Goal: Transaction & Acquisition: Obtain resource

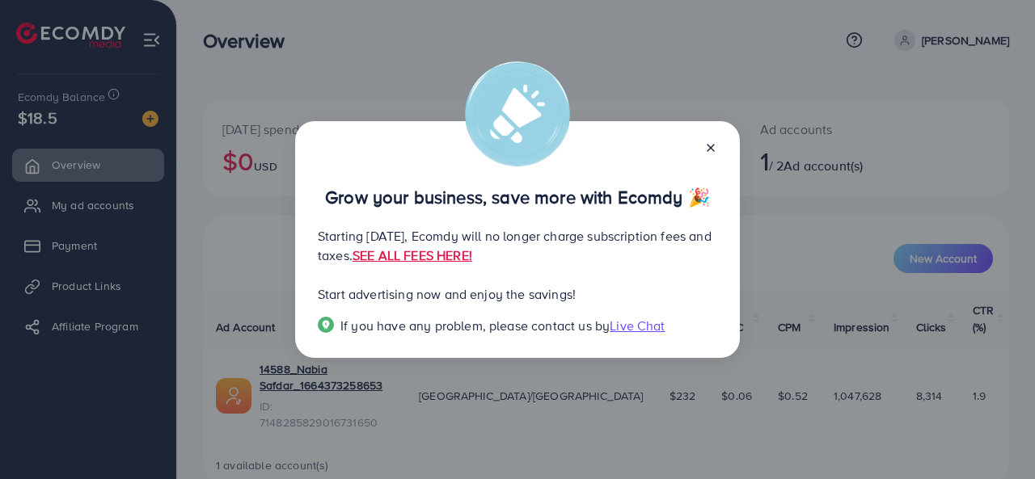
click at [715, 153] on icon at bounding box center [710, 148] width 13 height 13
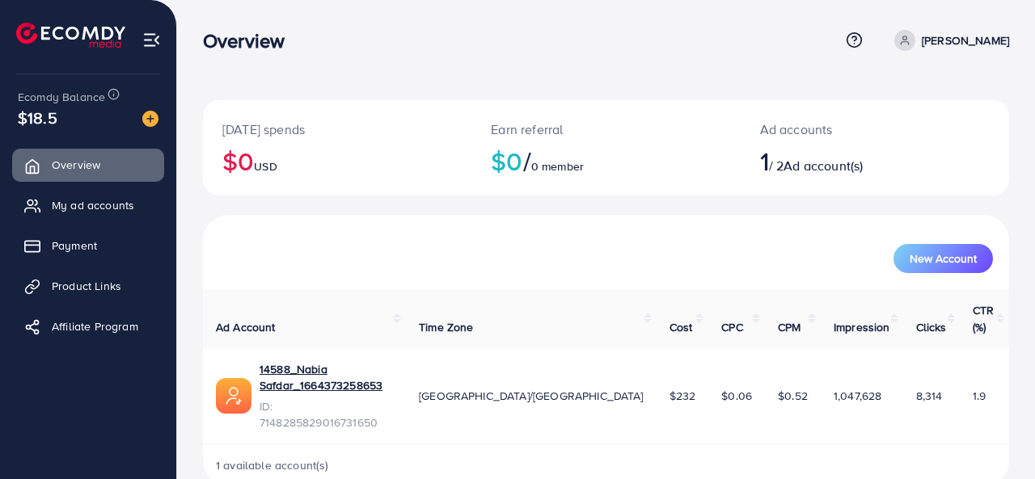
click at [1030, 277] on div "[DATE] spends $0 USD Earn referral $0 / 0 member Ad accounts 1 / 2 Ad account(s…" at bounding box center [606, 256] width 858 height 513
click at [116, 201] on span "My ad accounts" at bounding box center [93, 205] width 82 height 16
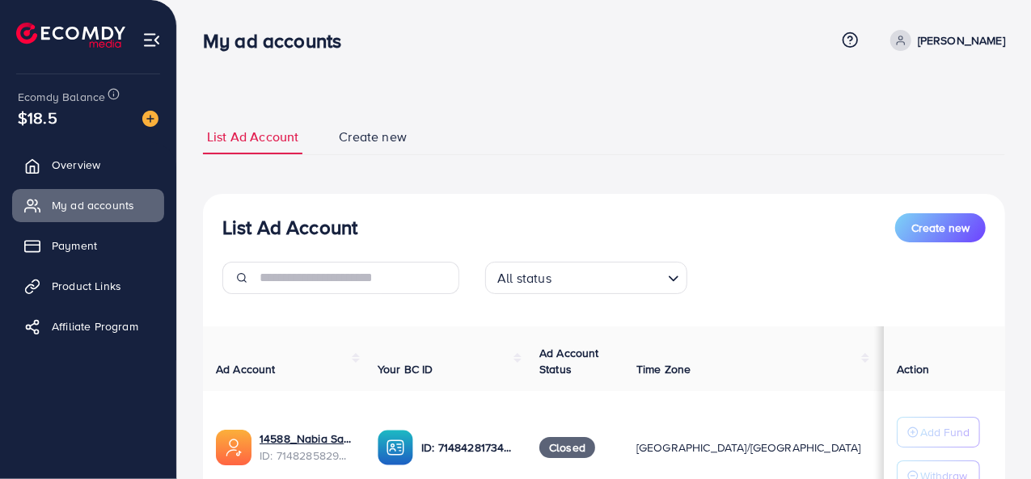
scroll to position [144, 0]
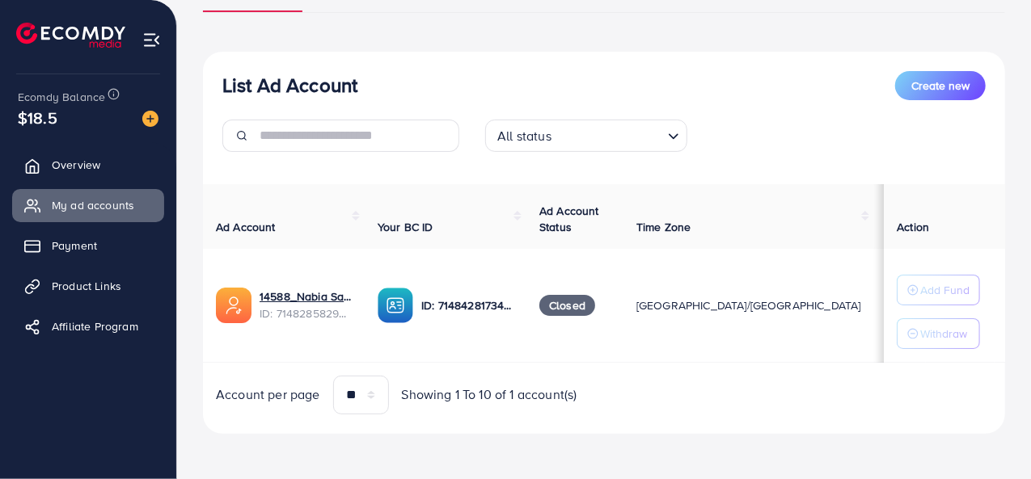
click at [932, 365] on div "Ad Account Your BC ID Ad Account Status Time Zone Cost Balance Auto top-up Thre…" at bounding box center [604, 299] width 802 height 230
click at [935, 88] on span "Create new" at bounding box center [940, 86] width 58 height 16
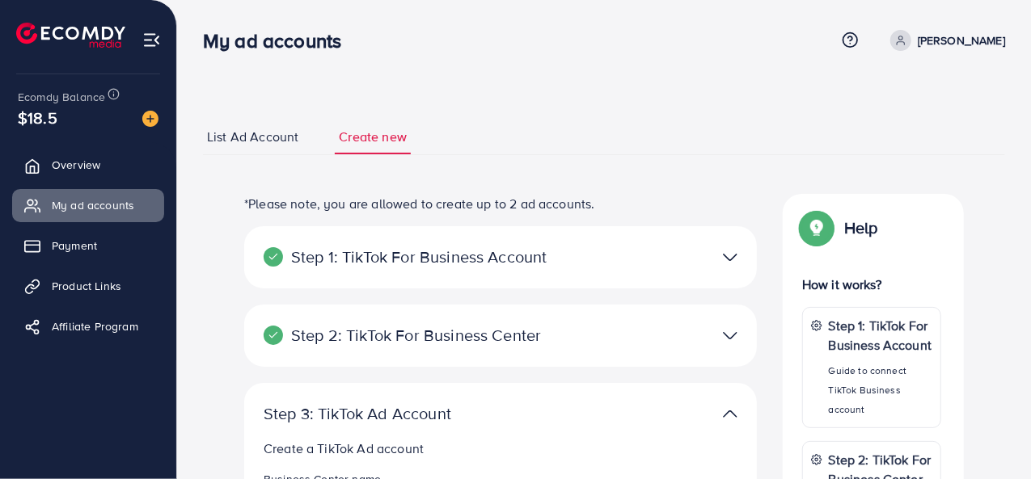
scroll to position [420, 0]
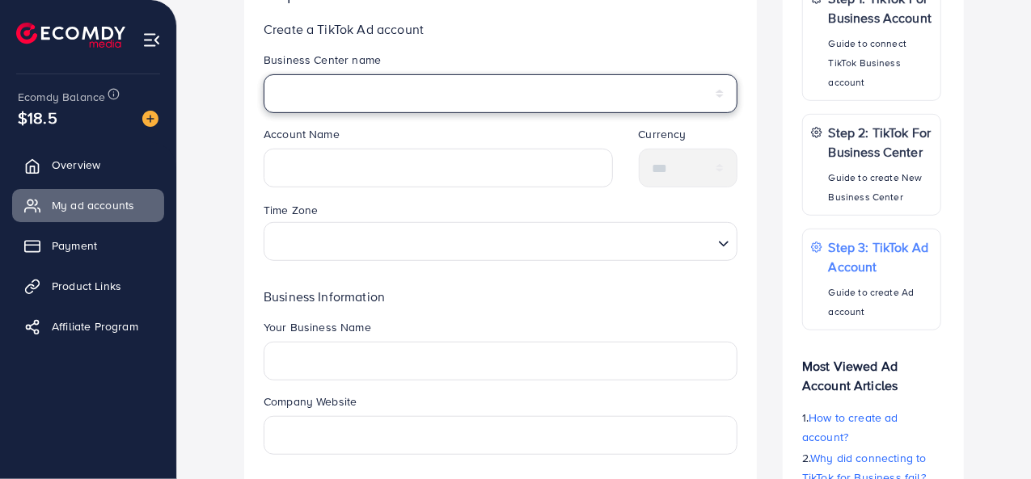
click at [339, 88] on select "*****" at bounding box center [501, 93] width 474 height 39
select select "**********"
click at [264, 74] on select "*****" at bounding box center [501, 93] width 474 height 39
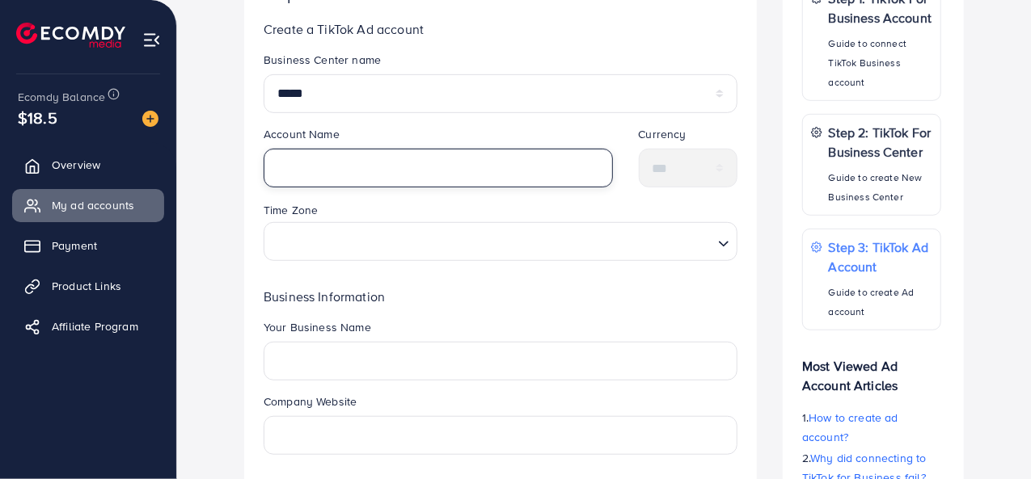
click at [328, 164] on input "text" at bounding box center [438, 168] width 349 height 39
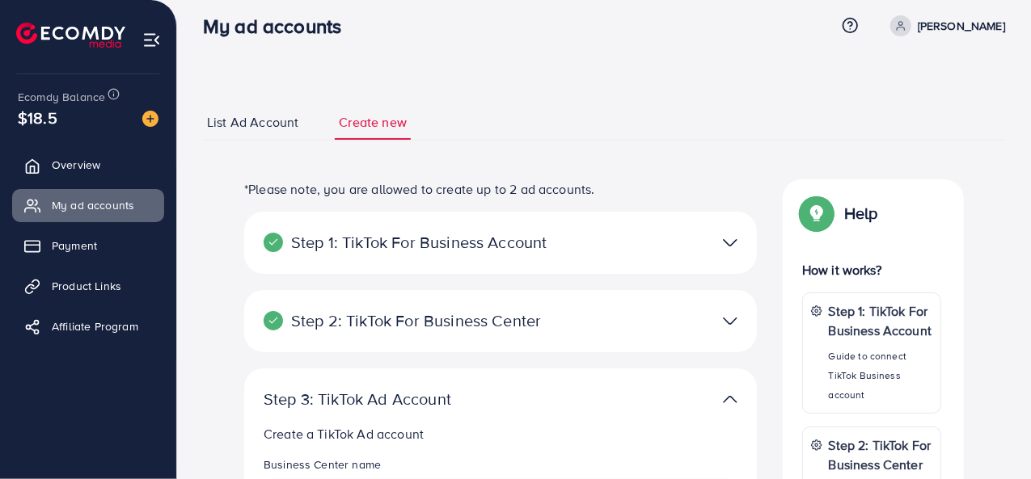
scroll to position [13, 0]
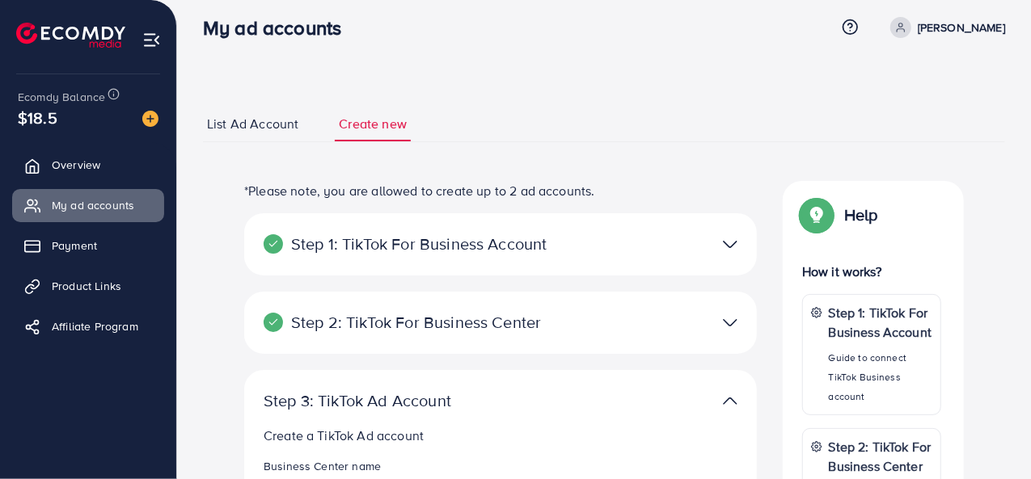
click at [211, 128] on span "List Ad Account" at bounding box center [252, 124] width 91 height 19
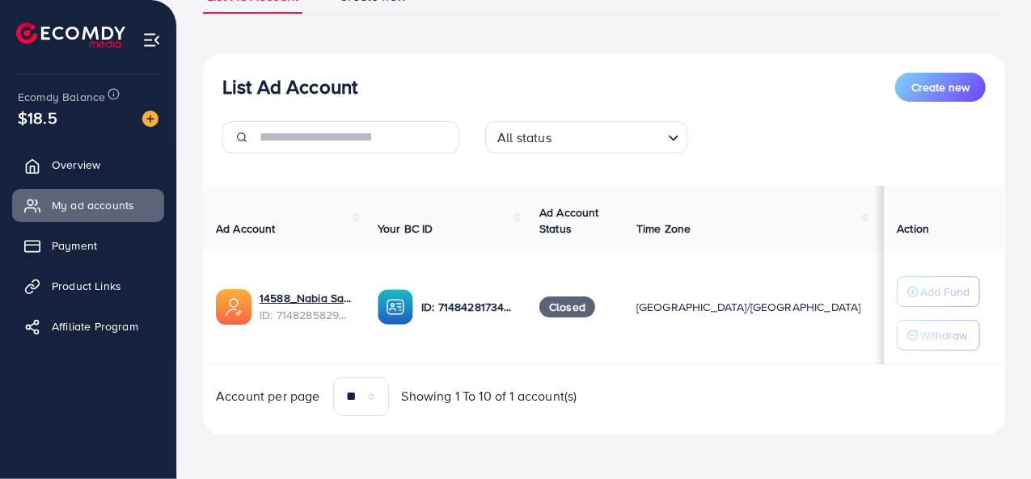
scroll to position [144, 0]
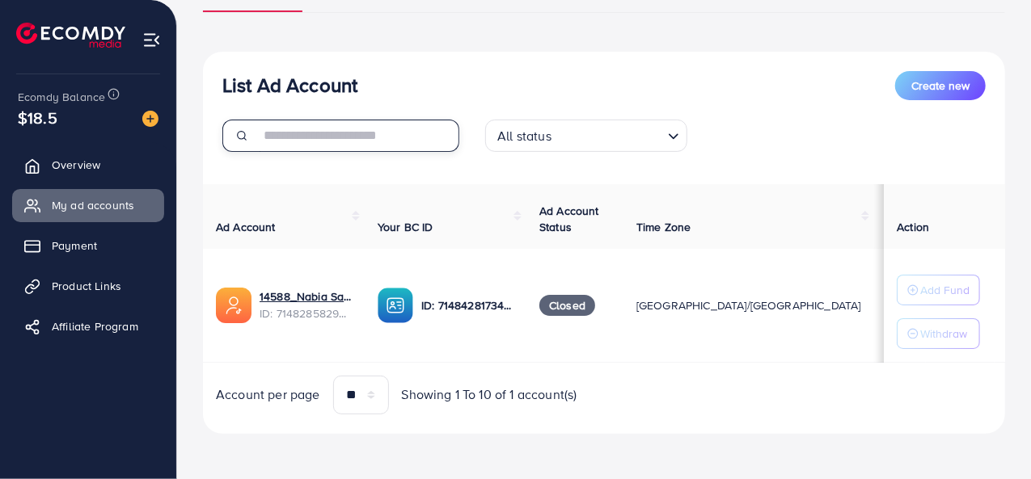
click at [286, 136] on input "text" at bounding box center [360, 136] width 200 height 32
click at [955, 71] on button "Create new" at bounding box center [940, 85] width 91 height 29
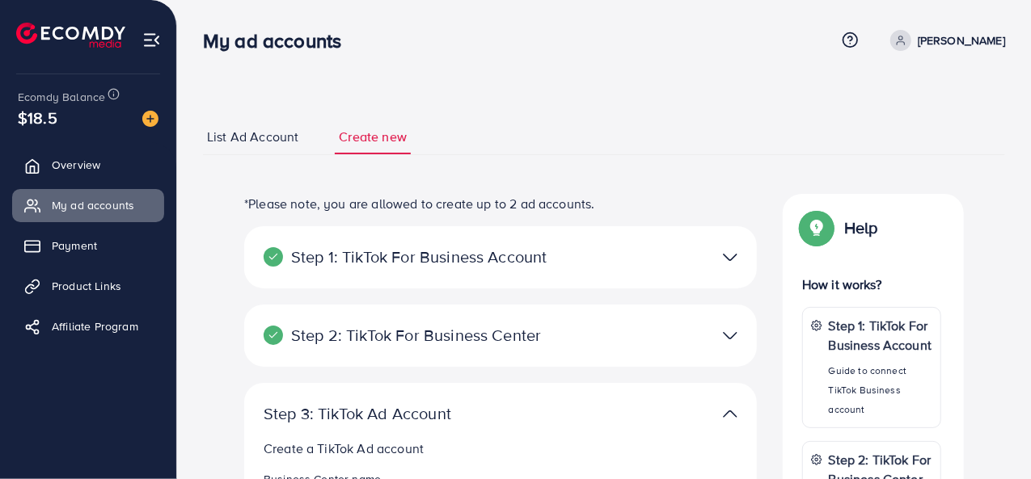
click at [492, 255] on p "Step 1: TikTok For Business Account" at bounding box center [417, 256] width 307 height 19
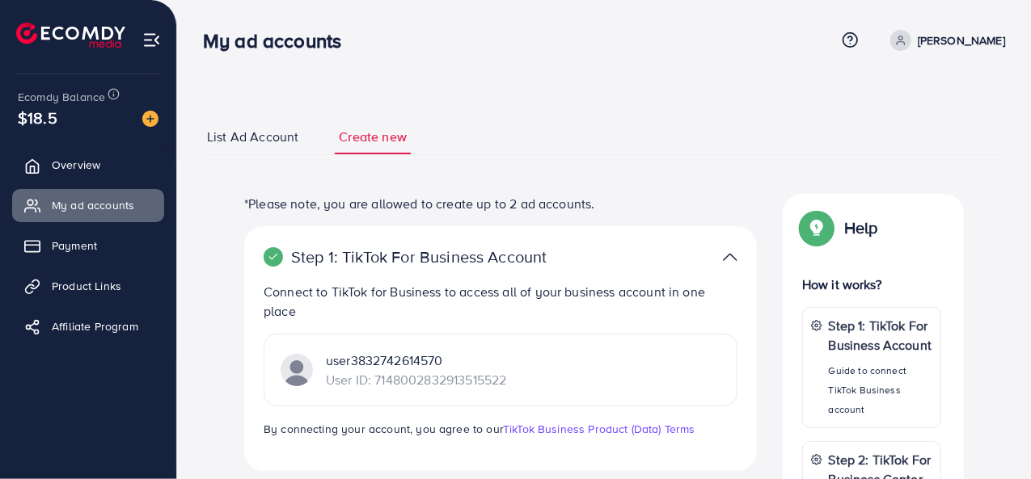
click at [730, 261] on img at bounding box center [730, 257] width 15 height 23
click at [729, 256] on img at bounding box center [730, 257] width 15 height 23
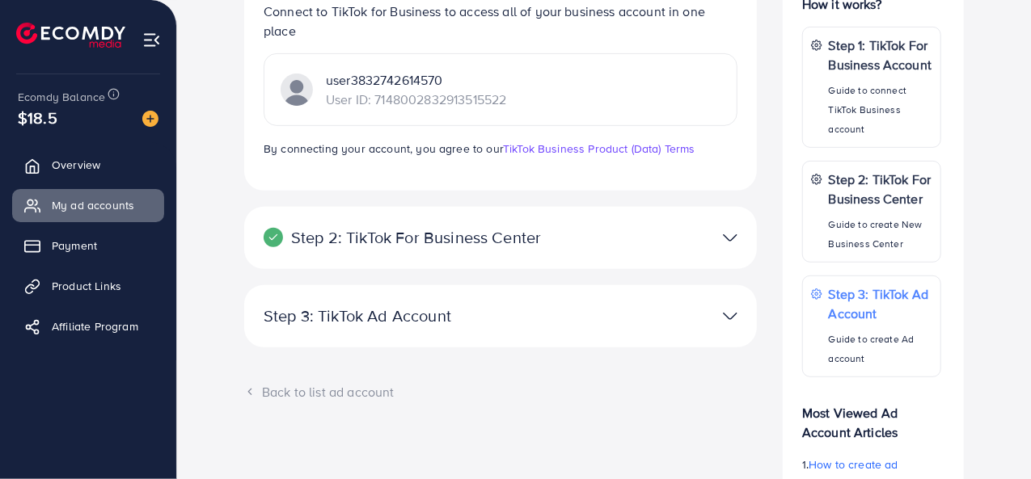
scroll to position [198, 0]
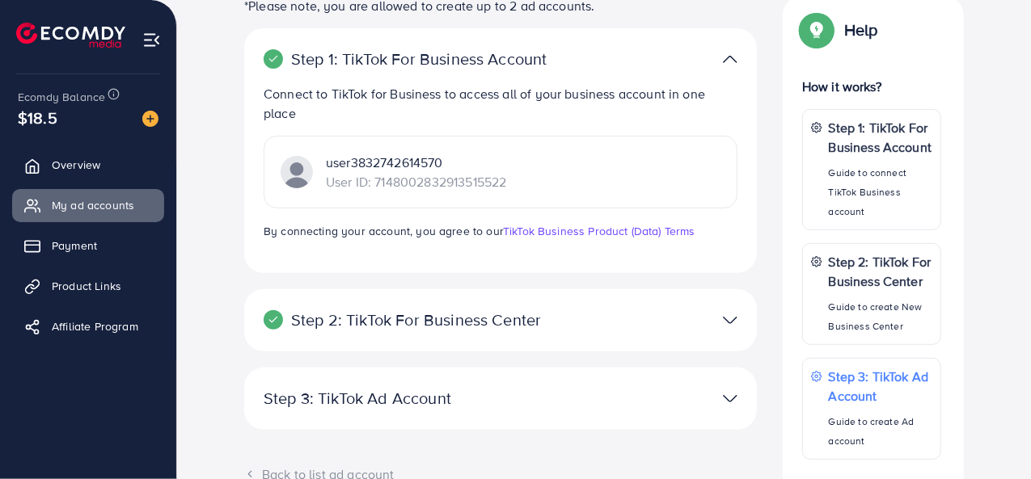
click at [550, 165] on div "user3832742614570 User ID: 7148002832913515522" at bounding box center [501, 172] width 474 height 73
click at [509, 306] on div "Step 2: TikTok For Business Center Business Center is a powerful business manag…" at bounding box center [500, 320] width 513 height 62
click at [570, 327] on p "Step 2: TikTok For Business Center" at bounding box center [417, 319] width 307 height 19
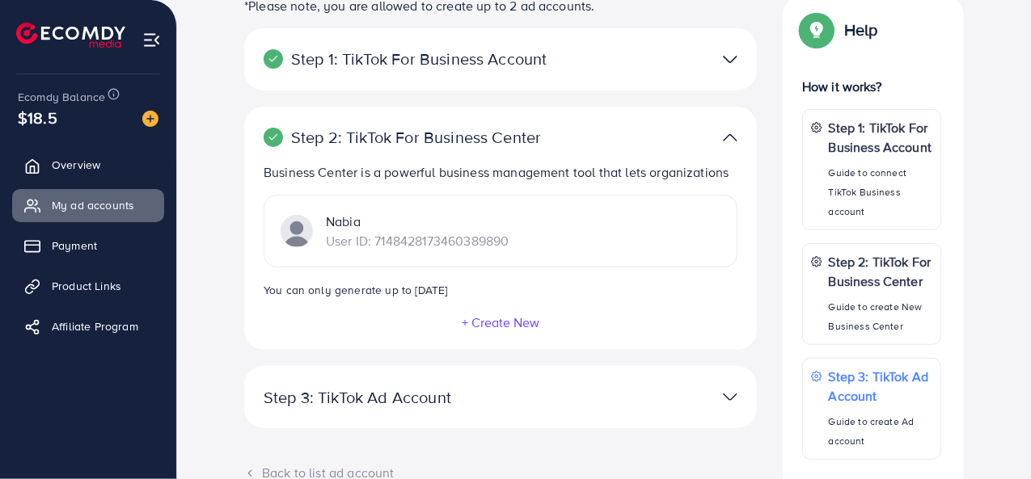
click at [612, 64] on div at bounding box center [667, 59] width 167 height 23
click at [724, 59] on img at bounding box center [730, 59] width 15 height 23
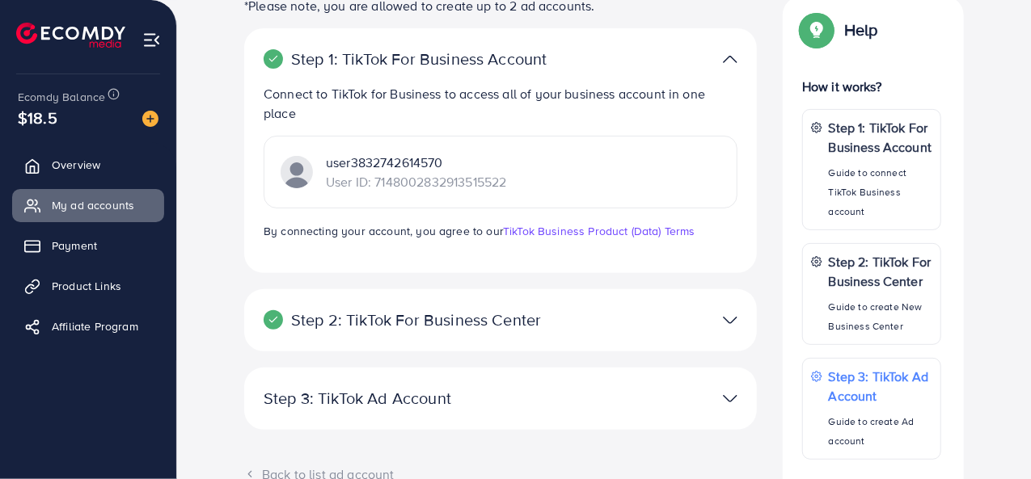
click at [720, 326] on div at bounding box center [667, 320] width 167 height 23
click at [737, 315] on img at bounding box center [730, 320] width 15 height 23
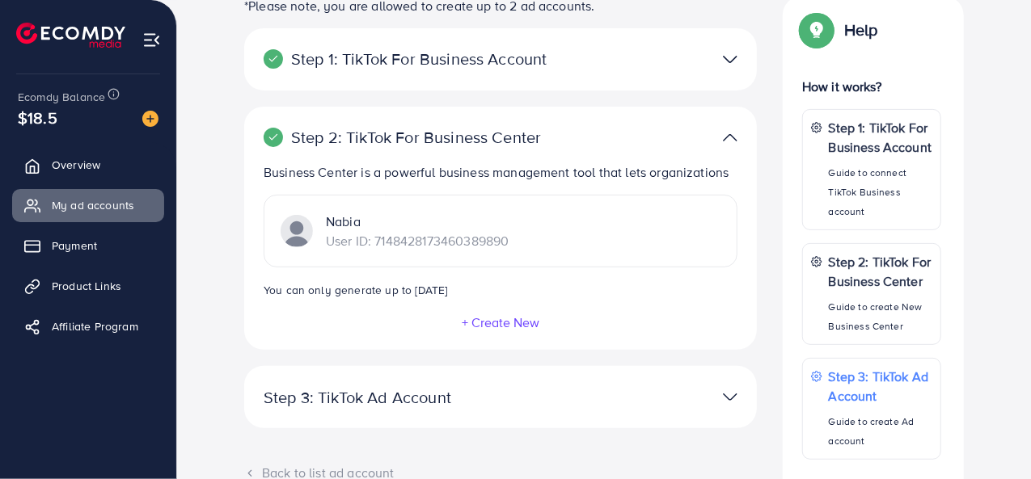
click at [717, 407] on div at bounding box center [667, 397] width 167 height 23
click at [729, 401] on img at bounding box center [730, 397] width 15 height 23
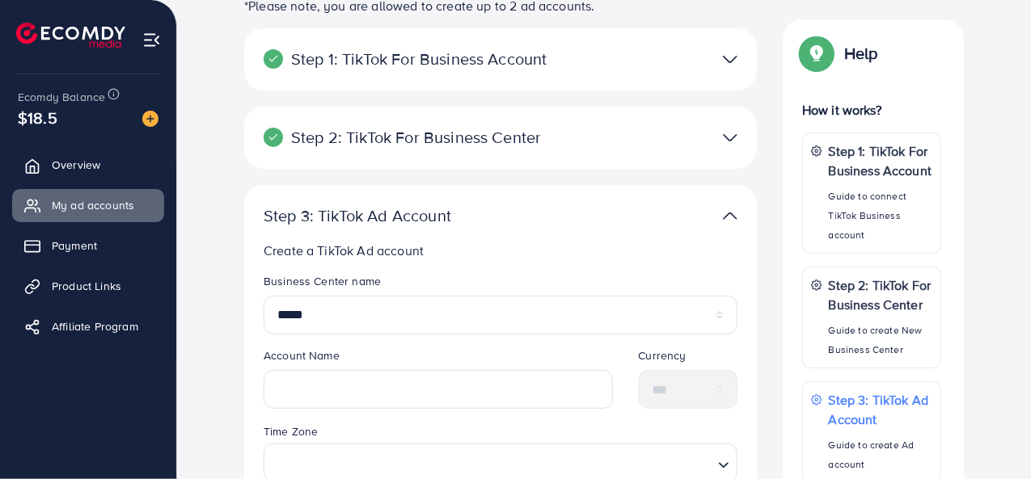
click at [731, 216] on img at bounding box center [730, 216] width 15 height 23
click at [729, 211] on img at bounding box center [730, 216] width 15 height 23
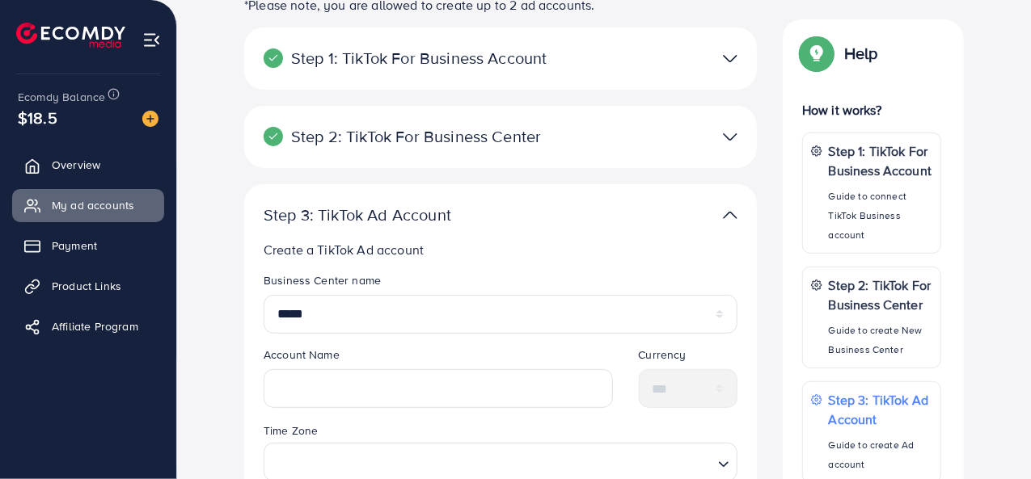
scroll to position [195, 0]
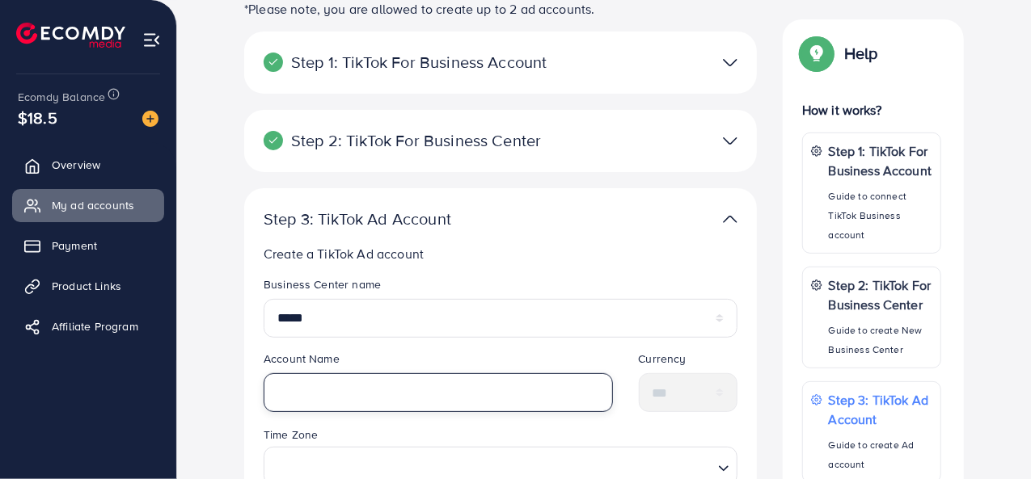
click at [337, 405] on input "text" at bounding box center [438, 393] width 349 height 39
type input "**********"
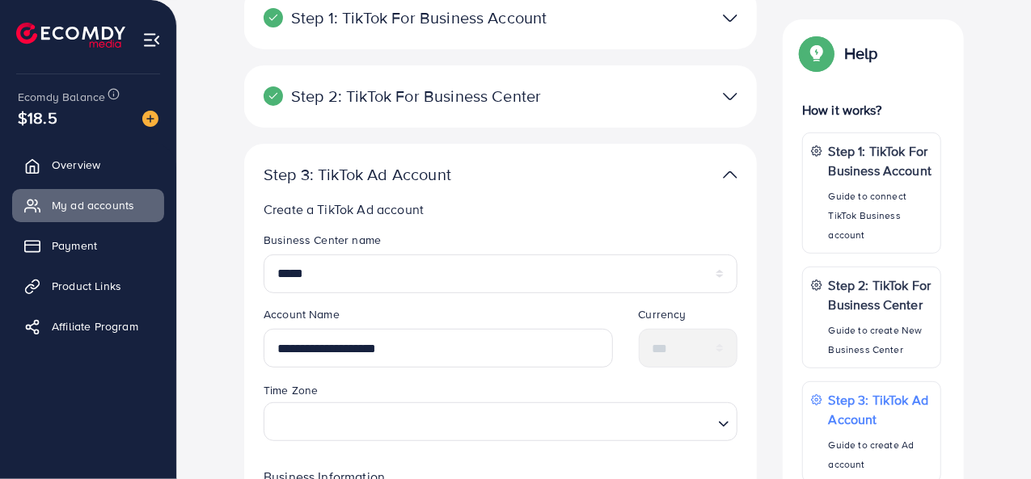
scroll to position [272, 0]
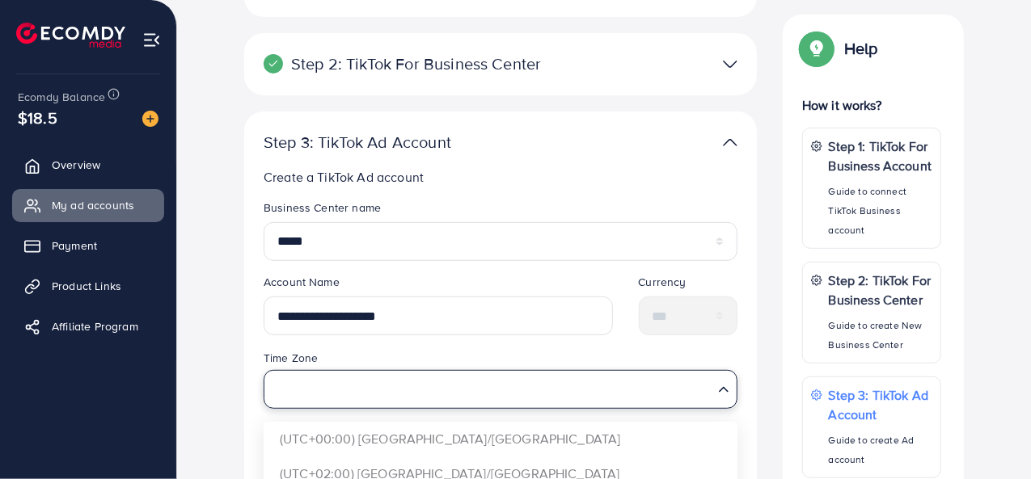
click at [721, 385] on icon "Search for option" at bounding box center [724, 390] width 16 height 16
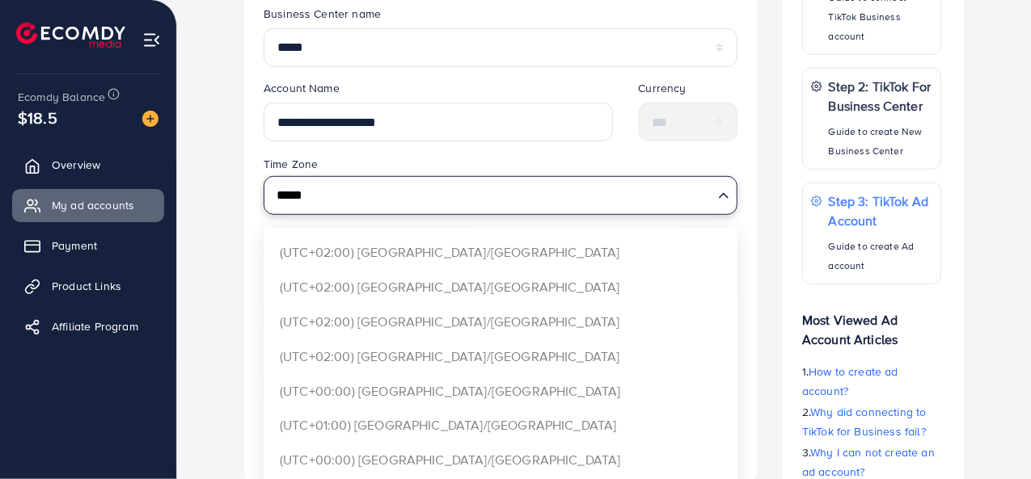
scroll to position [341, 0]
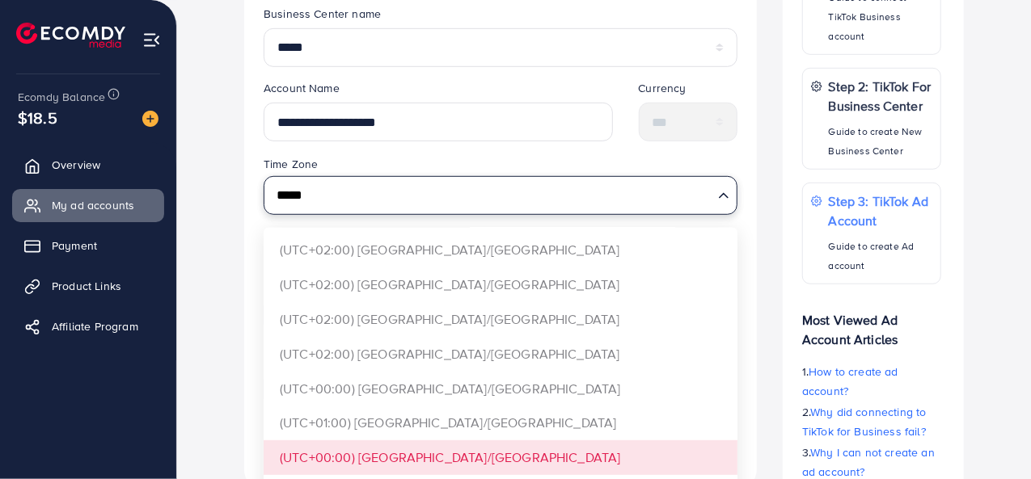
type input "*****"
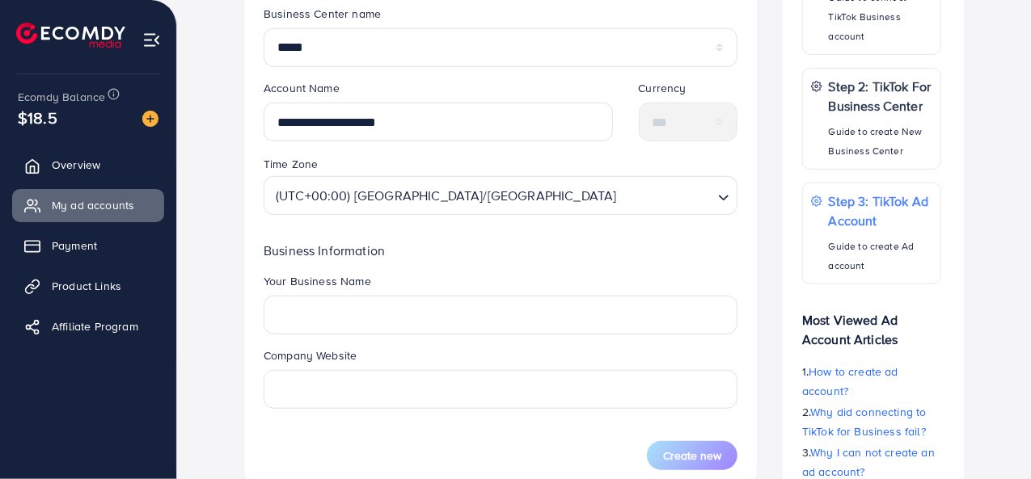
scroll to position [0, 0]
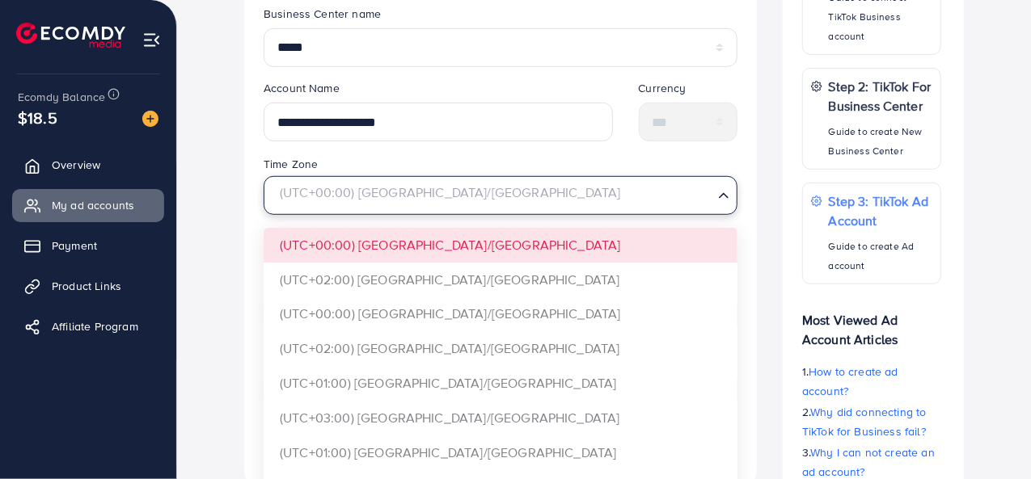
click at [550, 203] on input "Search for option" at bounding box center [491, 195] width 441 height 30
click at [213, 230] on div "**********" at bounding box center [604, 155] width 828 height 855
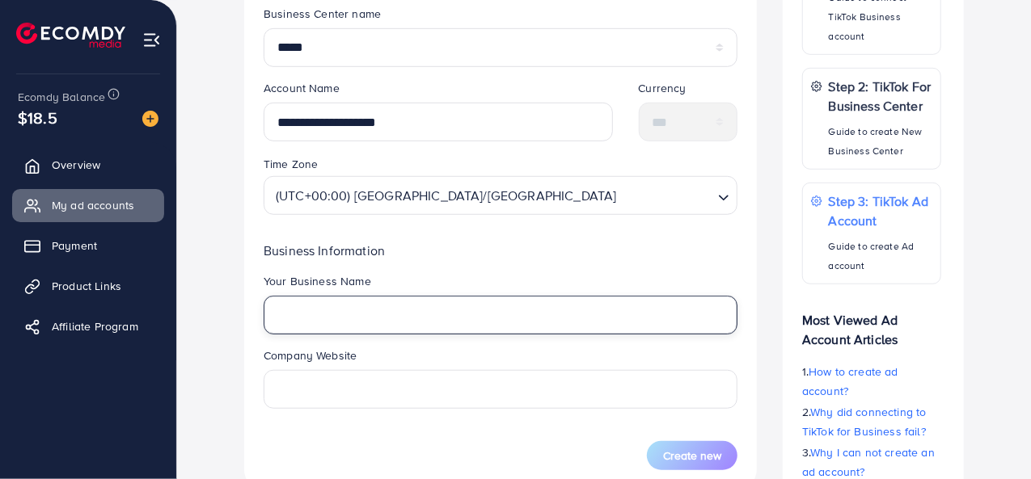
click at [358, 321] on input "text" at bounding box center [501, 315] width 474 height 39
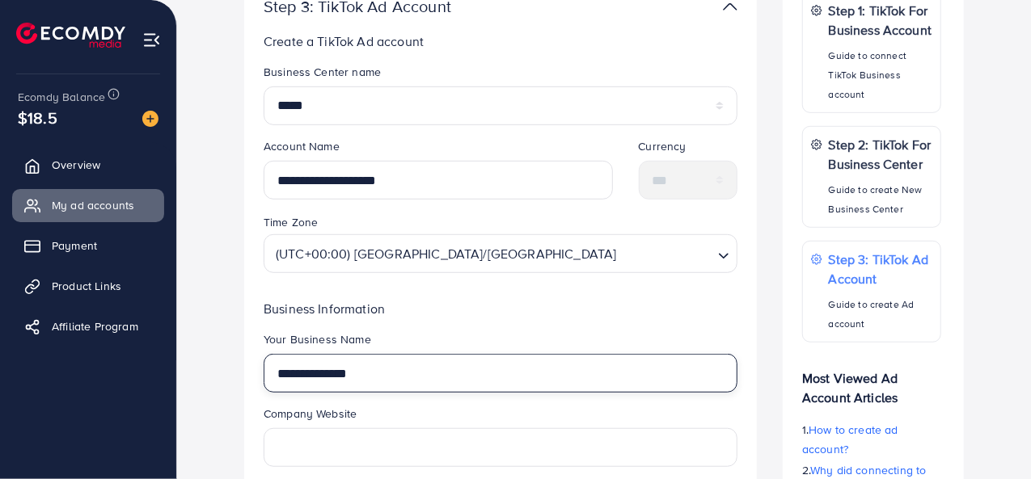
scroll to position [408, 0]
type input "*"
type input "**********"
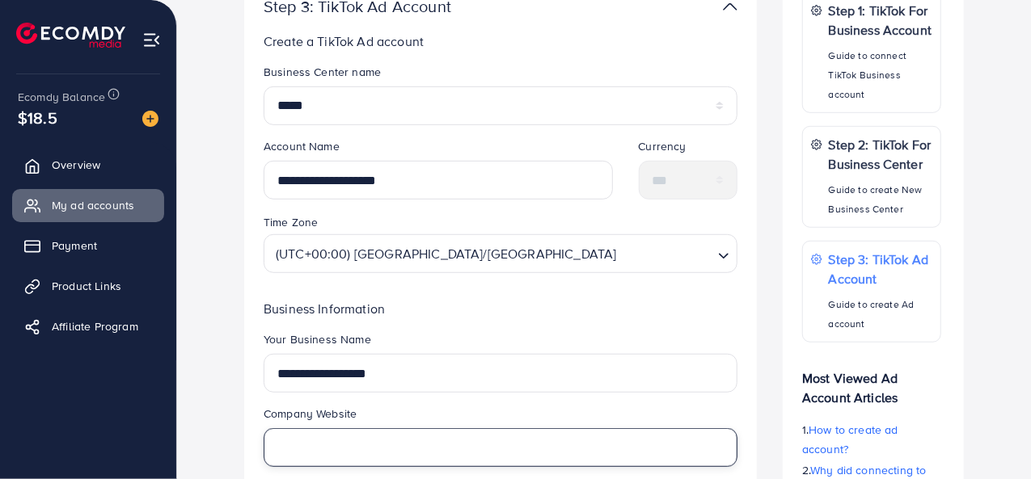
click at [450, 437] on input "text" at bounding box center [501, 448] width 474 height 39
paste input "**********"
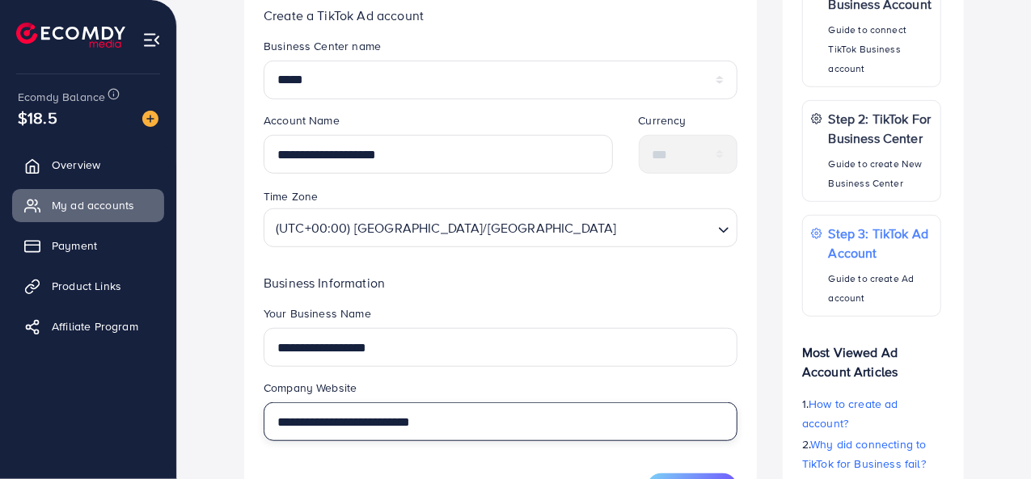
scroll to position [615, 0]
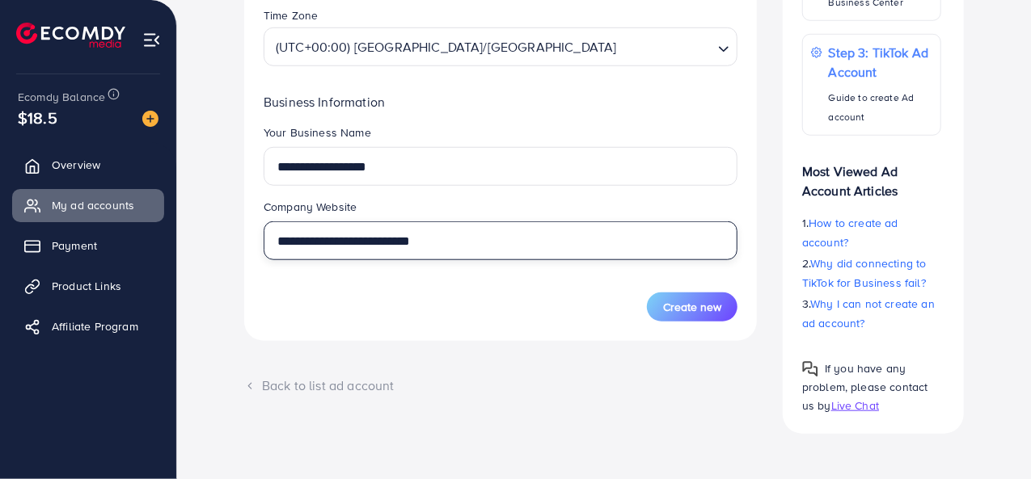
type input "**********"
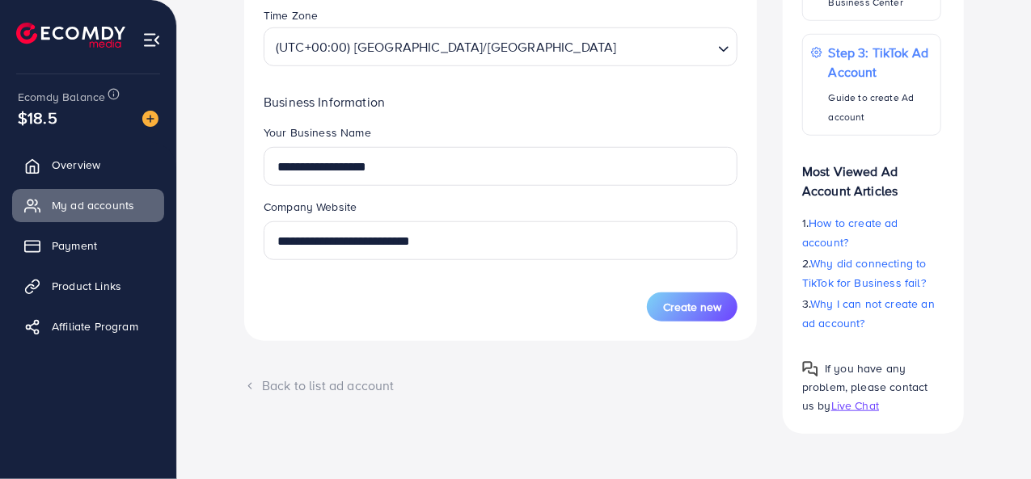
click at [664, 312] on span "Create new" at bounding box center [692, 307] width 58 height 16
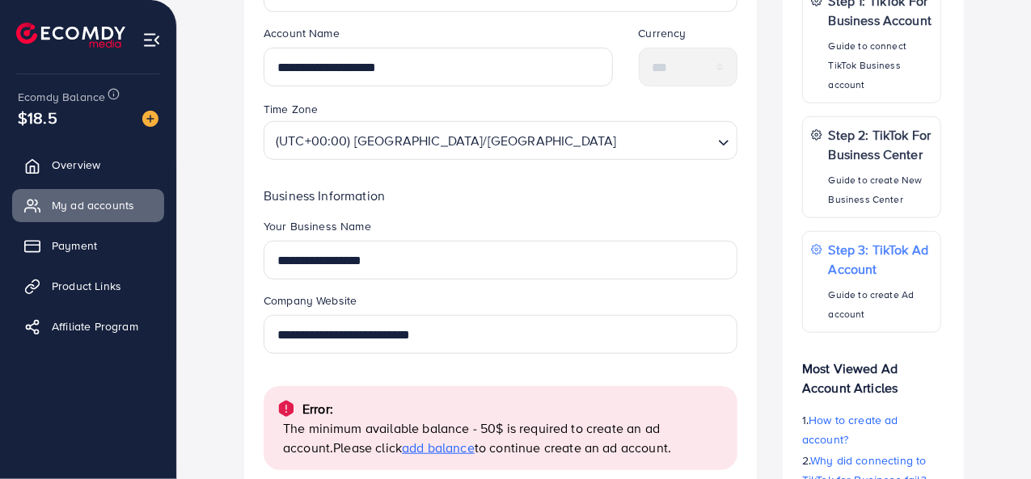
scroll to position [718, 0]
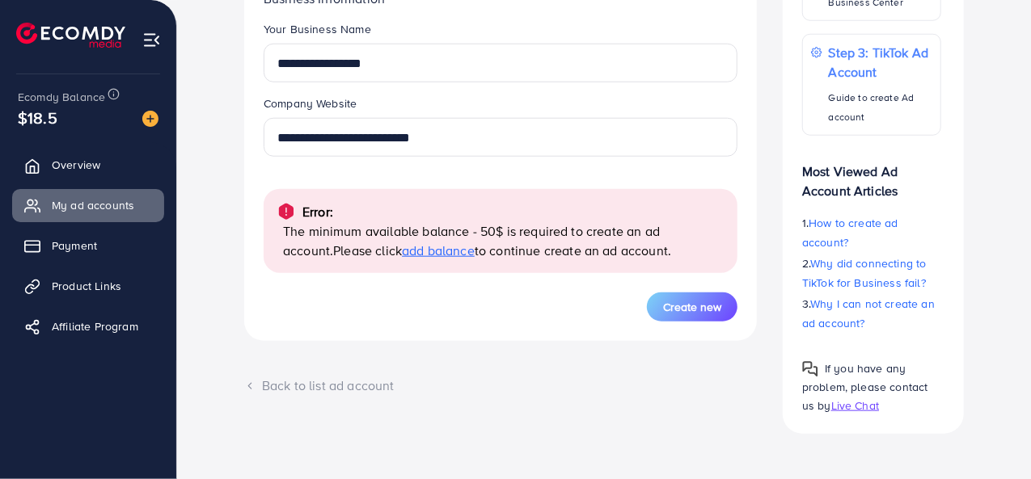
click at [422, 248] on span "add balance" at bounding box center [438, 251] width 73 height 18
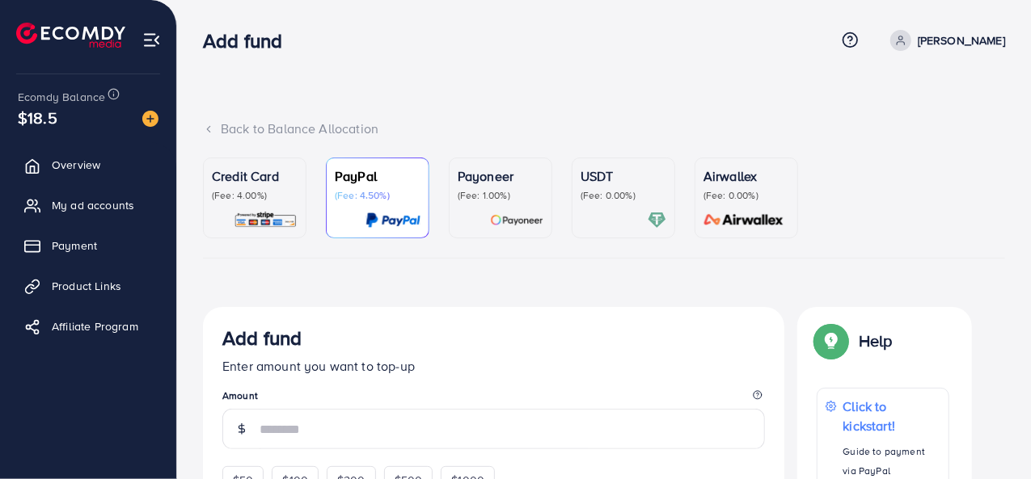
click at [256, 206] on div "Credit Card (Fee: 4.00%)" at bounding box center [255, 198] width 86 height 63
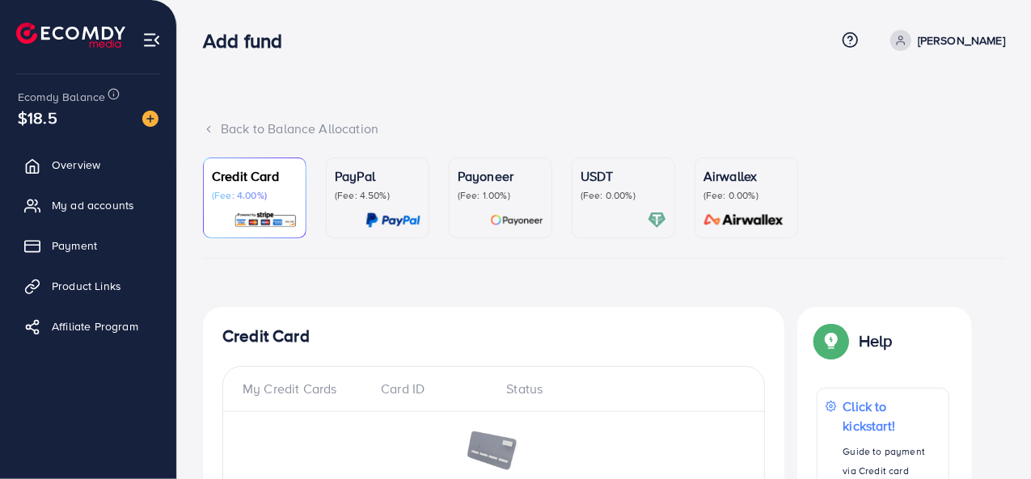
scroll to position [294, 0]
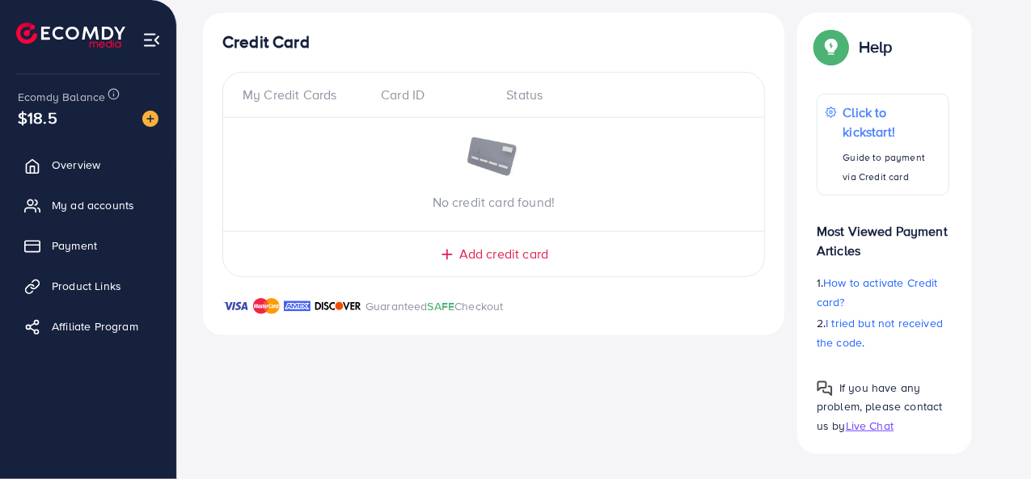
click at [538, 250] on span "Add credit card" at bounding box center [503, 254] width 89 height 19
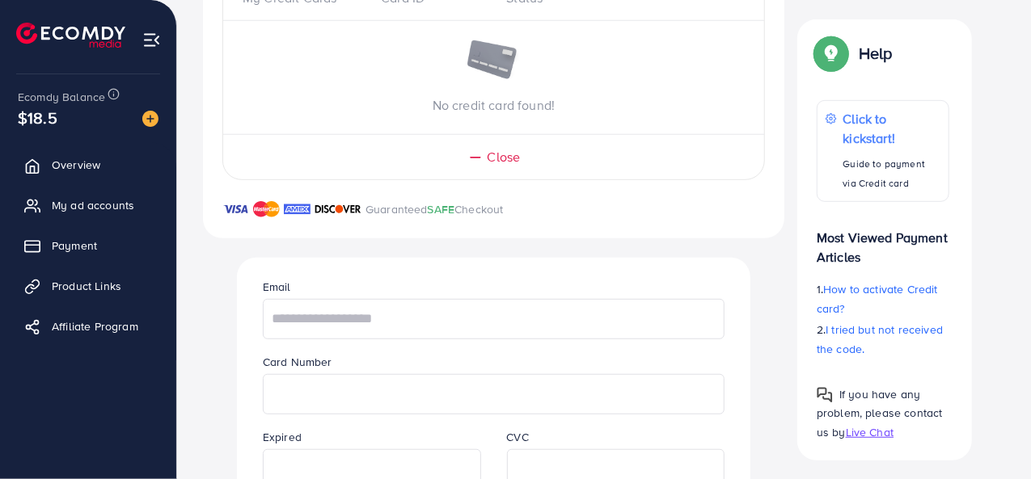
scroll to position [347, 0]
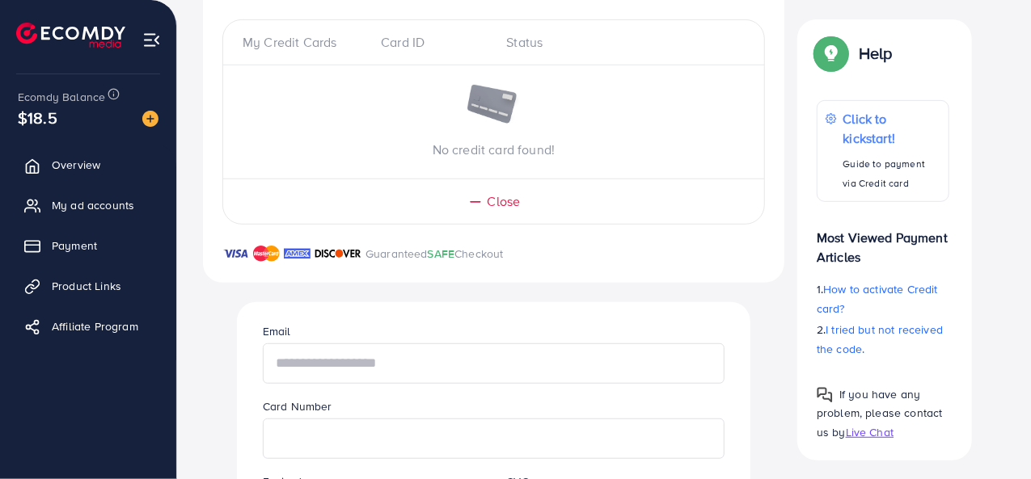
click at [505, 362] on input "text" at bounding box center [494, 364] width 462 height 40
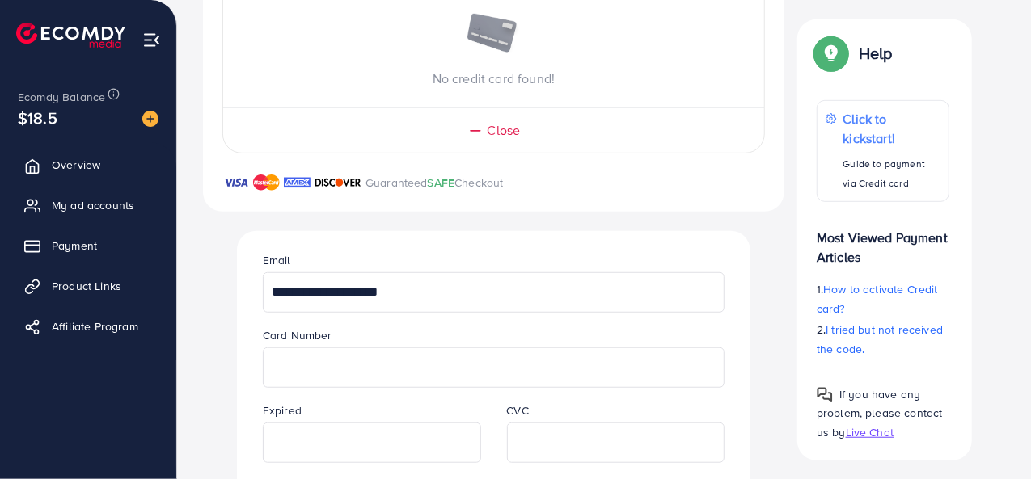
scroll to position [432, 0]
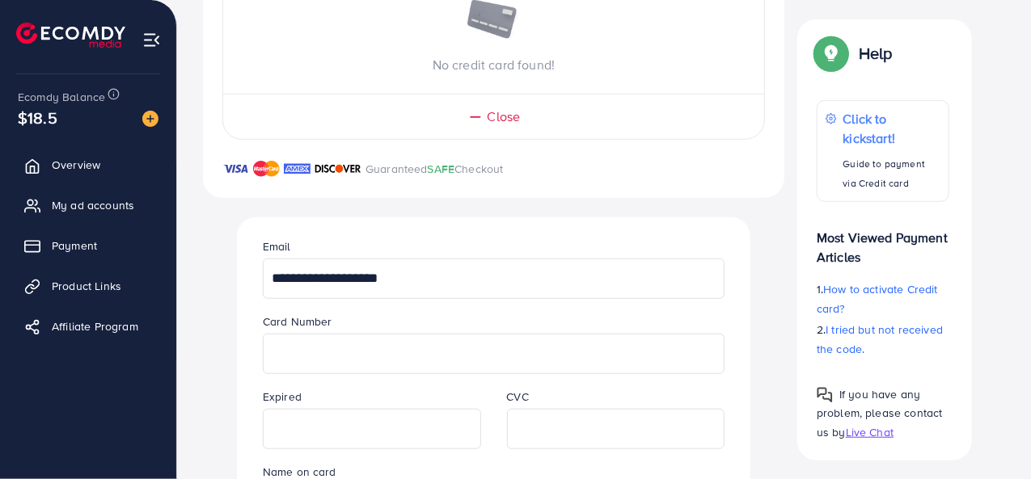
type input "**********"
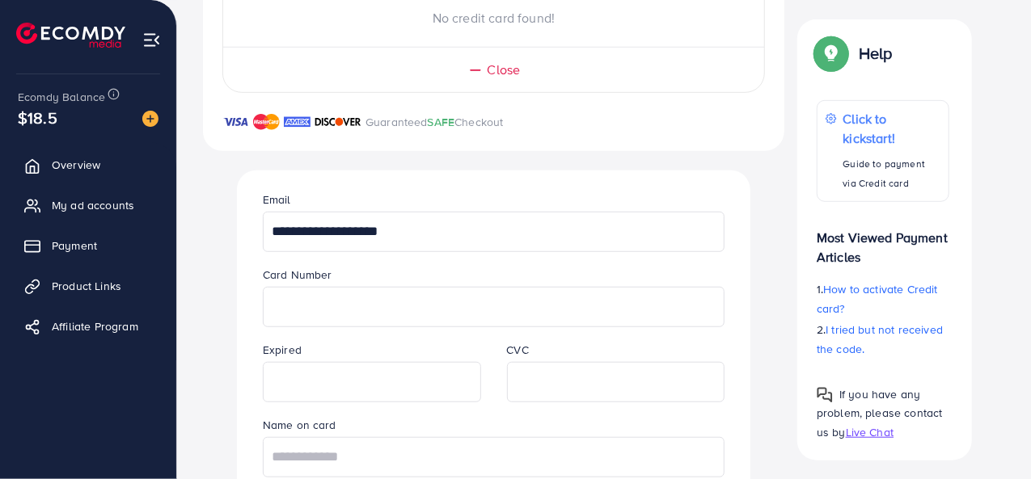
scroll to position [493, 0]
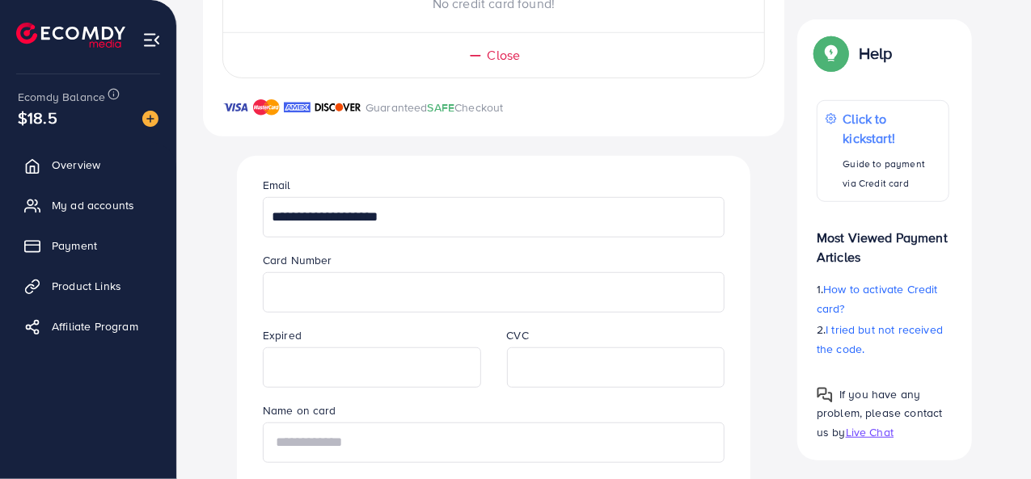
click at [452, 447] on input "text" at bounding box center [494, 443] width 462 height 40
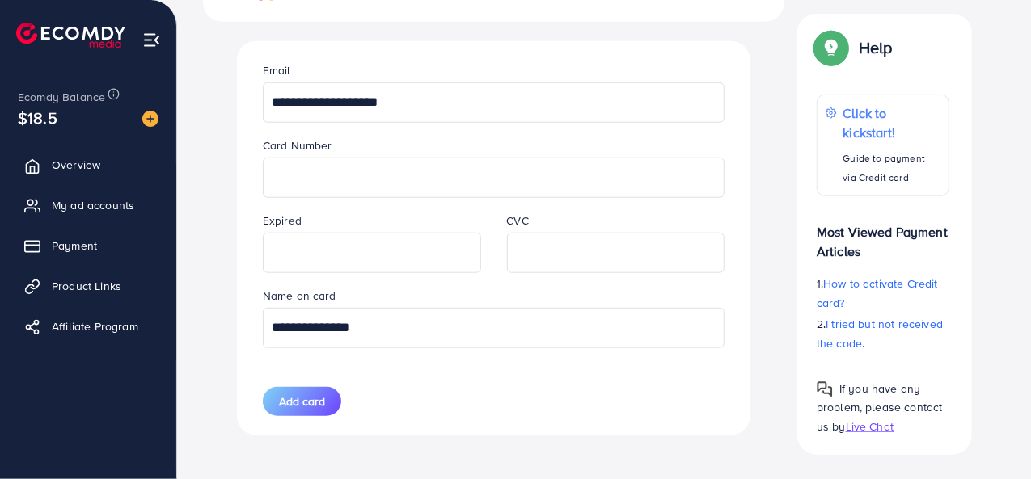
type input "**********"
click at [331, 405] on button "Add card" at bounding box center [302, 401] width 78 height 29
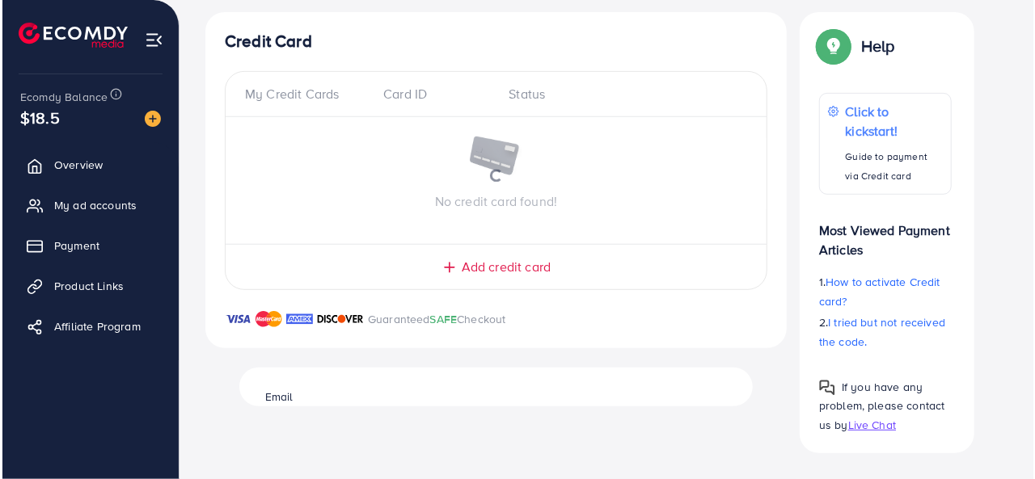
scroll to position [294, 0]
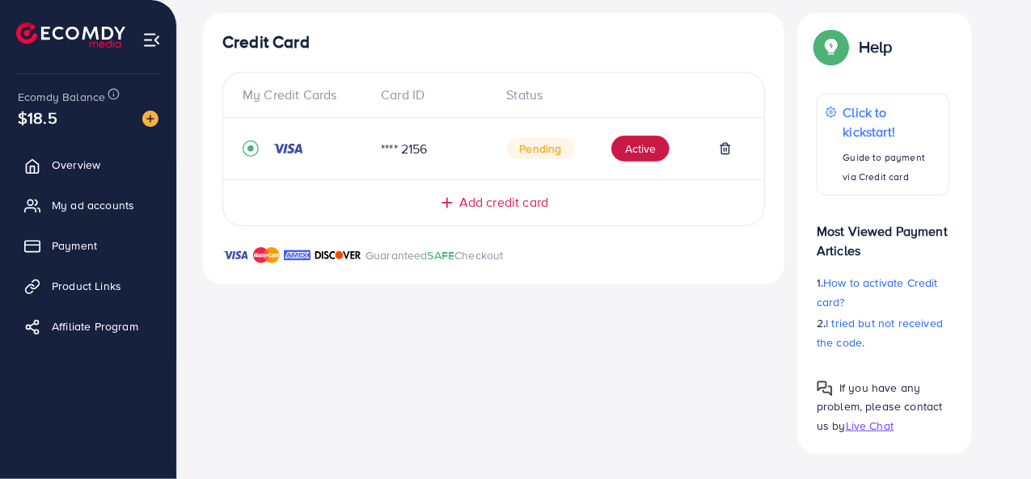
click at [645, 150] on button "Active" at bounding box center [640, 149] width 58 height 26
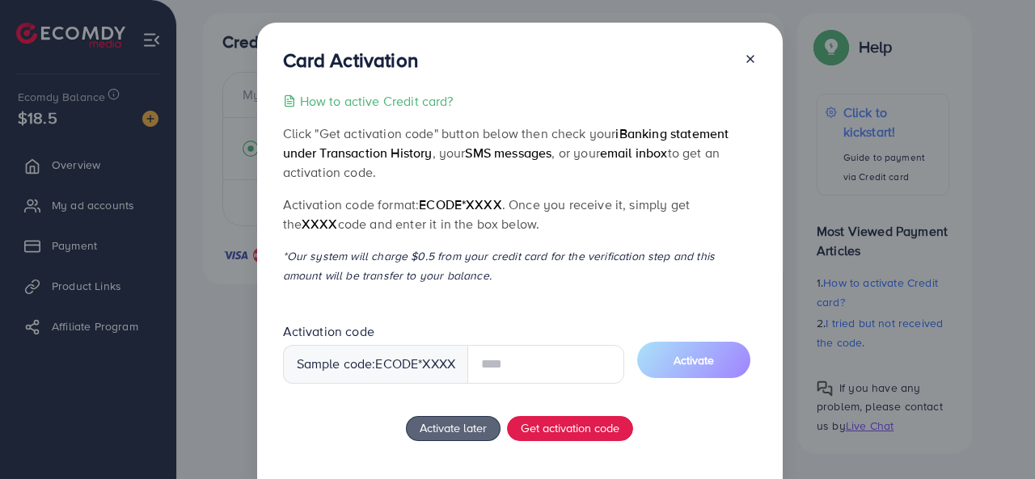
click at [527, 373] on input "text" at bounding box center [545, 364] width 157 height 39
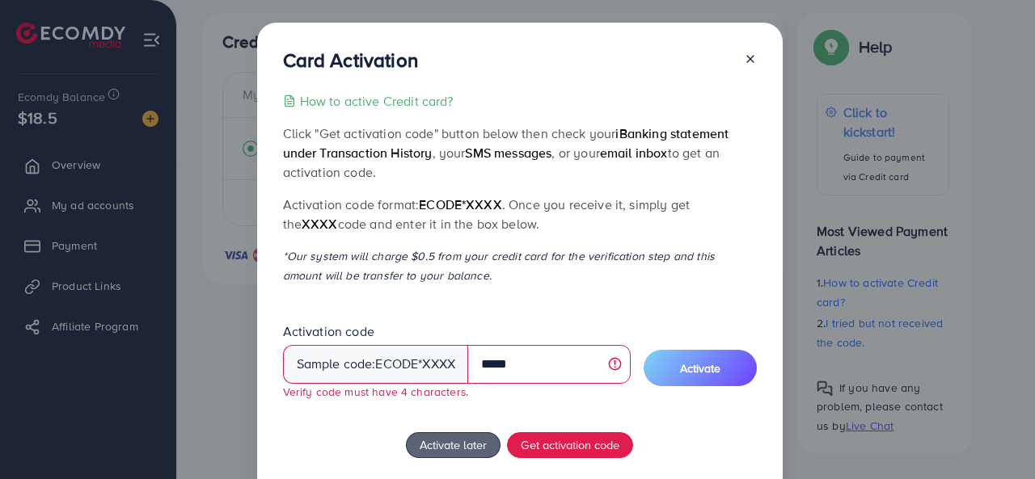
click at [689, 361] on span "Activate" at bounding box center [700, 369] width 40 height 16
click at [574, 441] on span "Get activation code" at bounding box center [570, 445] width 99 height 17
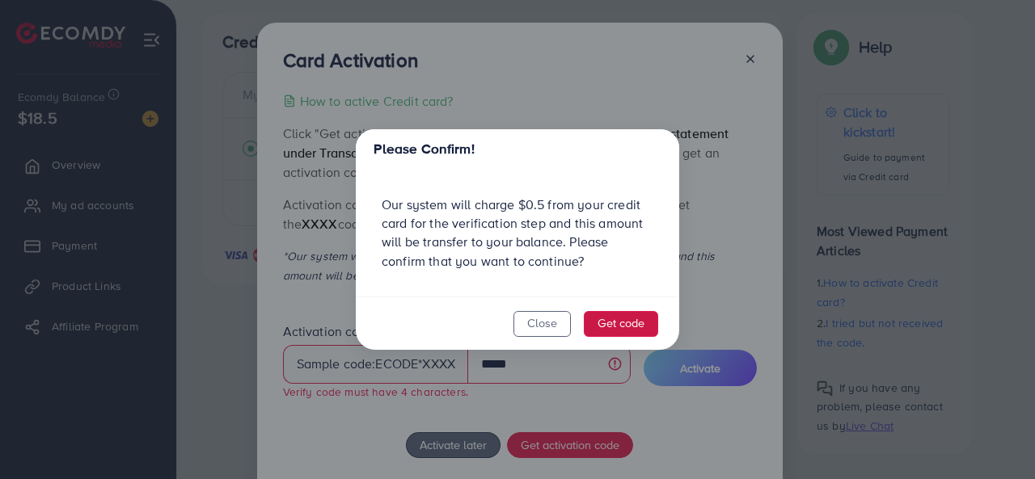
click at [636, 323] on button "Get code" at bounding box center [621, 324] width 74 height 26
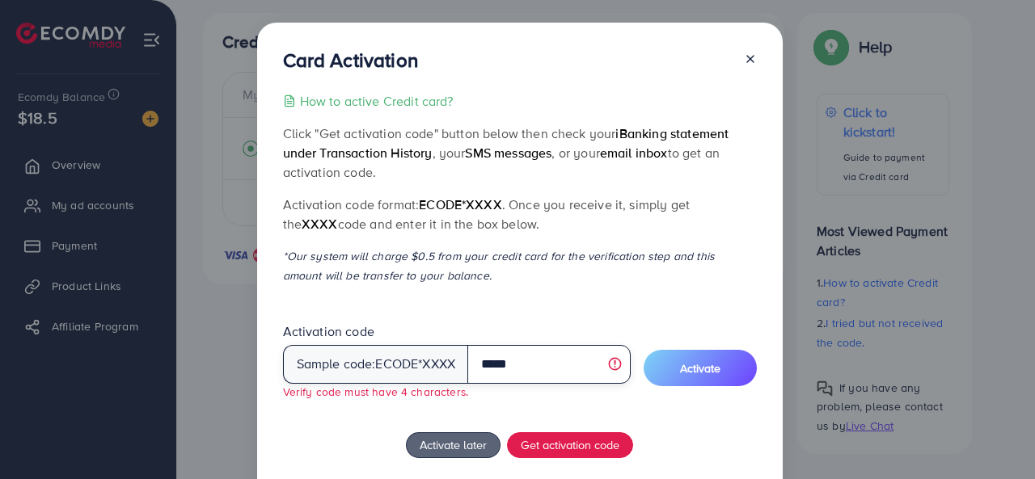
click at [522, 365] on input "*****" at bounding box center [548, 364] width 163 height 39
type input "*"
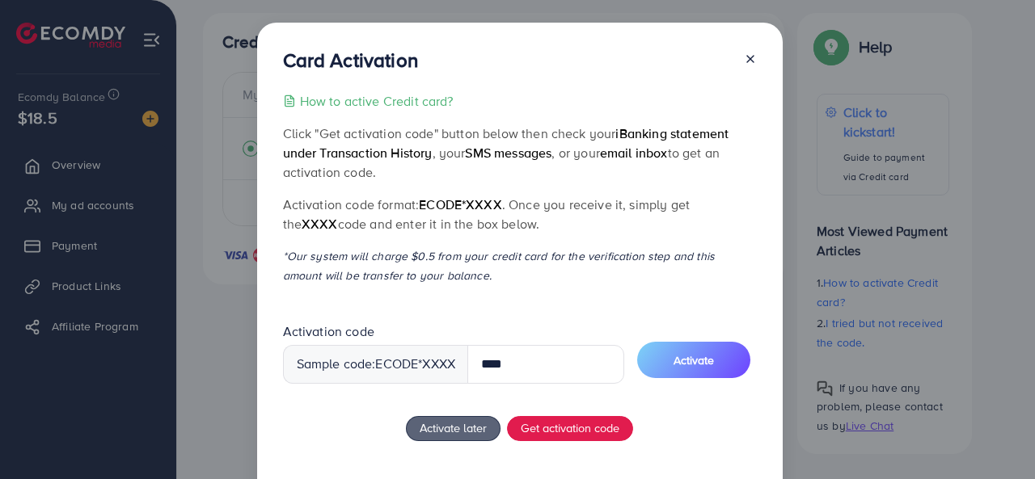
click at [697, 360] on span "Activate" at bounding box center [694, 361] width 40 height 16
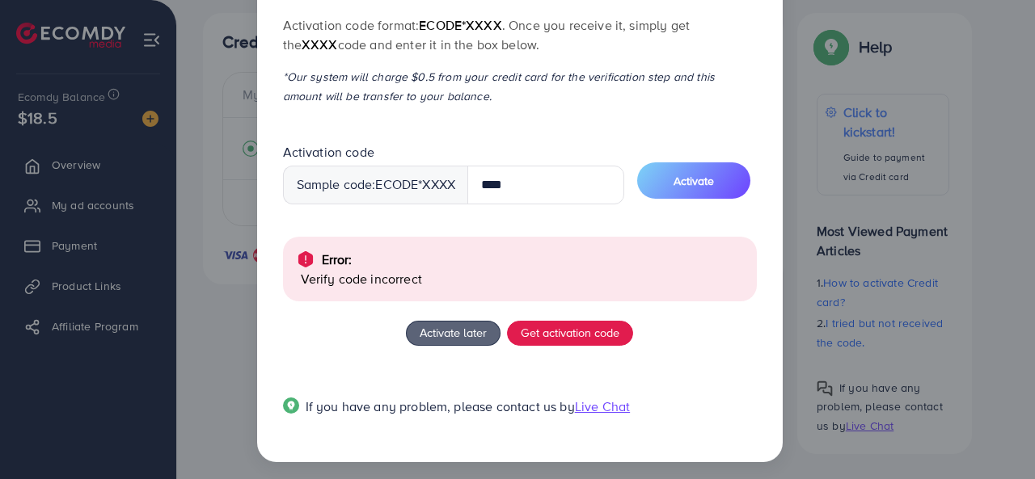
scroll to position [184, 0]
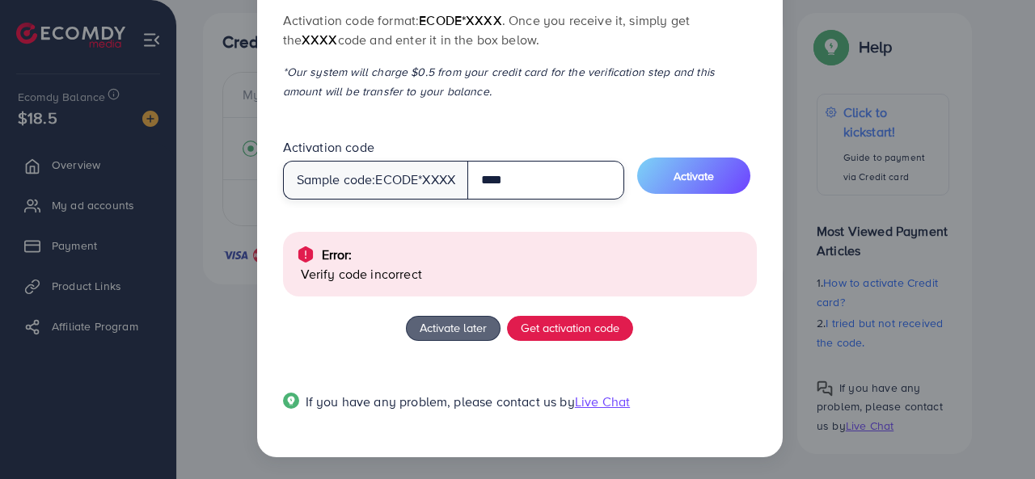
click at [558, 175] on input "****" at bounding box center [545, 180] width 157 height 39
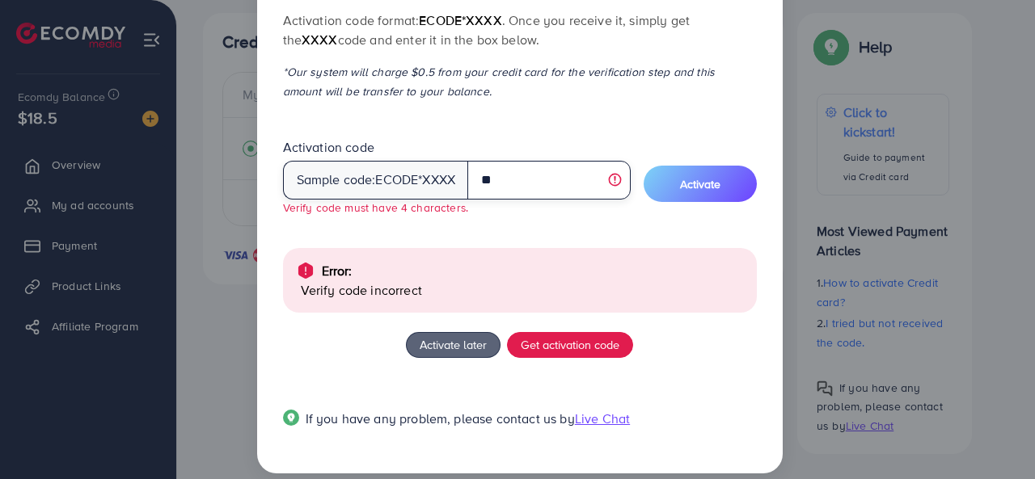
type input "*"
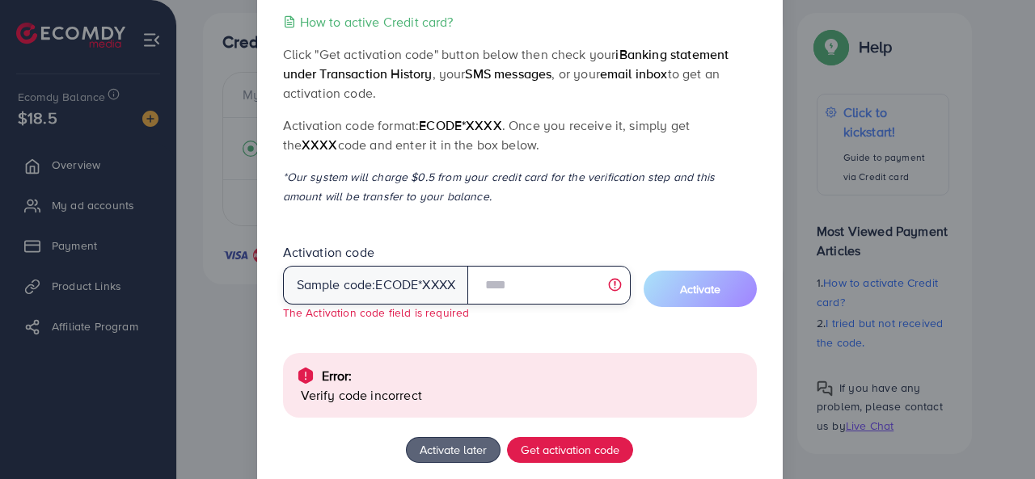
scroll to position [80, 0]
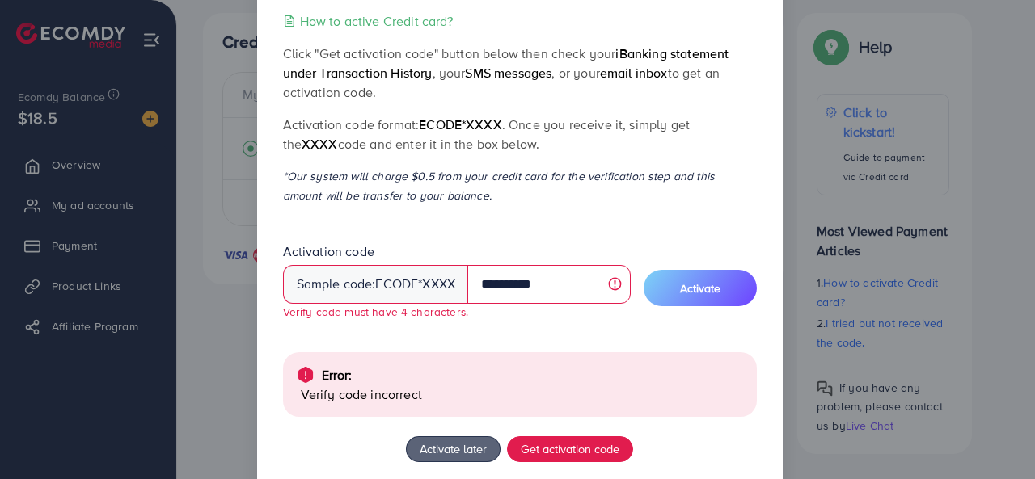
click at [711, 298] on button "Activate" at bounding box center [700, 288] width 113 height 36
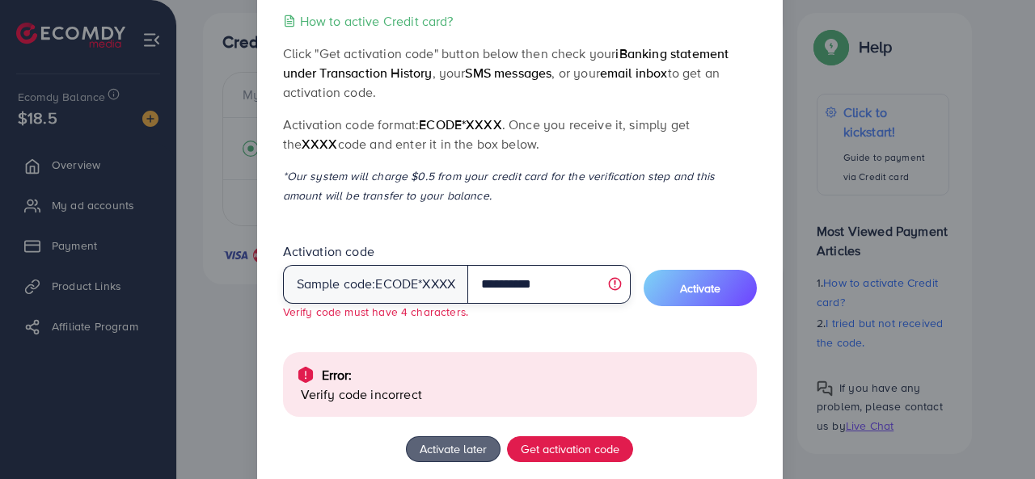
click at [572, 279] on input "**********" at bounding box center [548, 284] width 163 height 39
type input "*"
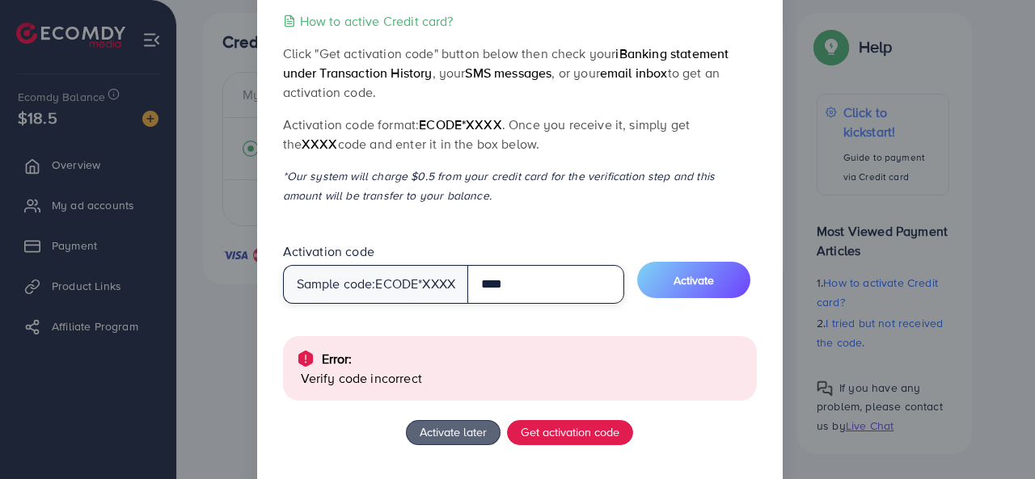
type input "****"
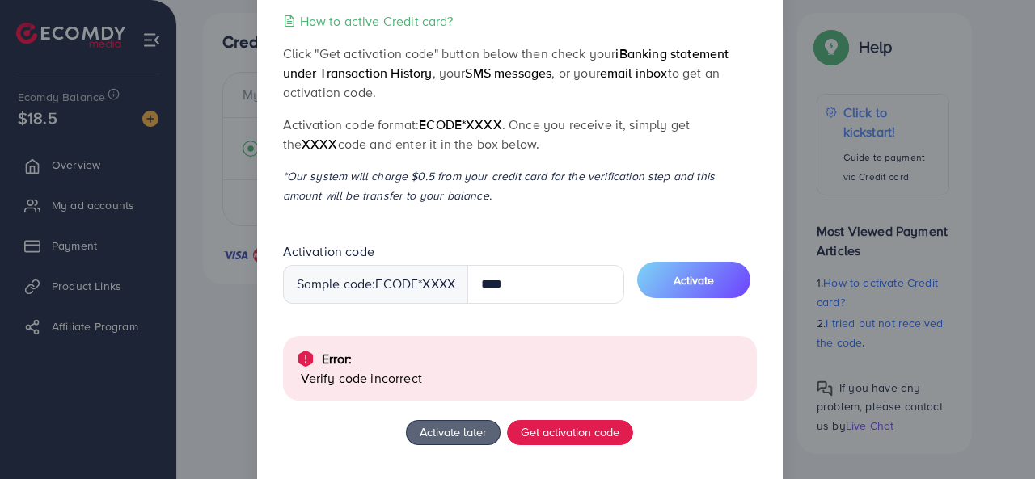
click at [731, 269] on button "Activate" at bounding box center [693, 280] width 113 height 36
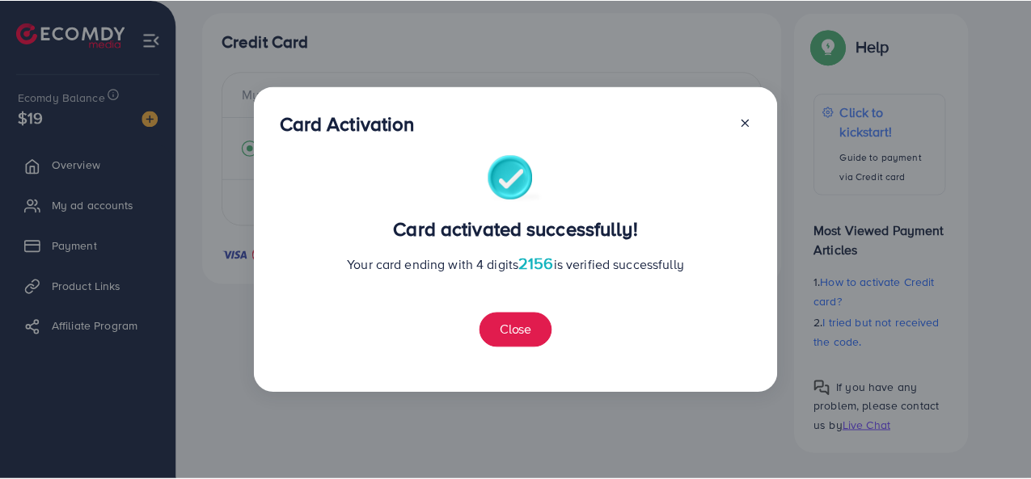
scroll to position [0, 0]
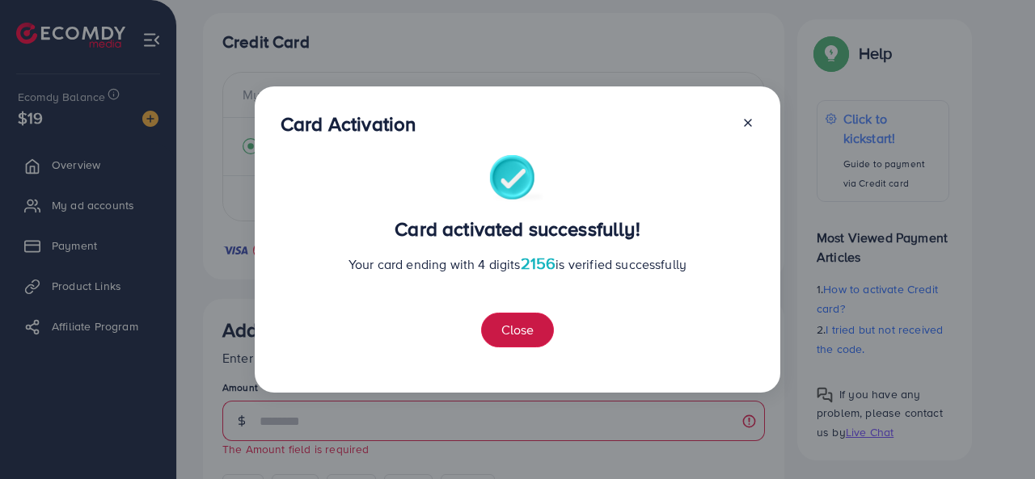
click at [525, 337] on button "Close" at bounding box center [517, 330] width 73 height 35
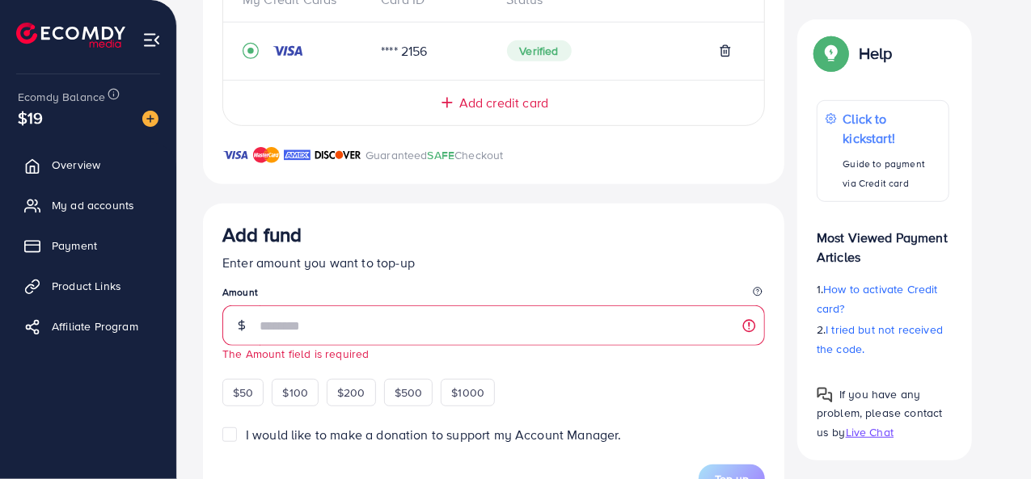
scroll to position [391, 0]
click at [251, 389] on span "$50" at bounding box center [243, 392] width 20 height 16
type input "**"
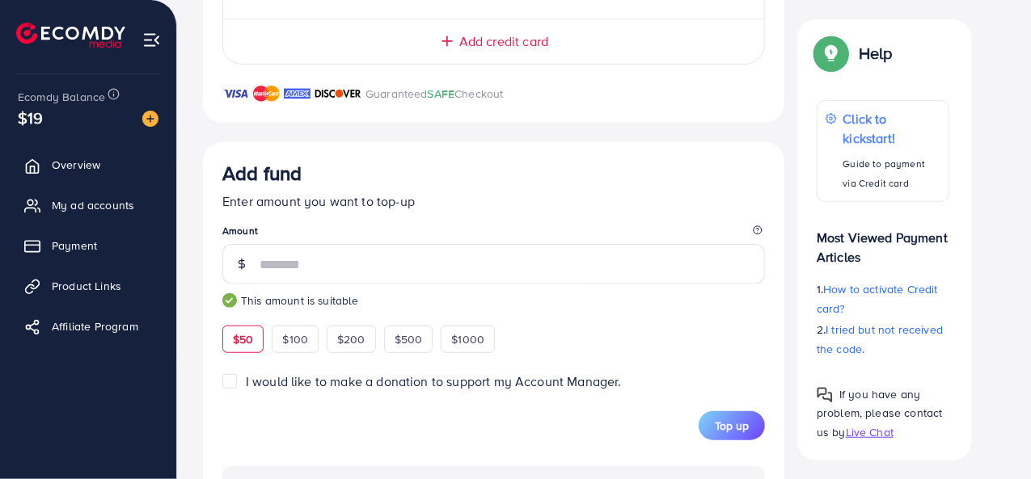
scroll to position [464, 0]
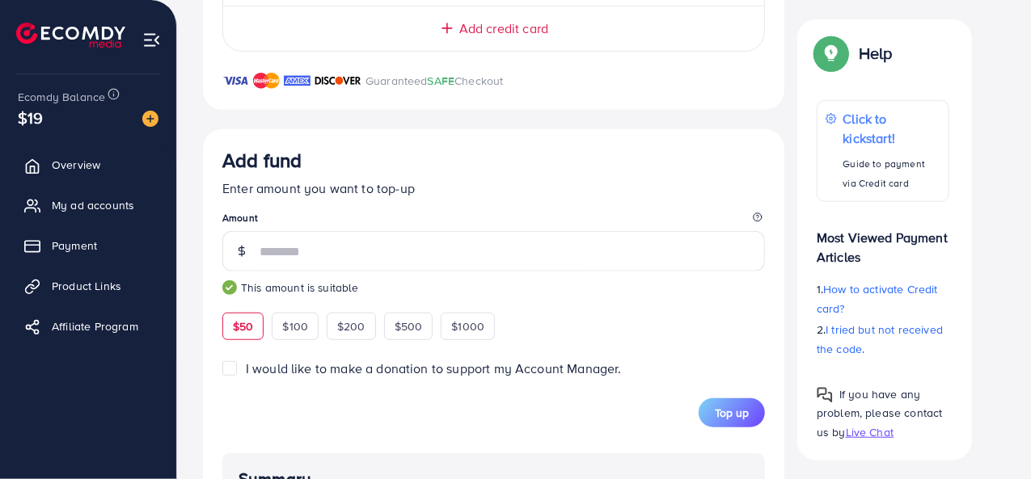
click at [736, 412] on span "Top up" at bounding box center [732, 413] width 34 height 16
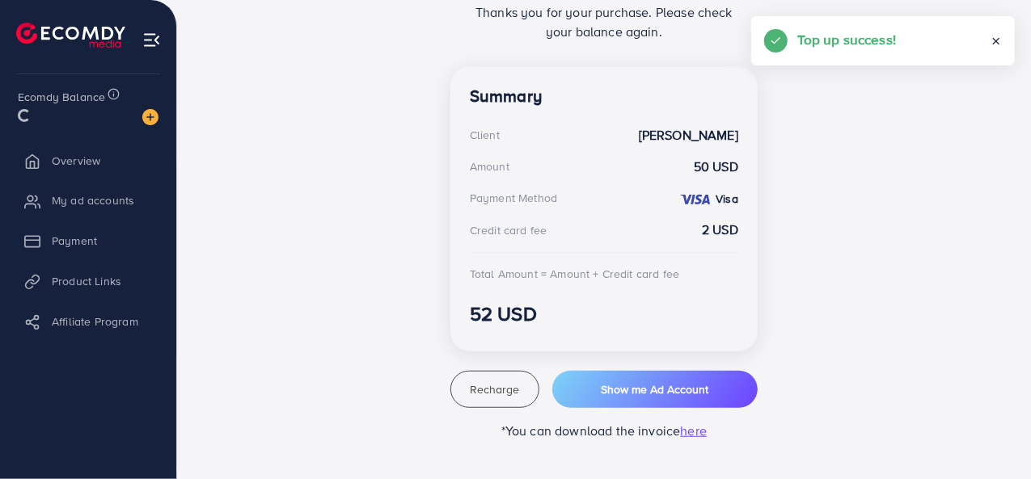
scroll to position [402, 0]
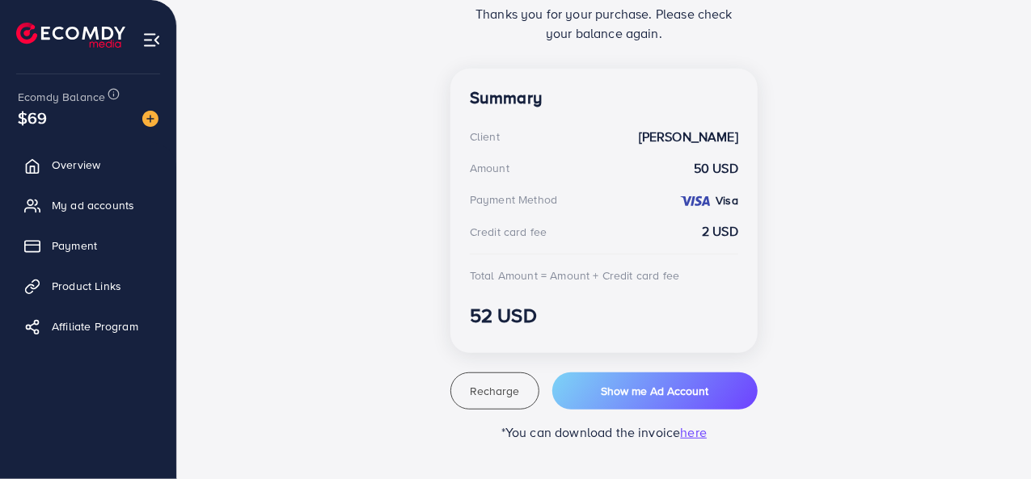
click at [628, 394] on span "Show me Ad Account" at bounding box center [655, 391] width 108 height 16
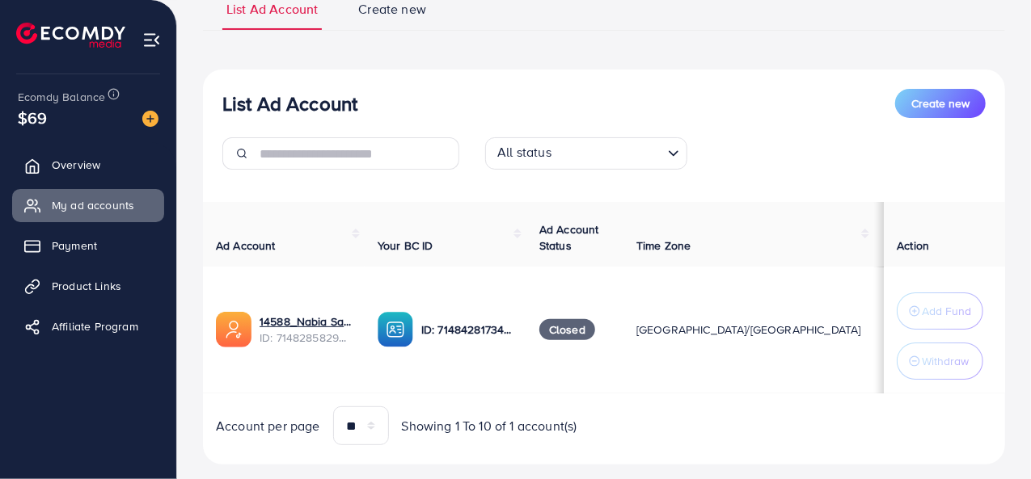
scroll to position [165, 0]
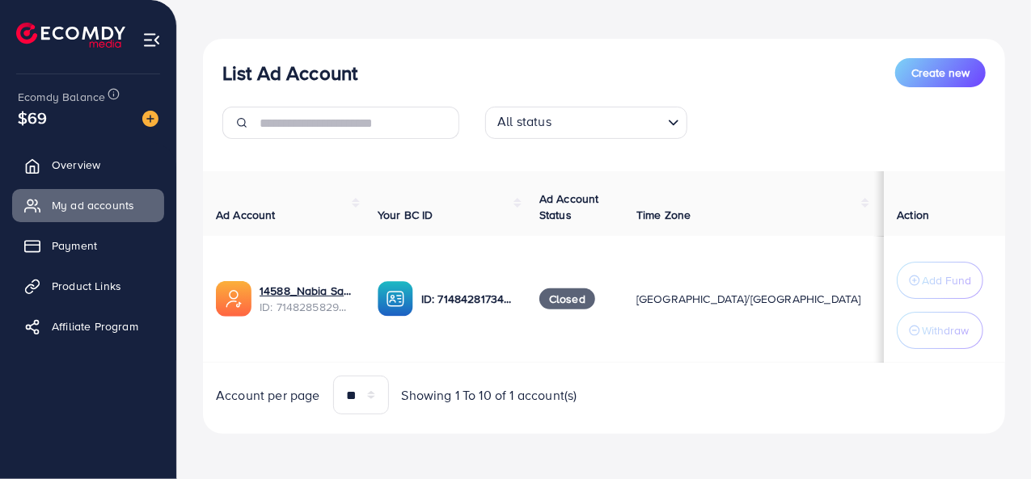
click at [902, 358] on td "Add Fund Withdraw" at bounding box center [944, 299] width 121 height 127
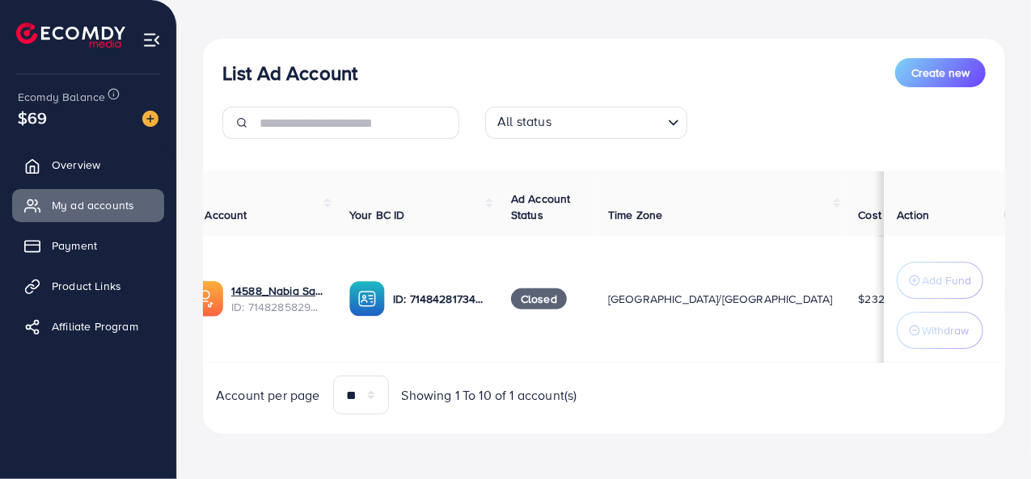
scroll to position [0, 0]
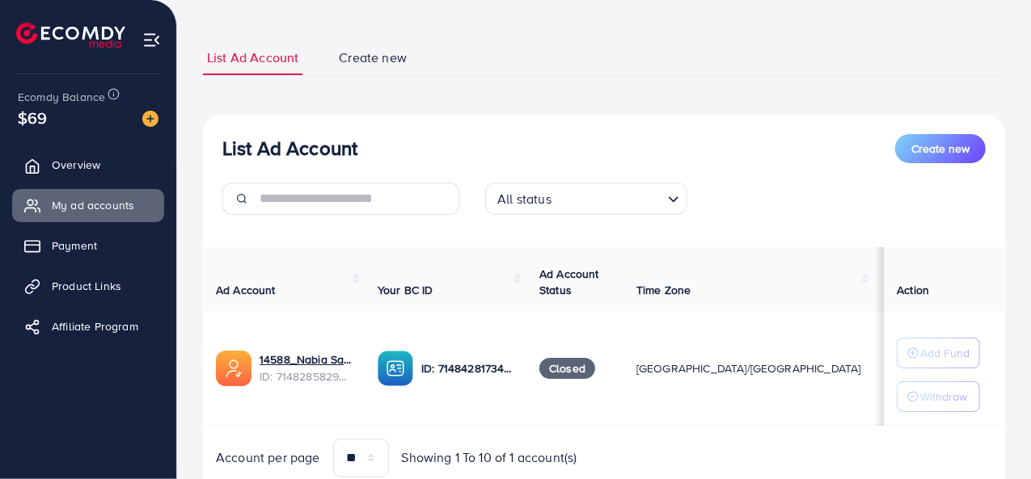
scroll to position [144, 0]
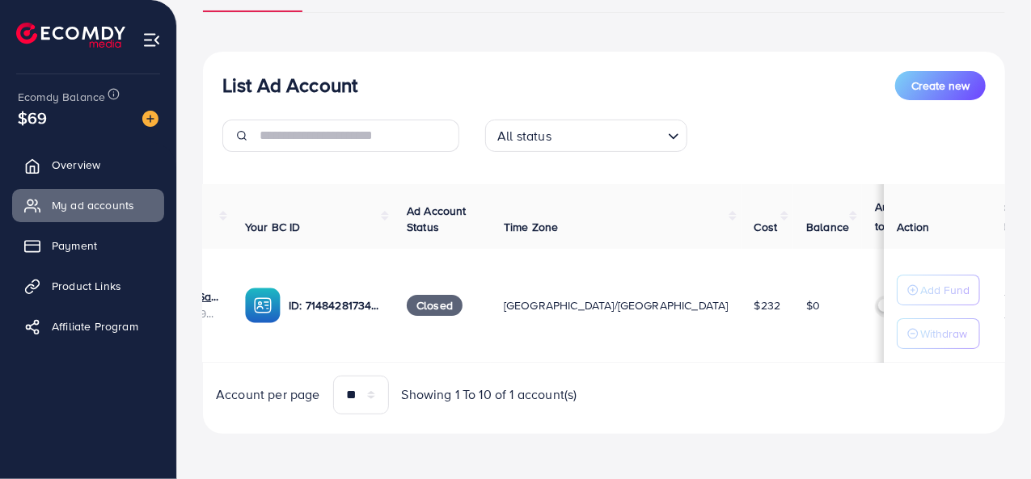
scroll to position [0, 160]
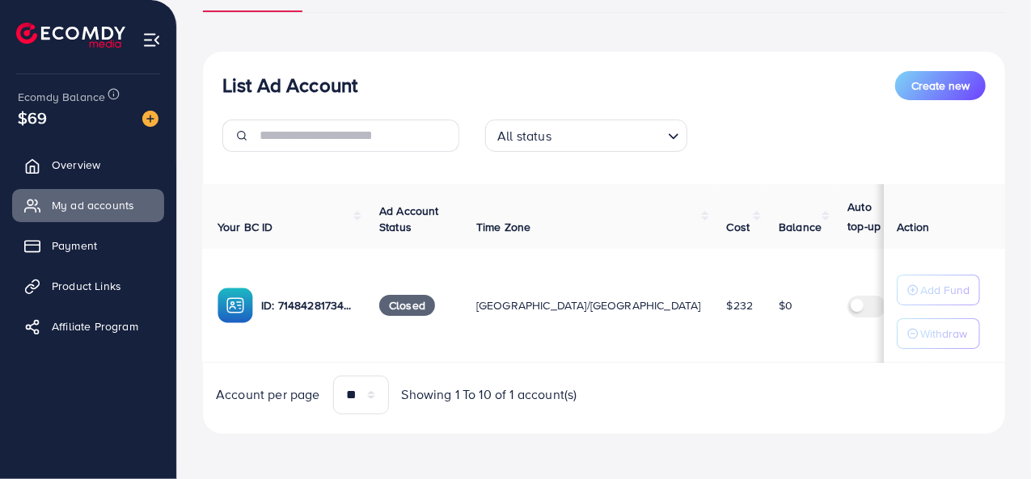
click at [847, 308] on label at bounding box center [869, 305] width 45 height 19
click at [66, 163] on span "Overview" at bounding box center [76, 165] width 49 height 16
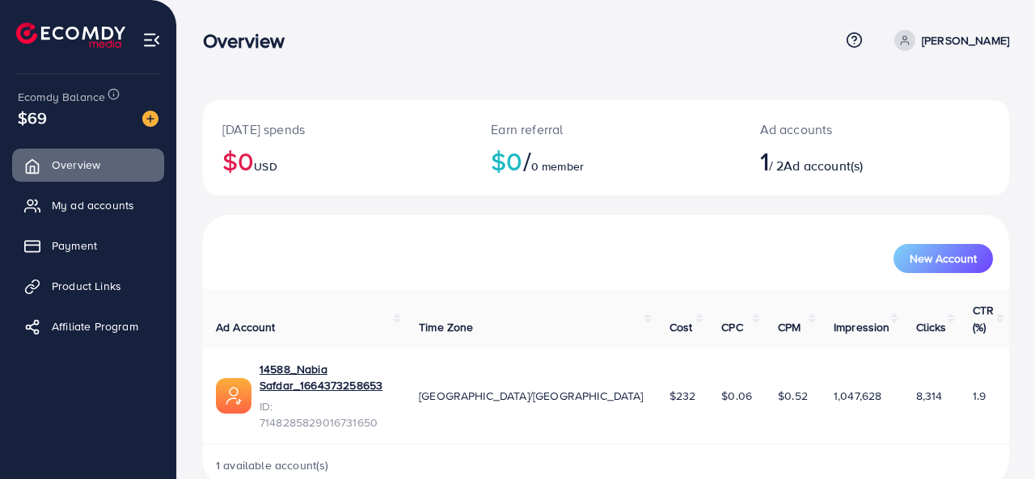
click at [841, 172] on span "Ad account(s)" at bounding box center [823, 166] width 79 height 18
click at [146, 118] on img at bounding box center [150, 119] width 16 height 16
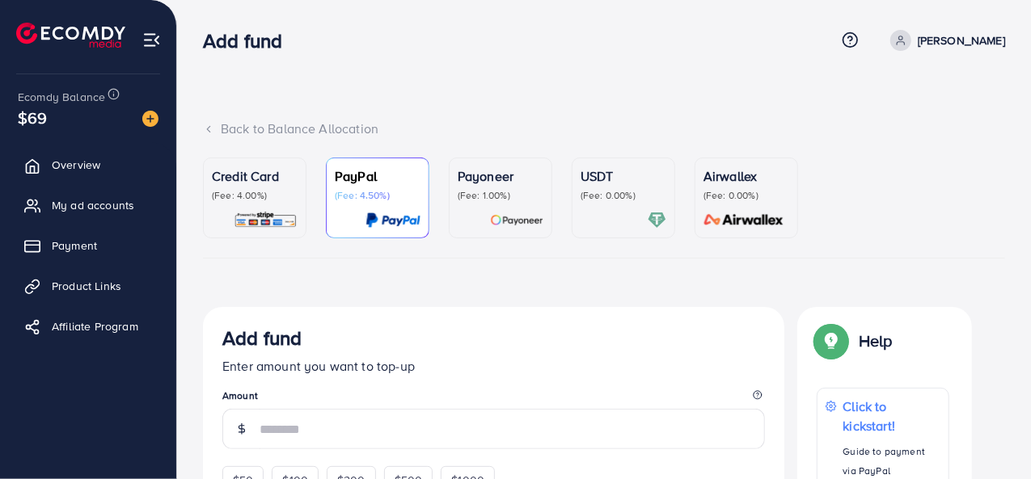
click at [209, 126] on icon at bounding box center [208, 129] width 11 height 11
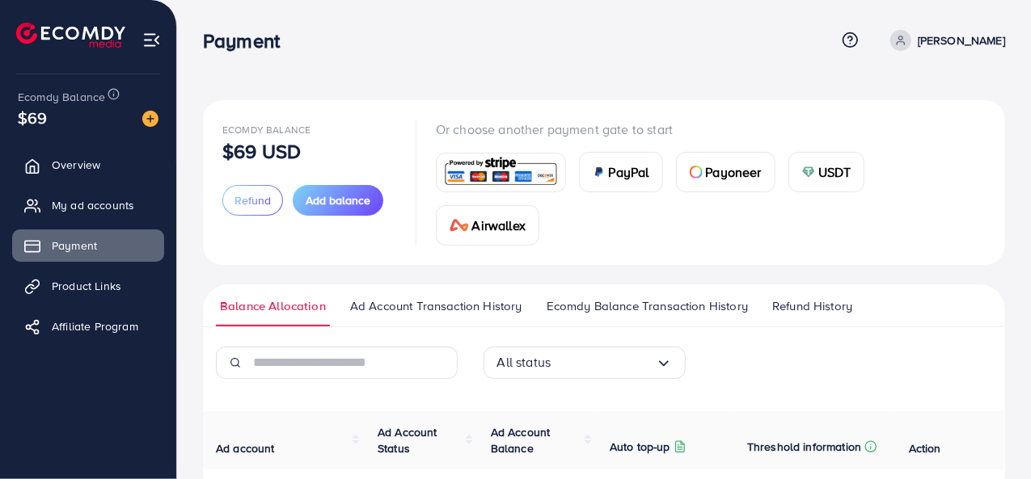
click at [82, 216] on link "My ad accounts" at bounding box center [88, 205] width 152 height 32
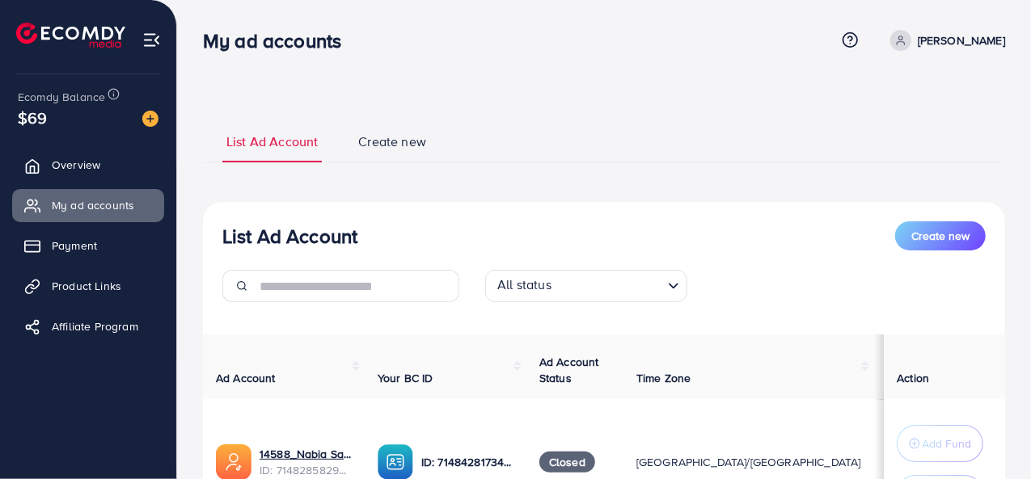
click at [354, 137] on link "Create new" at bounding box center [392, 148] width 76 height 30
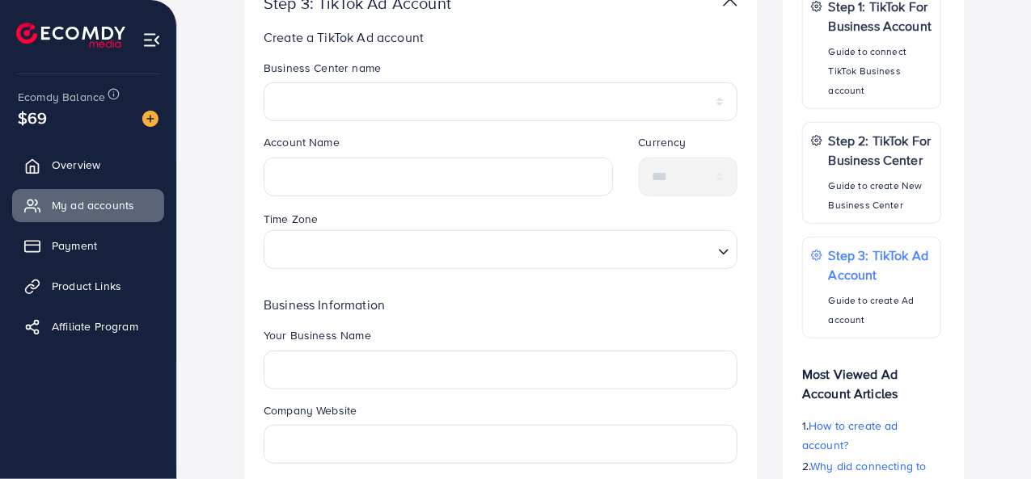
scroll to position [623, 0]
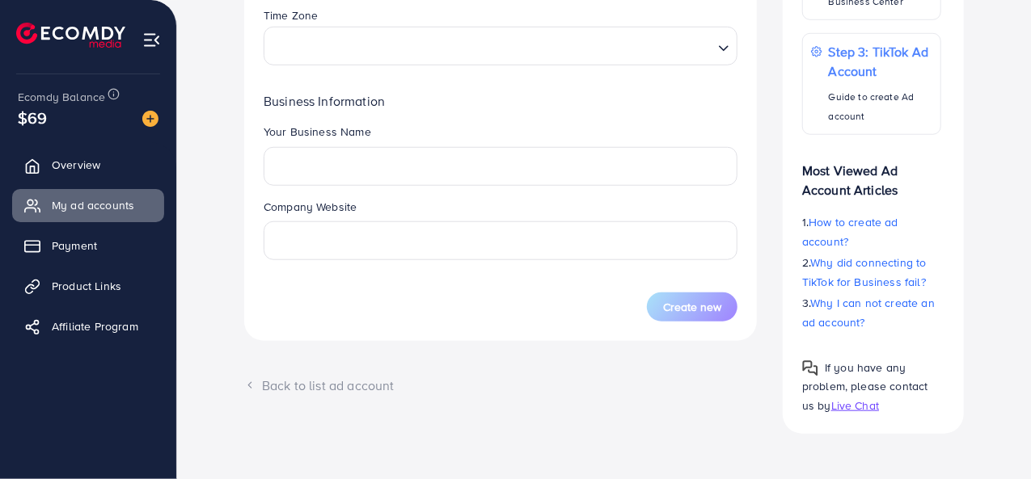
click at [115, 180] on link "Overview" at bounding box center [88, 165] width 152 height 32
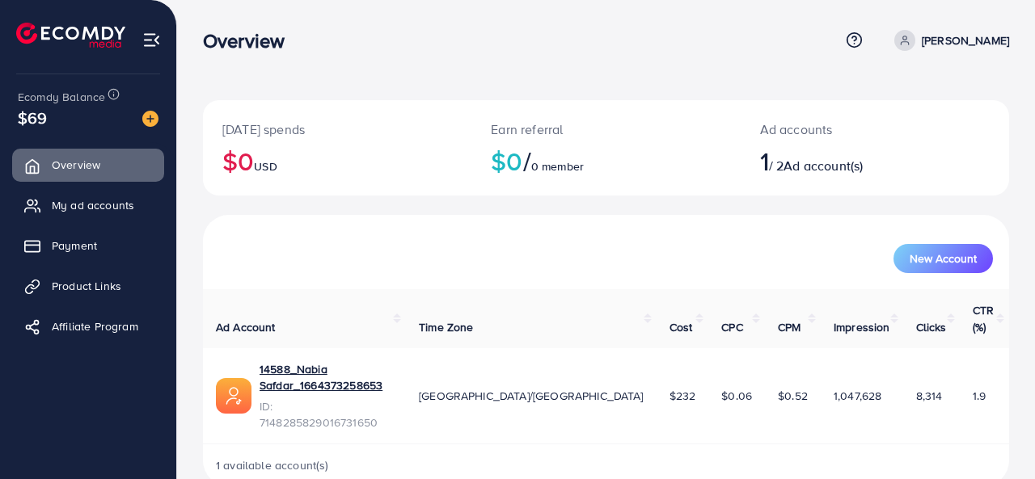
click at [1034, 430] on div "Today's spends $0 USD Earn referral $0 / 0 member Ad accounts 1 / 2 Ad account(…" at bounding box center [606, 256] width 858 height 513
click at [149, 43] on img at bounding box center [151, 40] width 19 height 19
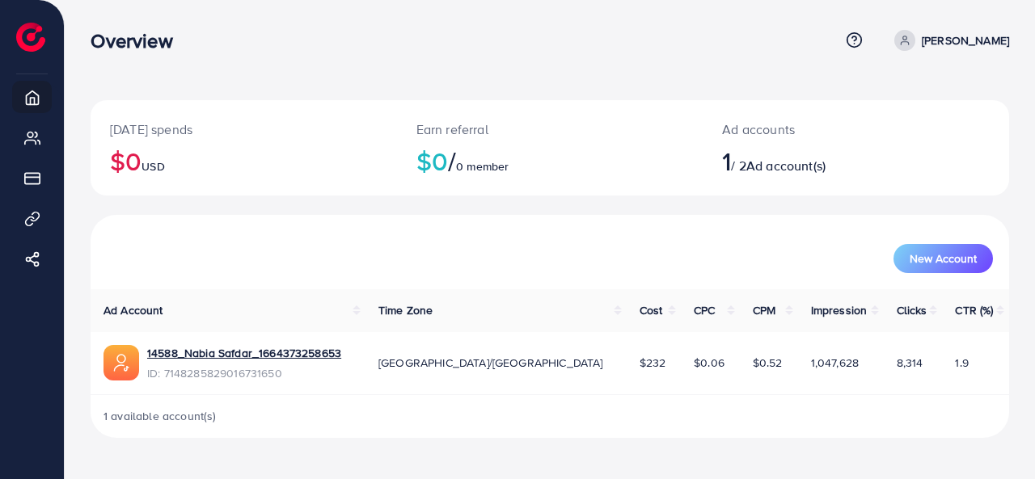
click at [767, 161] on span "Ad account(s)" at bounding box center [785, 166] width 79 height 18
click at [822, 172] on span "Ad account(s)" at bounding box center [785, 166] width 79 height 18
click at [920, 247] on button "New Account" at bounding box center [942, 258] width 99 height 29
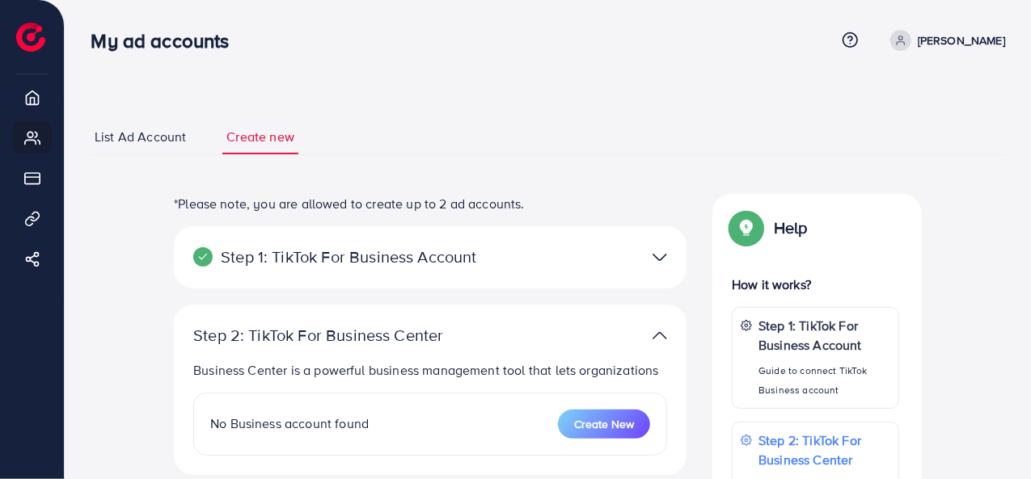
select select
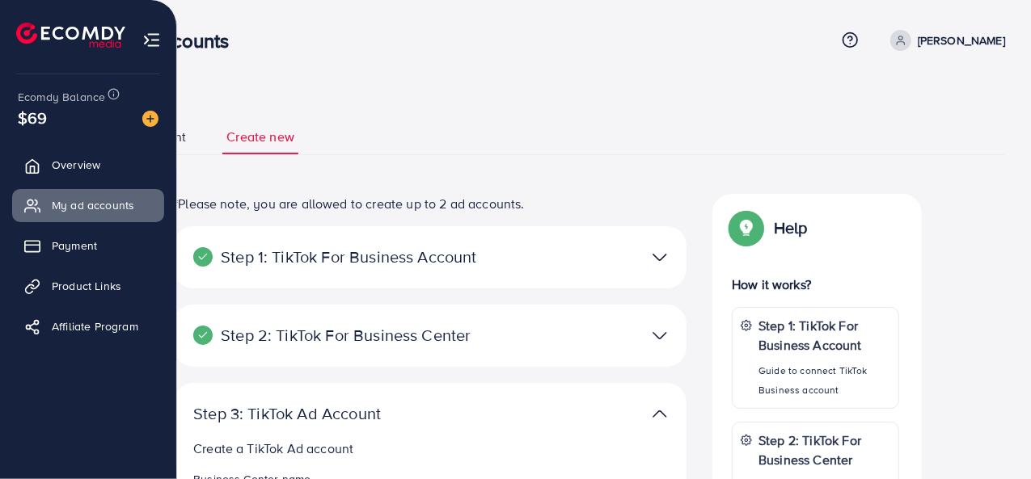
click at [66, 158] on span "Overview" at bounding box center [76, 165] width 49 height 16
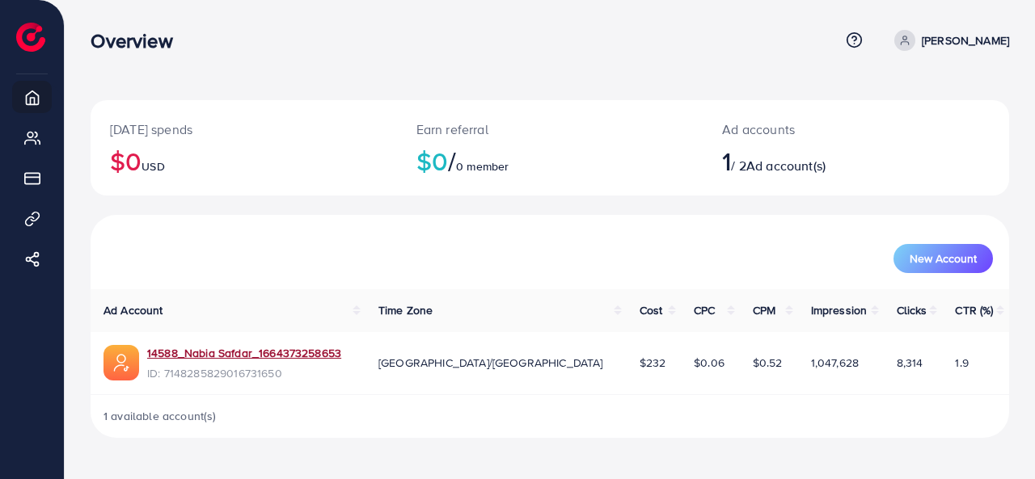
click at [257, 345] on link "14588_Nabia Safdar_1664373258653" at bounding box center [244, 353] width 194 height 16
click at [942, 268] on button "New Account" at bounding box center [942, 258] width 99 height 29
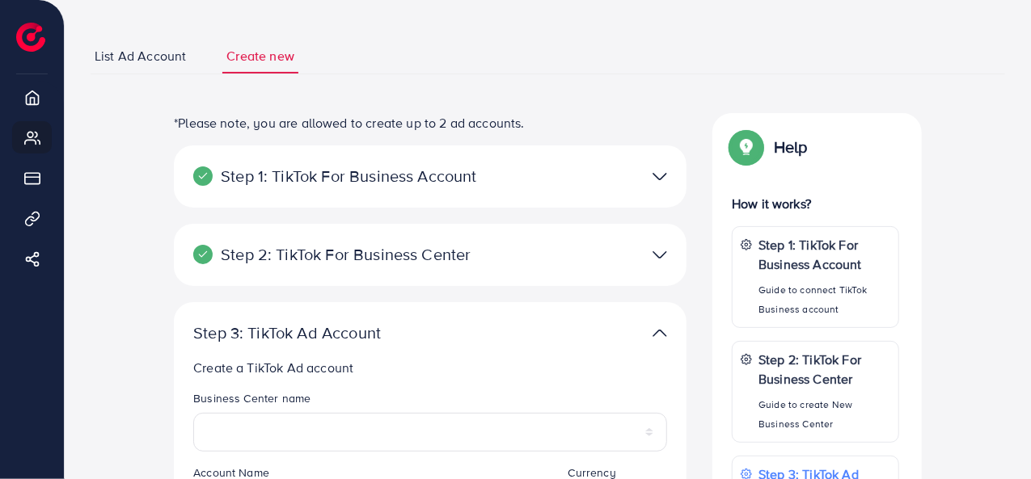
scroll to position [81, 0]
click at [369, 175] on p "Step 1: TikTok For Business Account" at bounding box center [346, 176] width 307 height 19
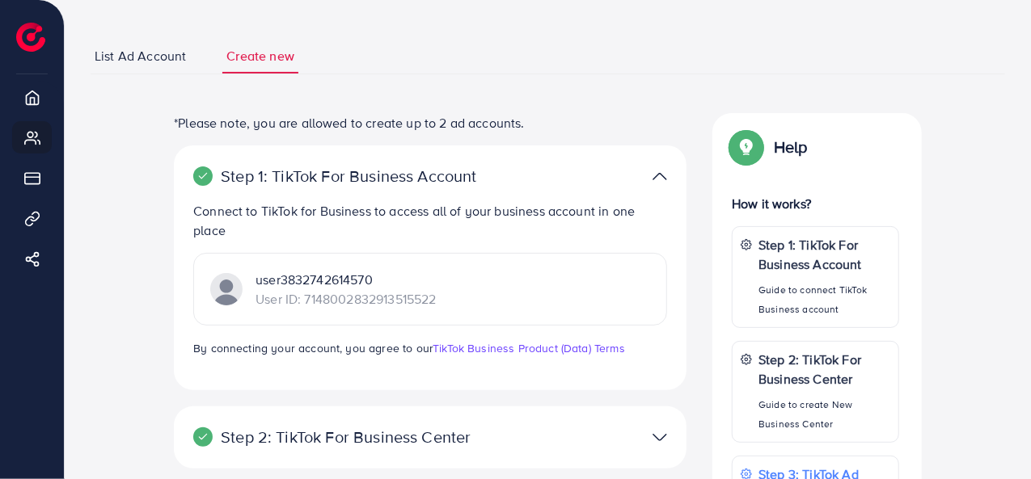
click at [350, 289] on p "User ID: 7148002832913515522" at bounding box center [346, 298] width 180 height 19
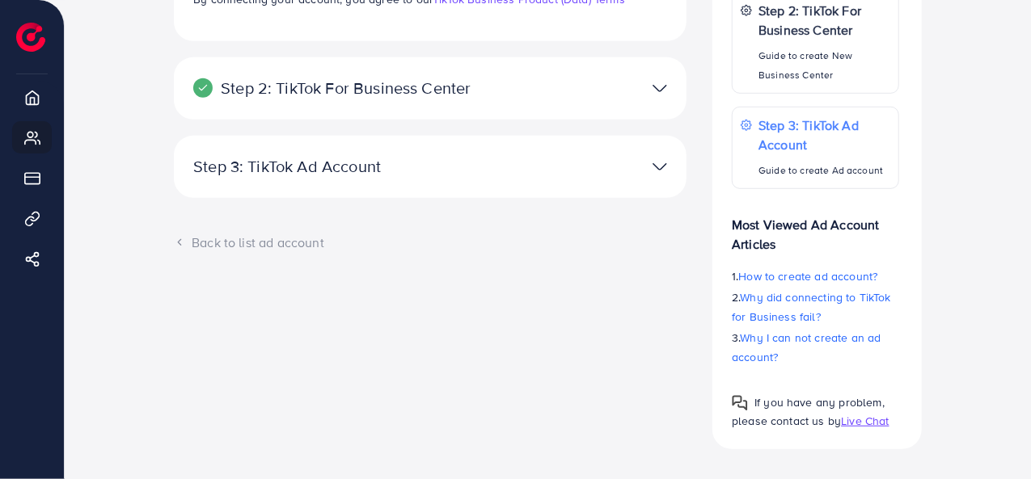
scroll to position [443, 0]
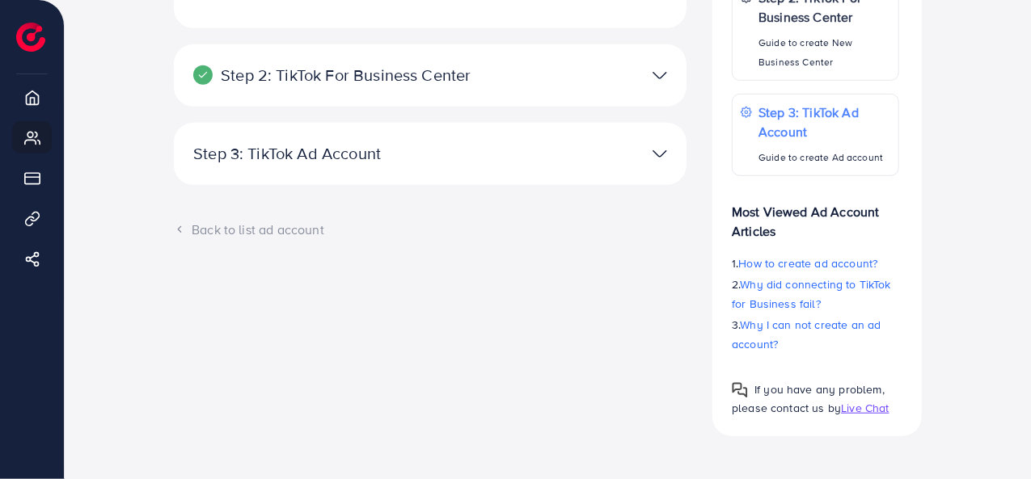
click at [295, 151] on p "Step 3: TikTok Ad Account" at bounding box center [346, 153] width 307 height 19
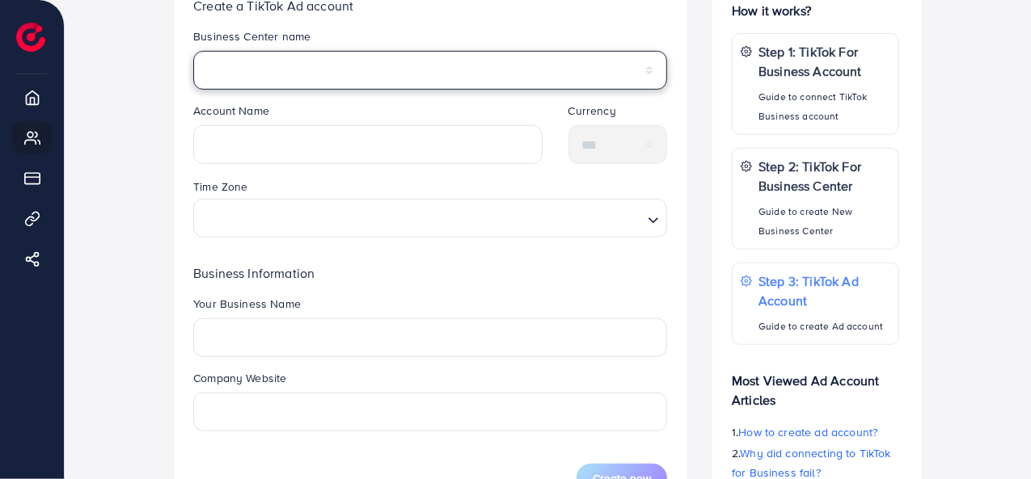
click at [256, 74] on select "*****" at bounding box center [430, 70] width 474 height 39
click at [271, 80] on select "*****" at bounding box center [430, 70] width 474 height 39
click at [251, 68] on select "*****" at bounding box center [430, 70] width 474 height 39
select select "**********"
click at [193, 51] on select "*****" at bounding box center [430, 70] width 474 height 39
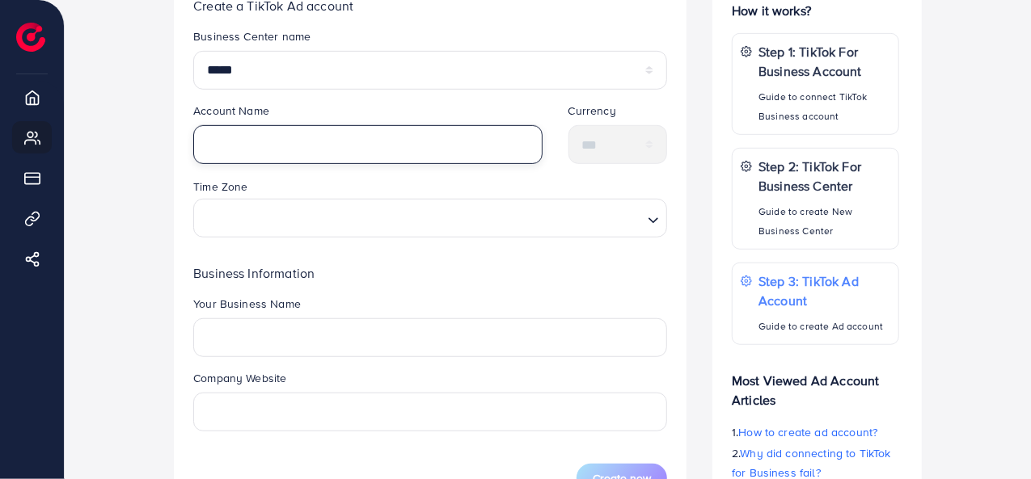
click at [233, 125] on input "text" at bounding box center [367, 144] width 349 height 39
type input "**********"
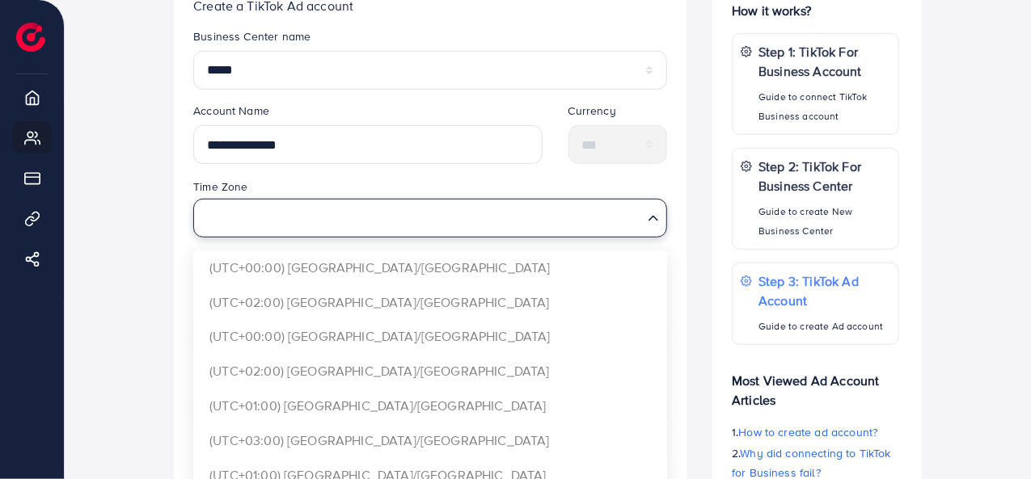
click at [288, 208] on input "Search for option" at bounding box center [421, 218] width 441 height 30
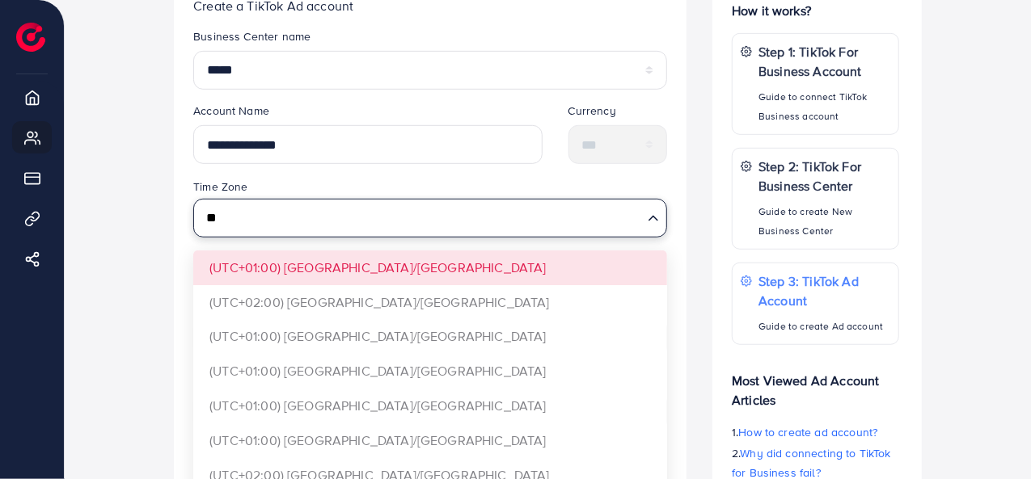
click at [288, 208] on input "**" at bounding box center [421, 218] width 441 height 30
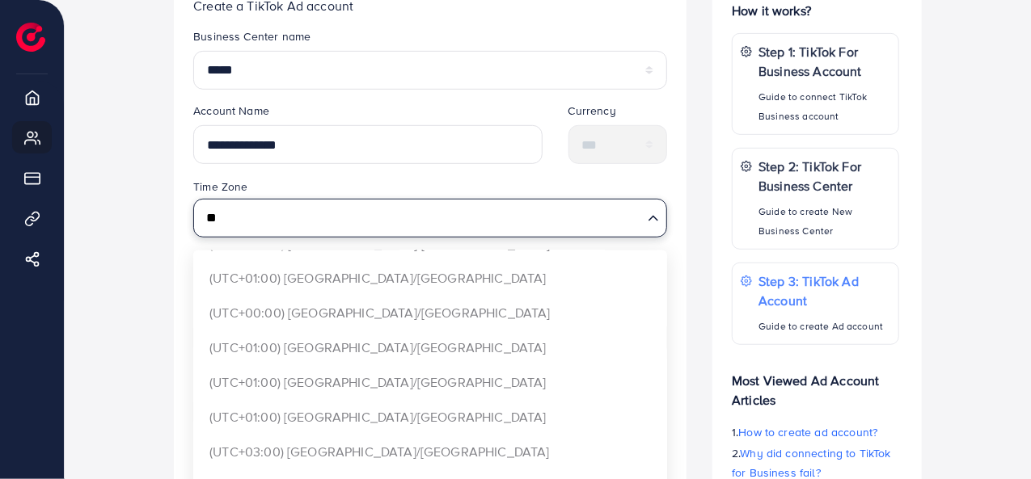
scroll to position [485, 0]
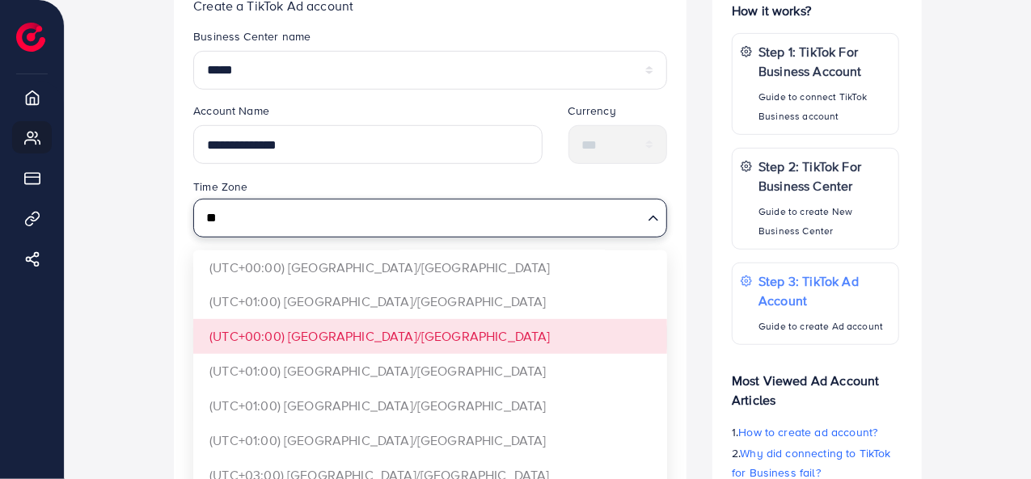
type input "**"
click at [361, 332] on form "**********" at bounding box center [430, 261] width 474 height 466
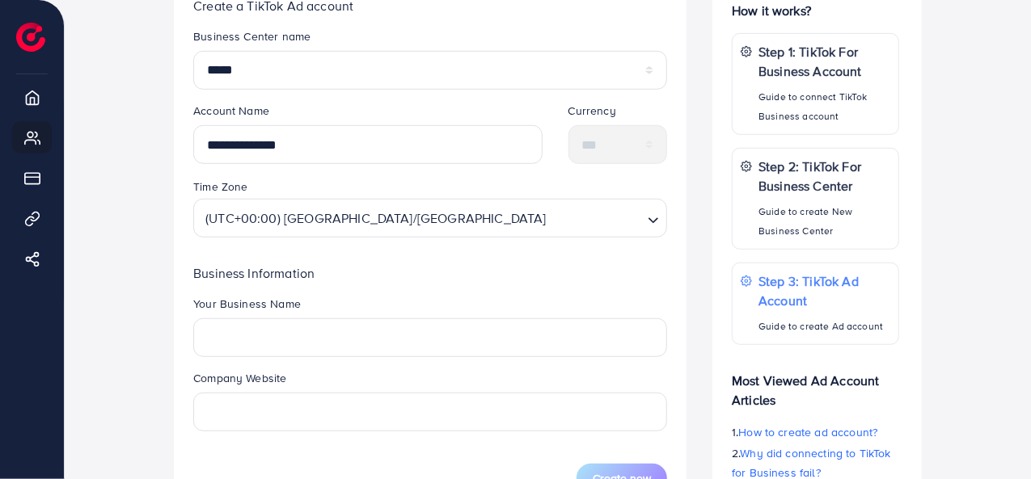
scroll to position [0, 0]
click at [310, 340] on input "text" at bounding box center [430, 338] width 474 height 39
type input "*"
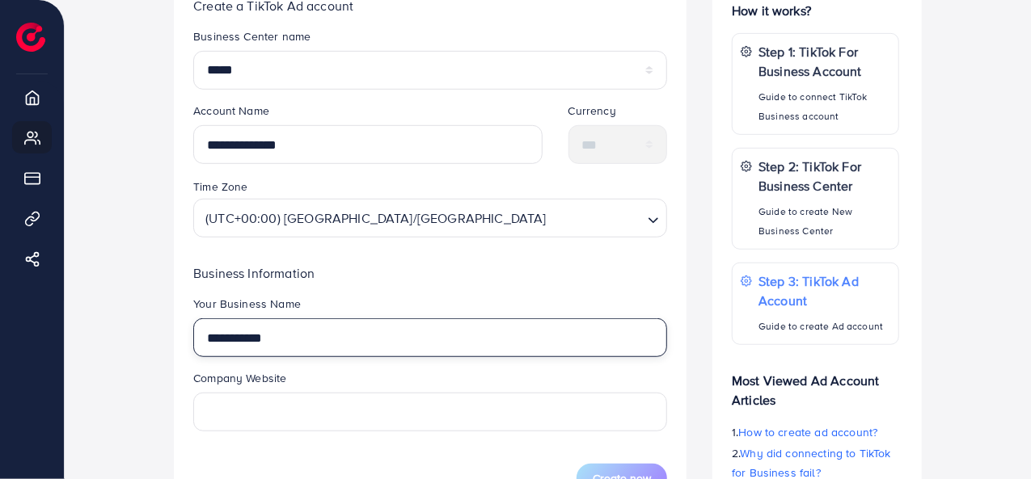
type input "**********"
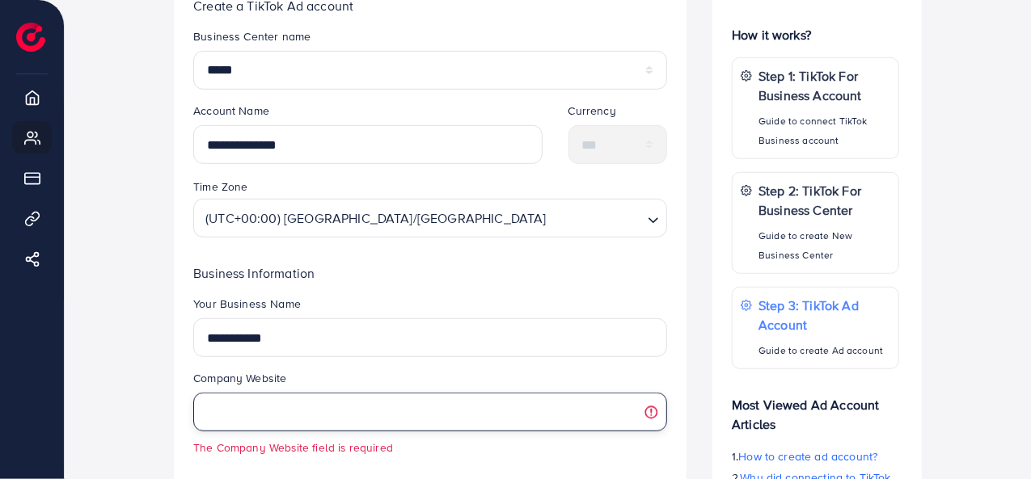
paste input "**********"
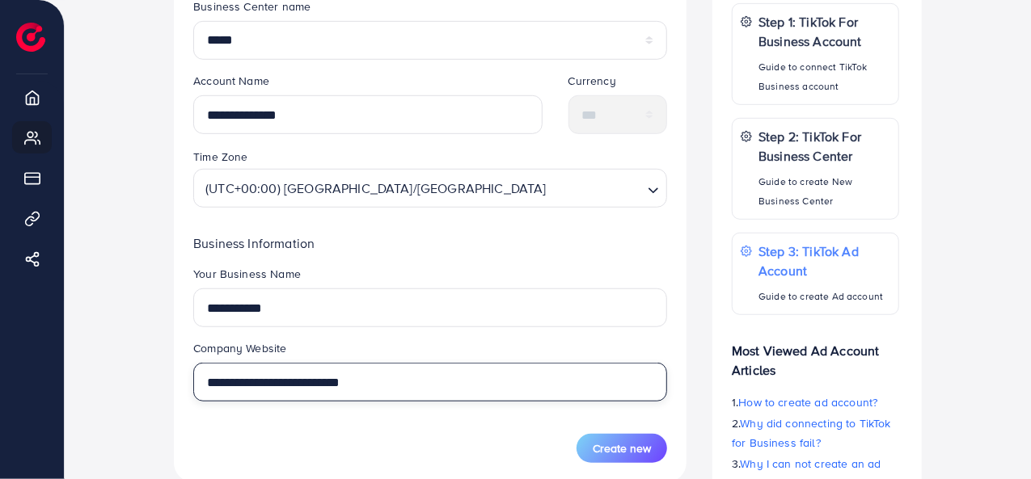
scroll to position [500, 0]
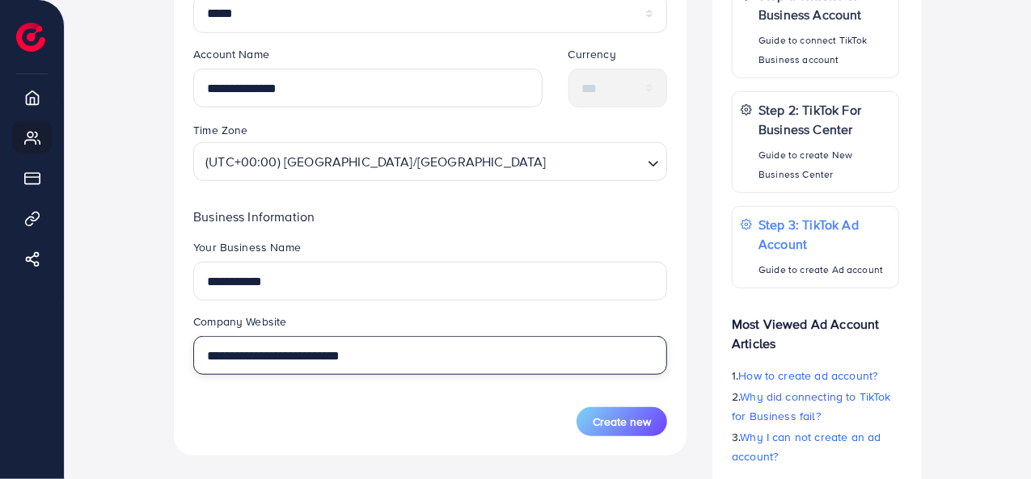
type input "**********"
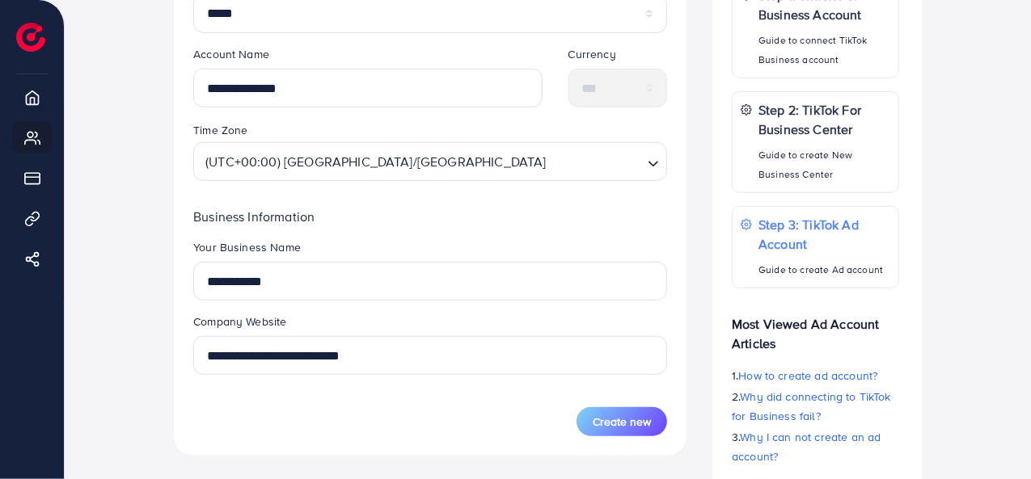
click at [603, 419] on span "Create new" at bounding box center [622, 422] width 58 height 16
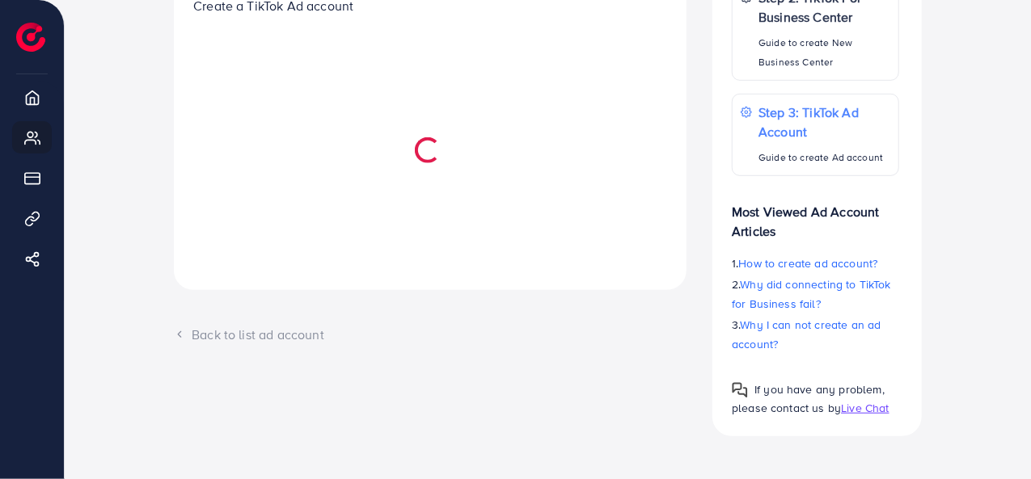
scroll to position [718, 0]
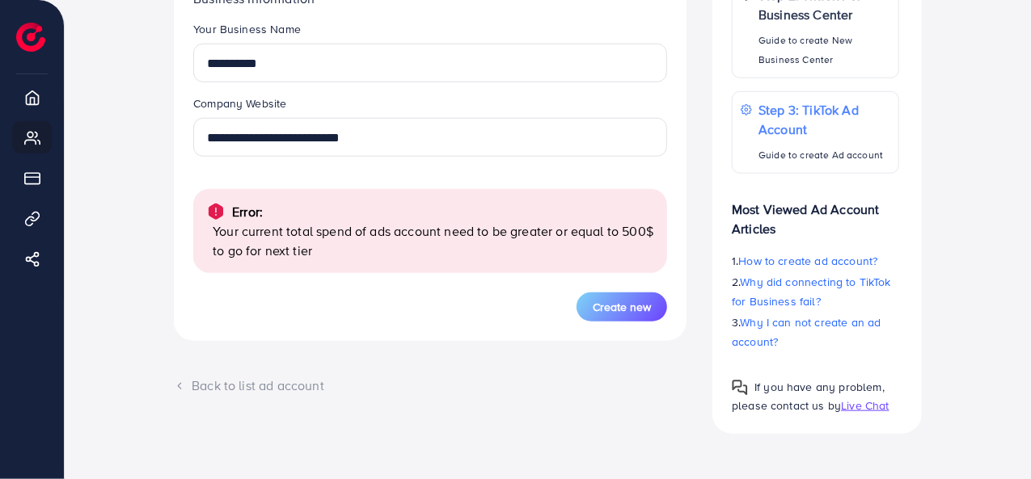
click at [599, 306] on span "Create new" at bounding box center [622, 307] width 58 height 16
click at [228, 382] on div "Back to list ad account" at bounding box center [430, 386] width 513 height 19
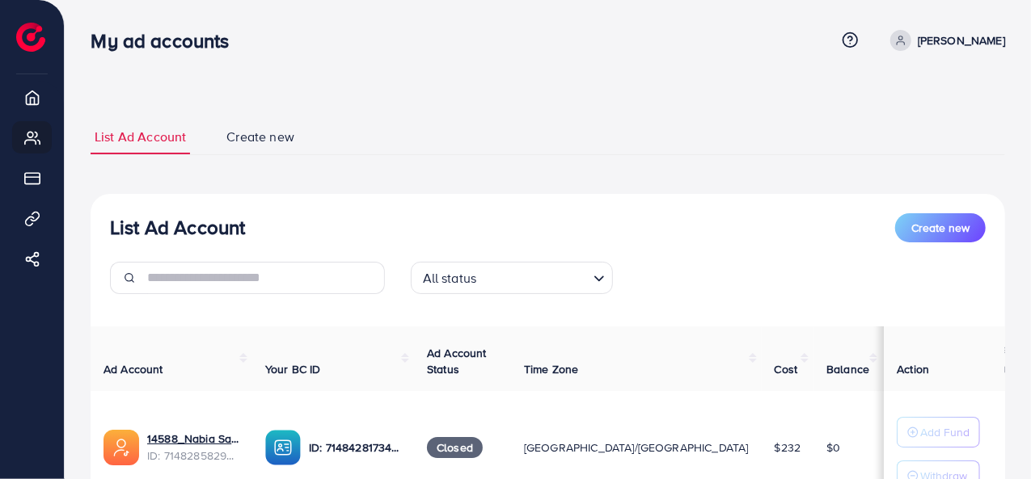
click at [239, 140] on span "Create new" at bounding box center [260, 137] width 68 height 19
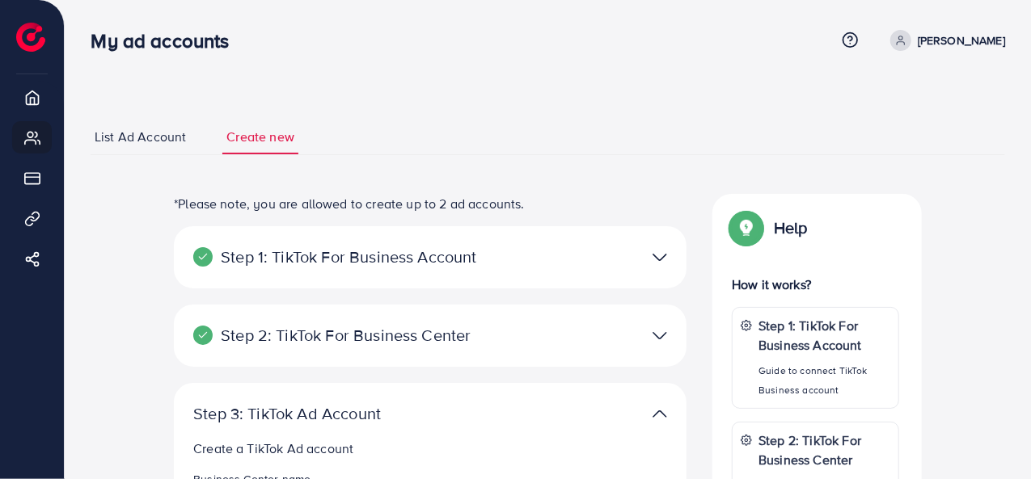
click at [130, 129] on span "List Ad Account" at bounding box center [140, 137] width 91 height 19
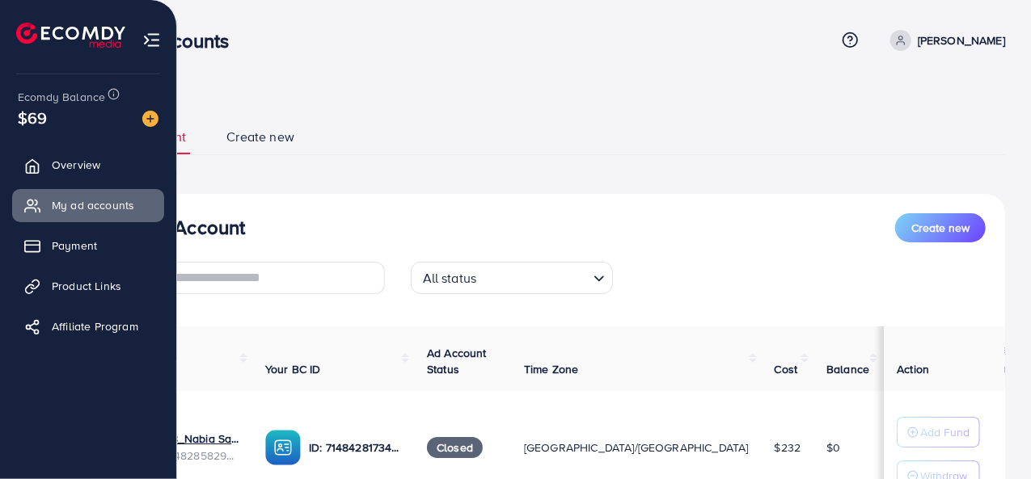
click at [83, 161] on span "Overview" at bounding box center [76, 165] width 49 height 16
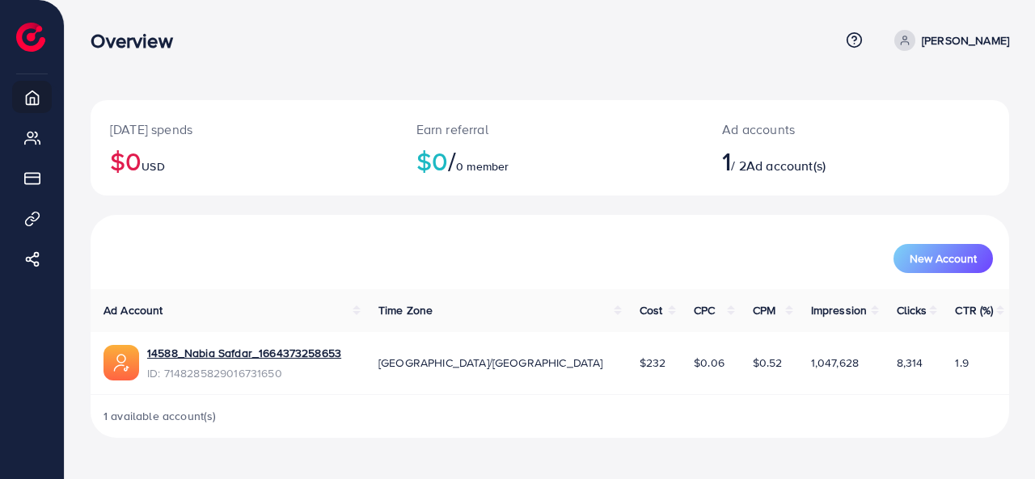
click at [1034, 376] on div "Today's spends $0 USD Earn referral $0 / 0 member Ad accounts 1 / 2 Ad account(…" at bounding box center [550, 232] width 970 height 464
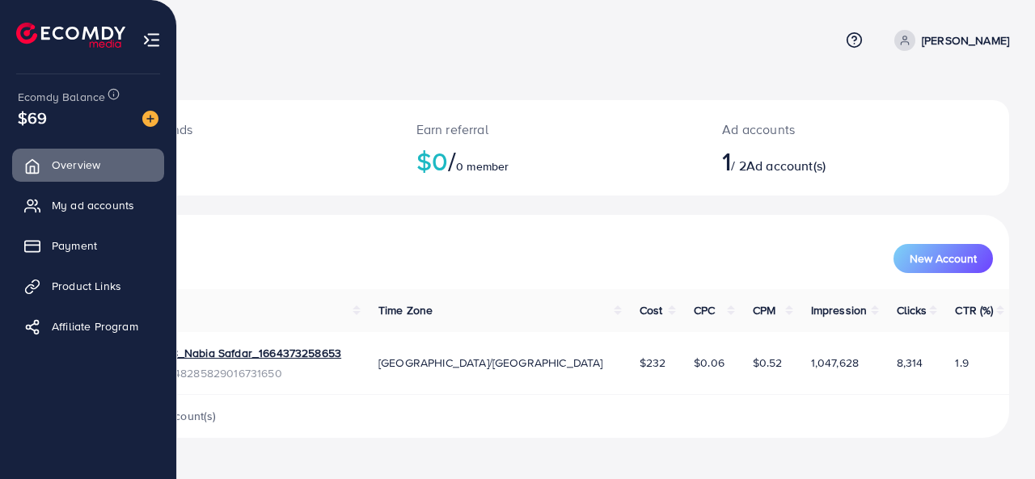
click at [106, 96] on div "Ecomdy Balance" at bounding box center [82, 96] width 128 height 19
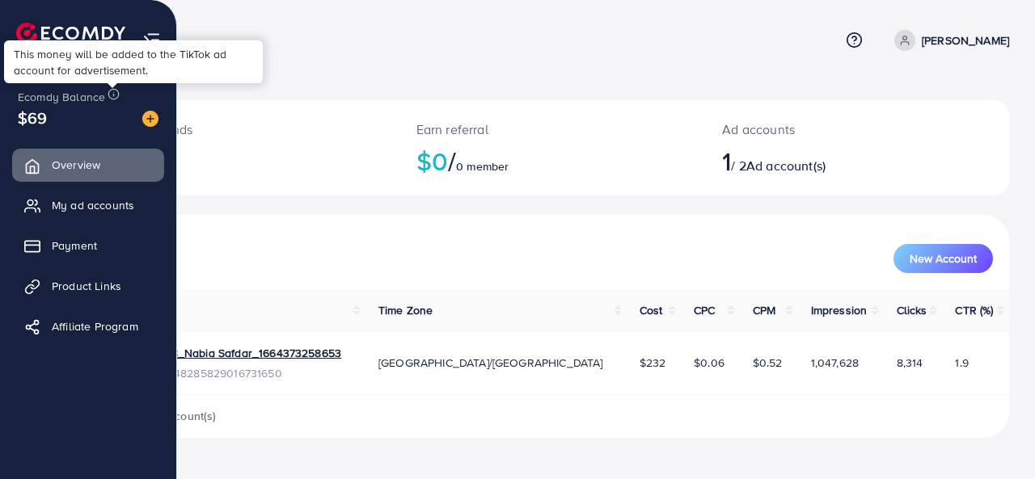
click at [109, 96] on circle at bounding box center [114, 94] width 11 height 11
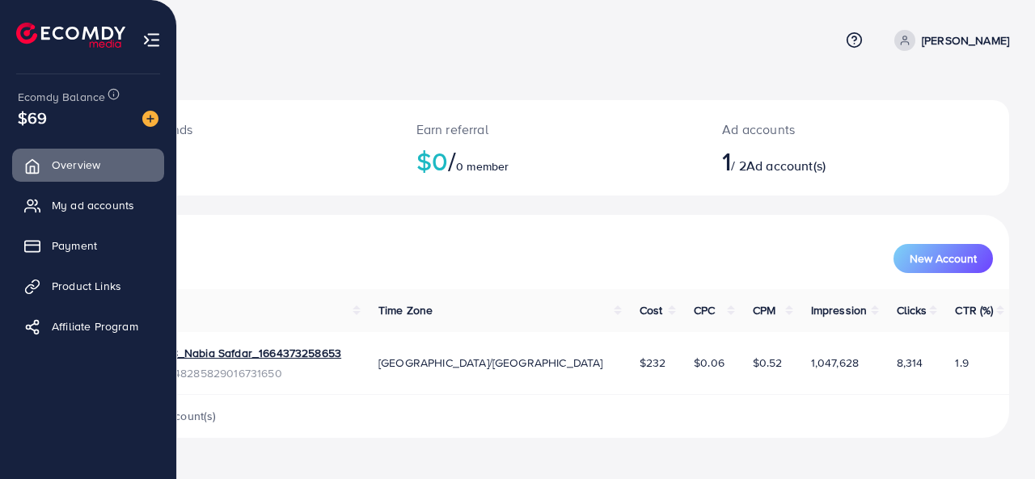
click at [30, 122] on span "$69" at bounding box center [32, 117] width 29 height 23
click at [133, 235] on link "Payment" at bounding box center [88, 246] width 152 height 32
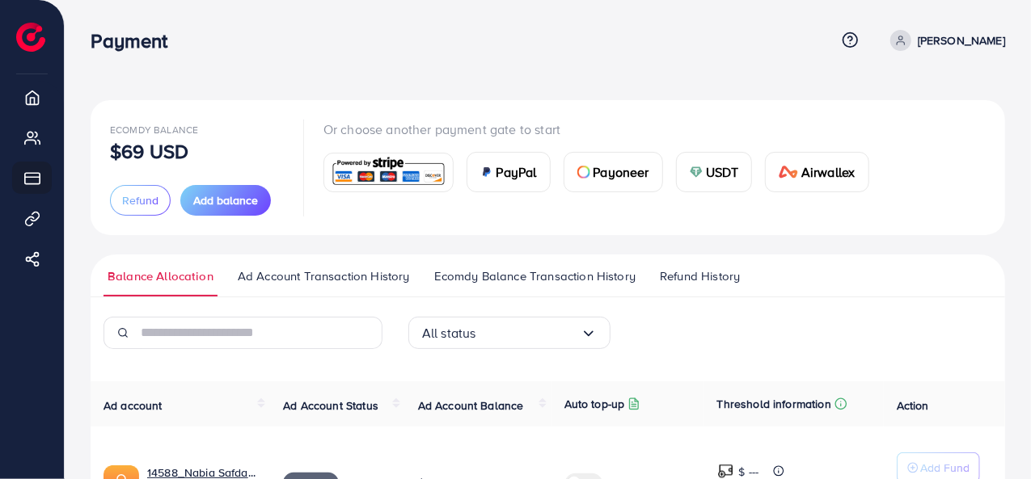
scroll to position [128, 0]
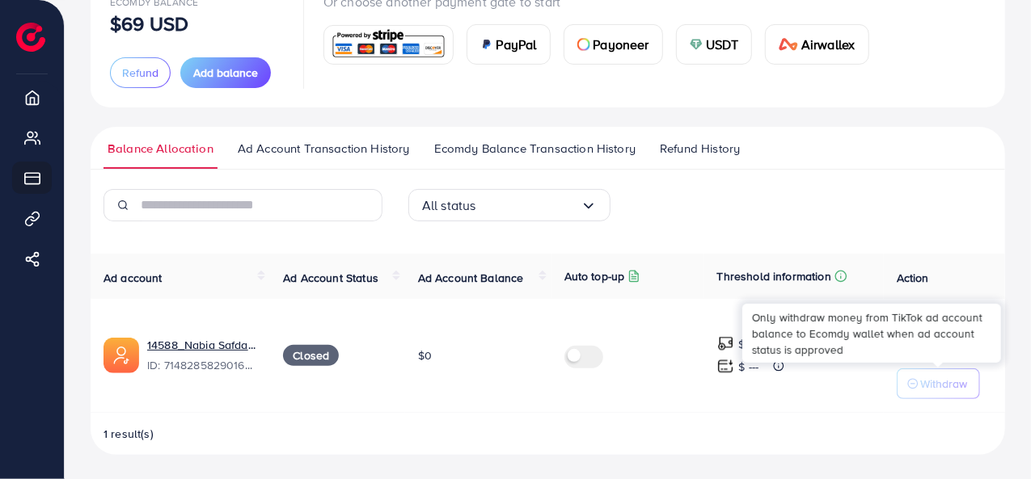
click at [942, 391] on p "Withdraw" at bounding box center [943, 383] width 47 height 19
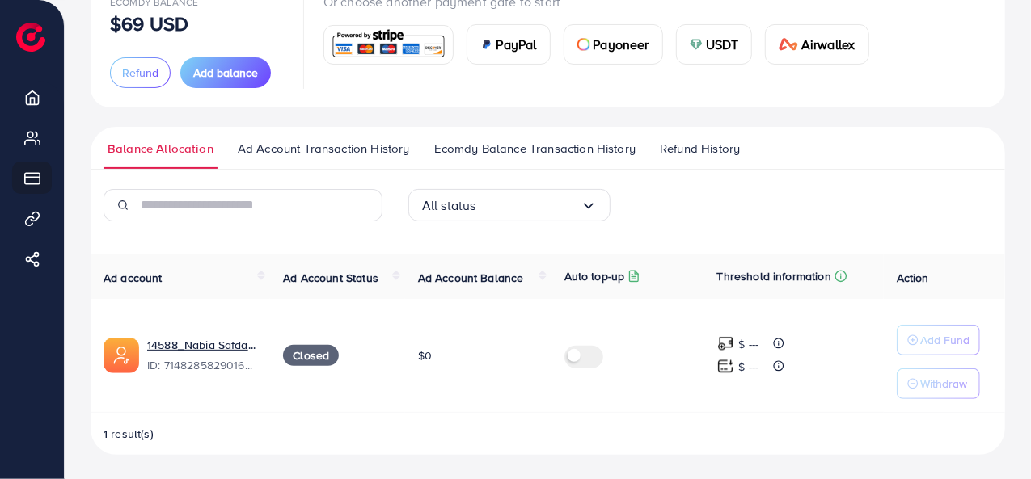
click at [590, 356] on label at bounding box center [586, 355] width 45 height 19
click at [133, 74] on span "Refund" at bounding box center [140, 73] width 36 height 16
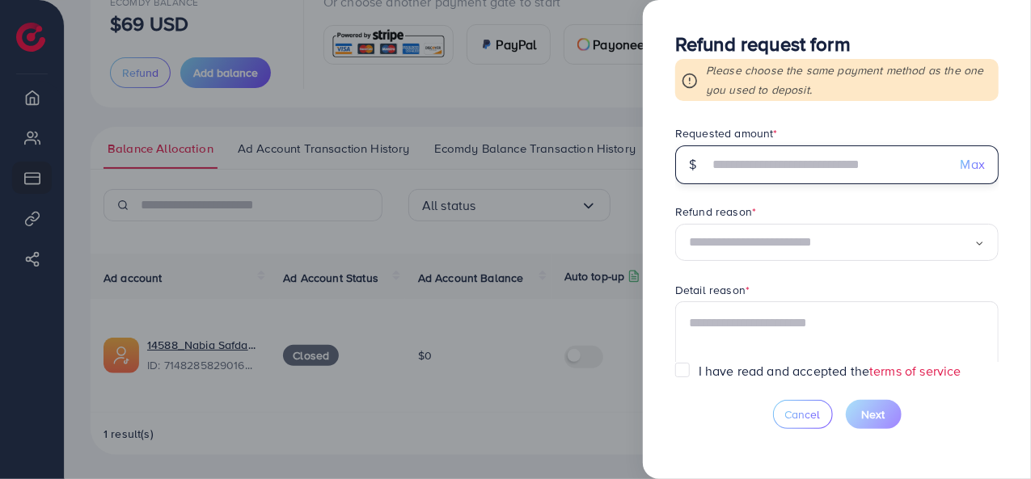
click at [853, 167] on input "text" at bounding box center [827, 165] width 239 height 39
type input "**"
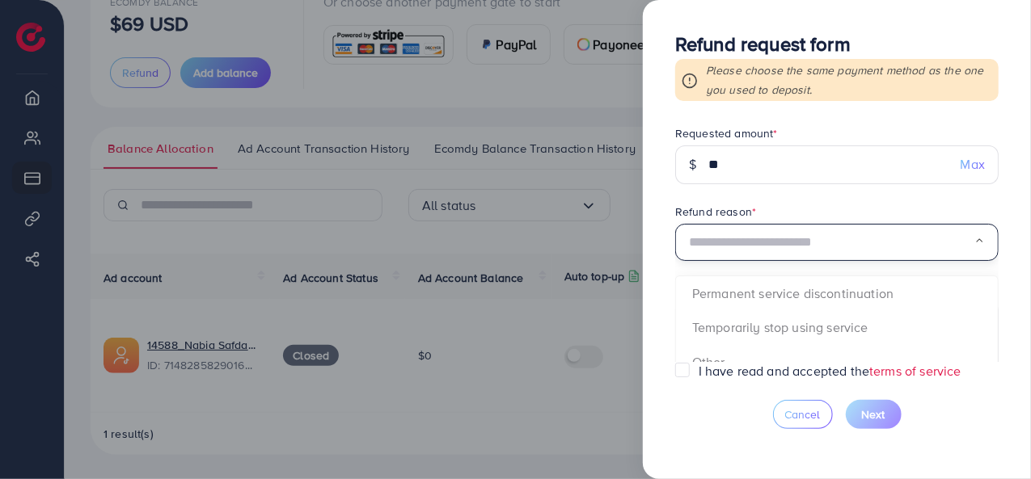
click at [843, 248] on input "Search for option" at bounding box center [831, 242] width 285 height 25
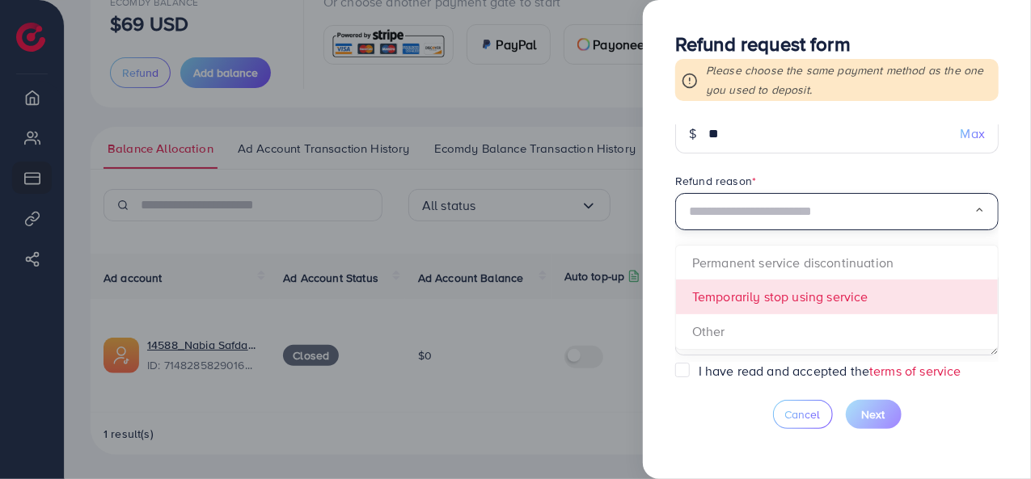
scroll to position [37, 0]
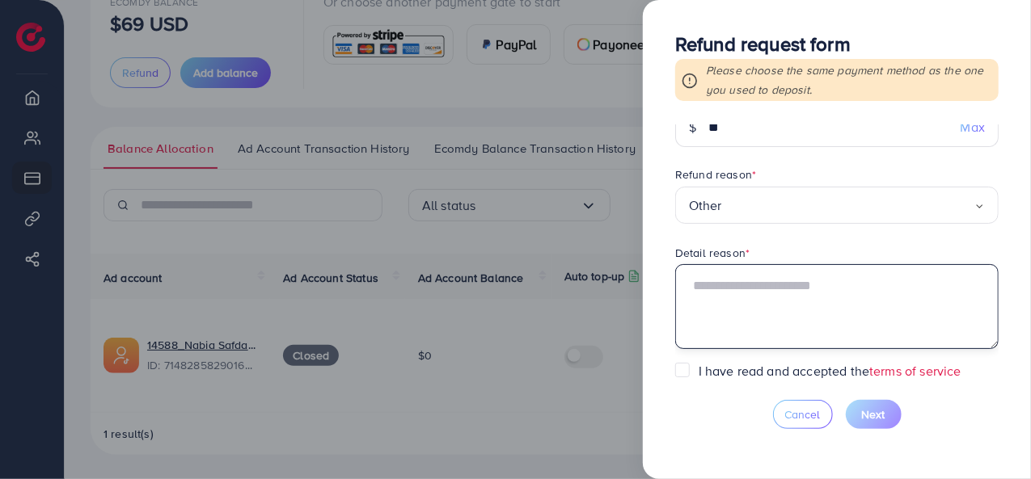
click at [721, 311] on textarea at bounding box center [836, 306] width 323 height 84
type textarea "**********"
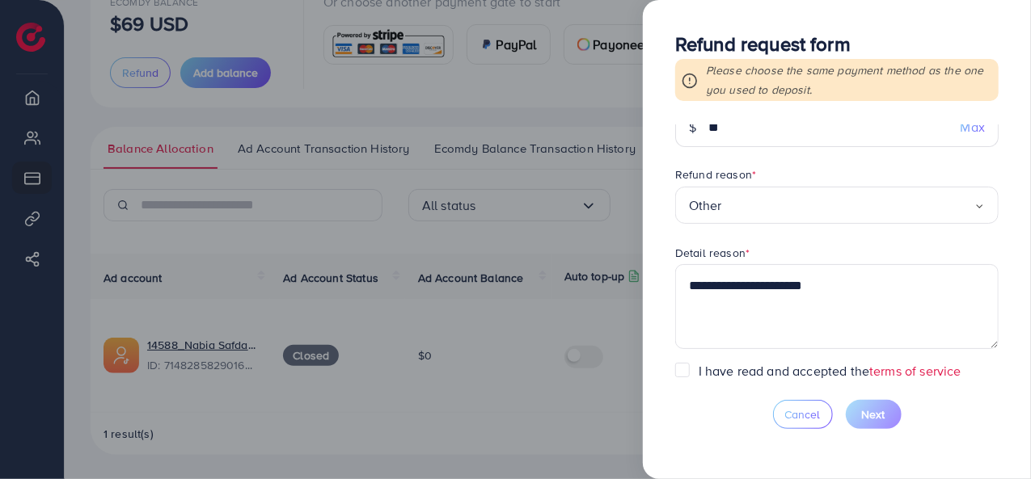
click at [699, 372] on label "I have read and accepted the terms of service" at bounding box center [830, 371] width 263 height 19
click at [992, 135] on div "Max" at bounding box center [973, 127] width 51 height 39
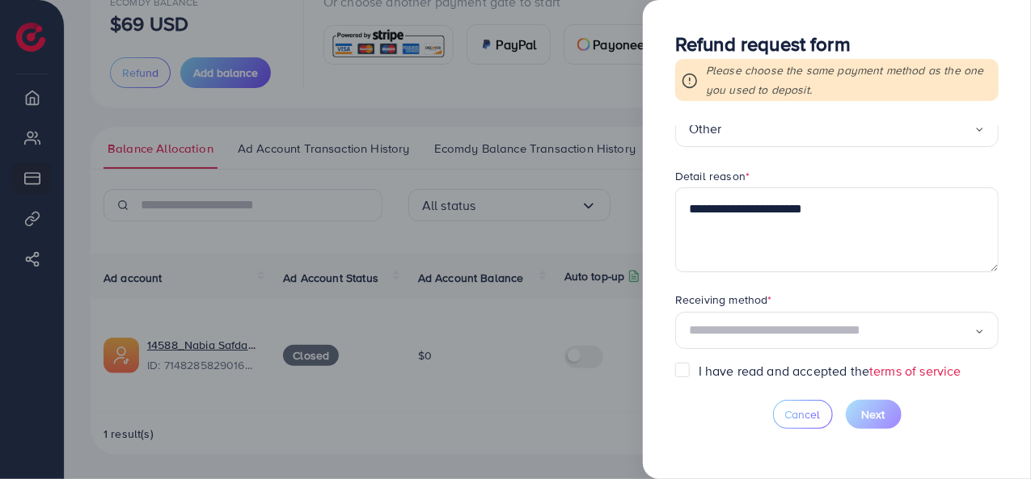
scroll to position [120, 0]
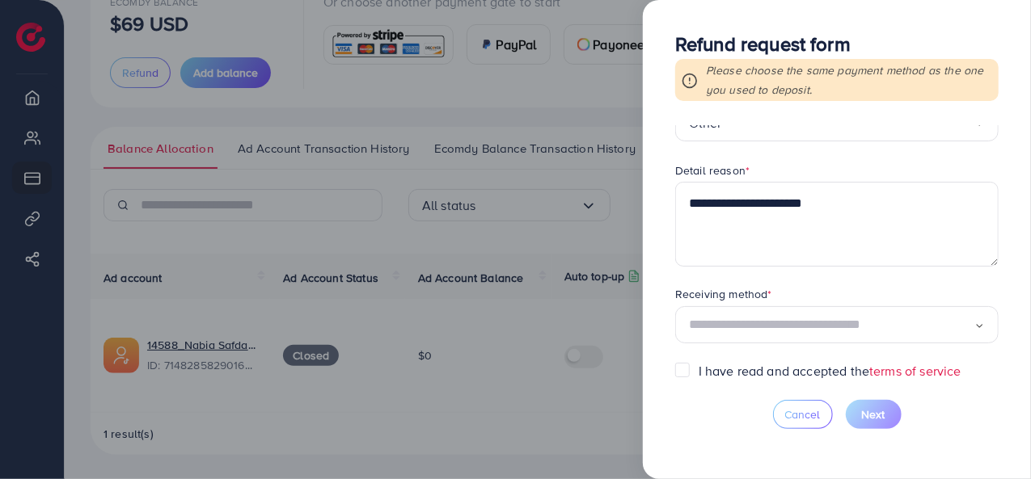
click at [910, 333] on input "Search for option" at bounding box center [831, 325] width 285 height 25
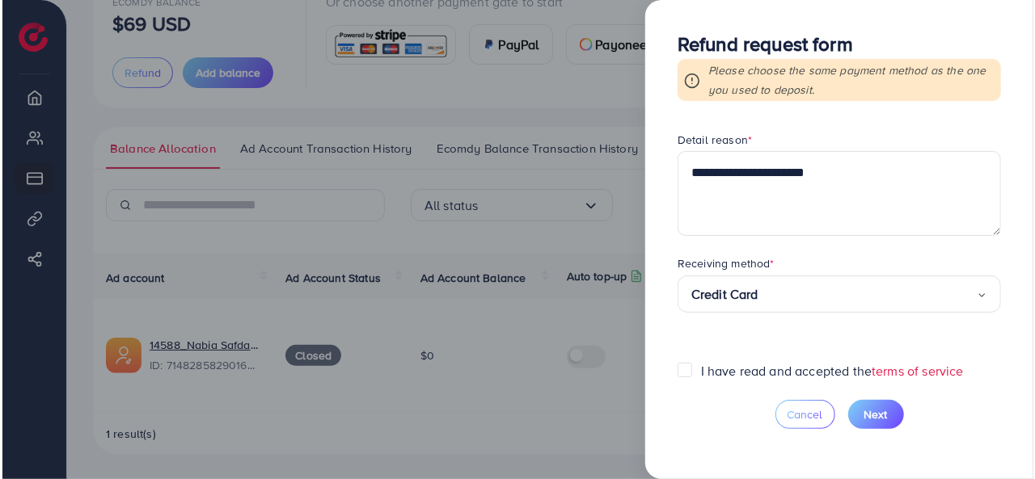
scroll to position [121, 0]
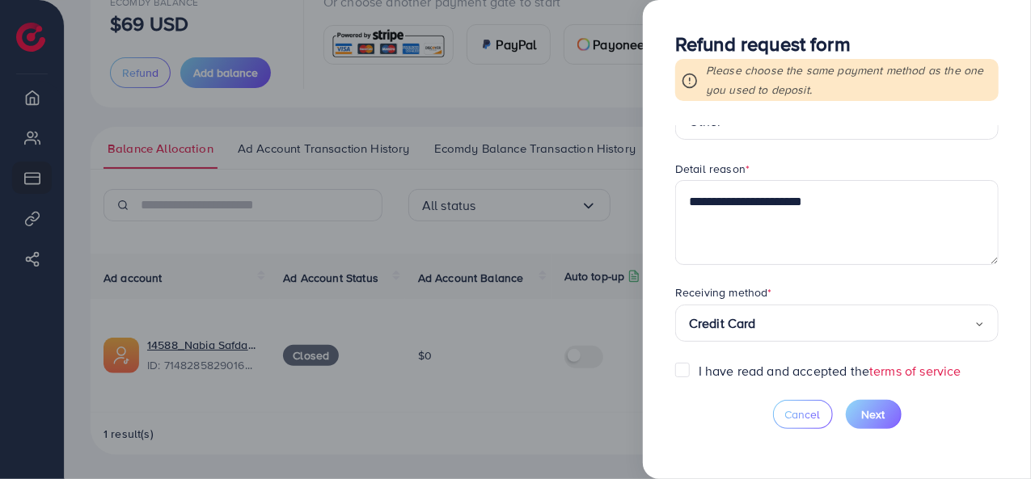
click at [875, 416] on span "Next" at bounding box center [873, 415] width 23 height 16
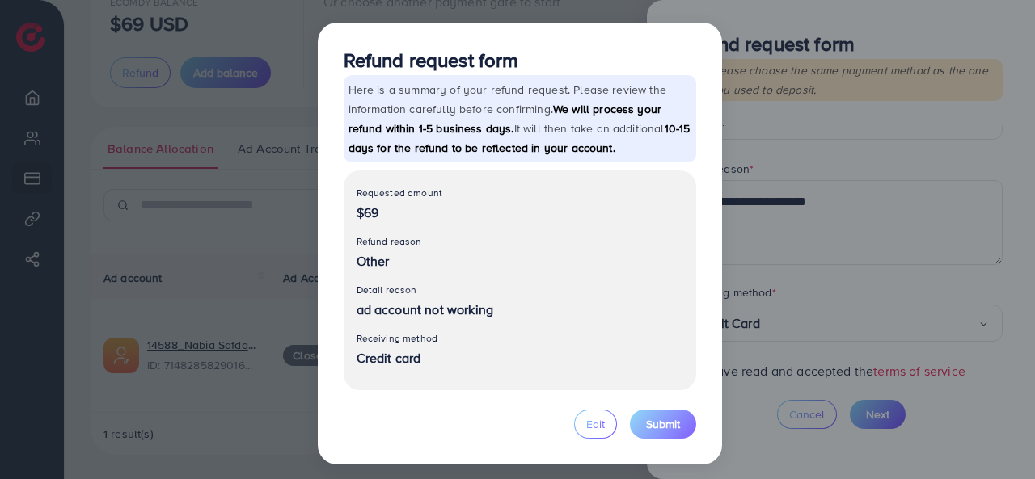
click at [667, 418] on span "Submit" at bounding box center [663, 424] width 34 height 16
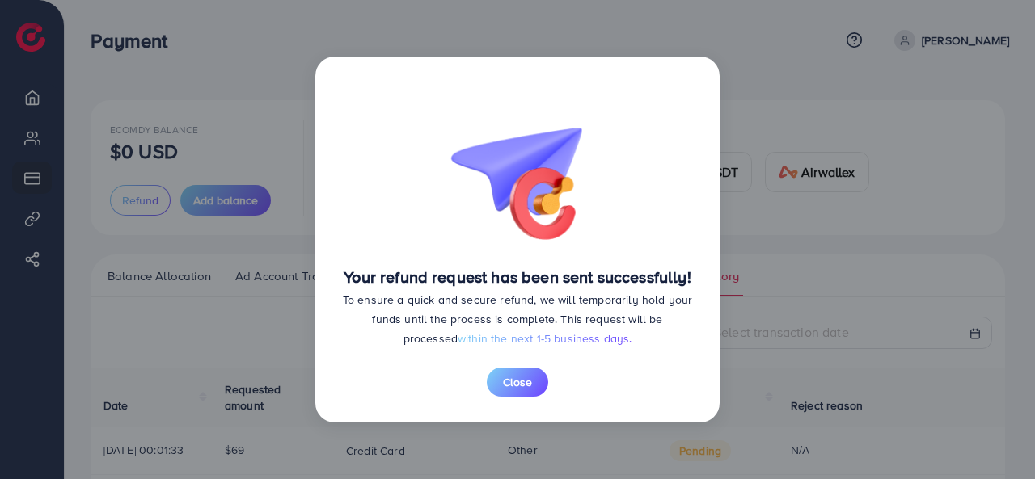
click at [511, 381] on span "Close" at bounding box center [517, 382] width 29 height 16
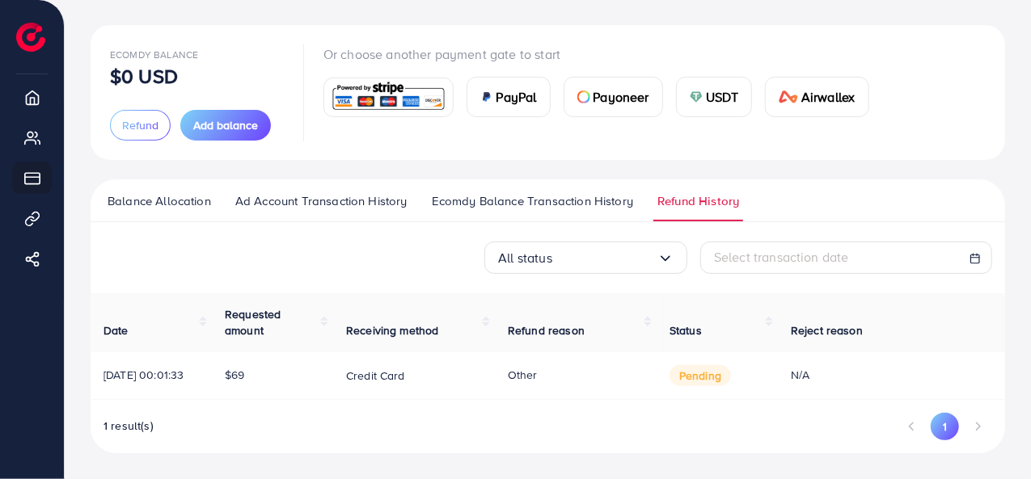
scroll to position [89, 0]
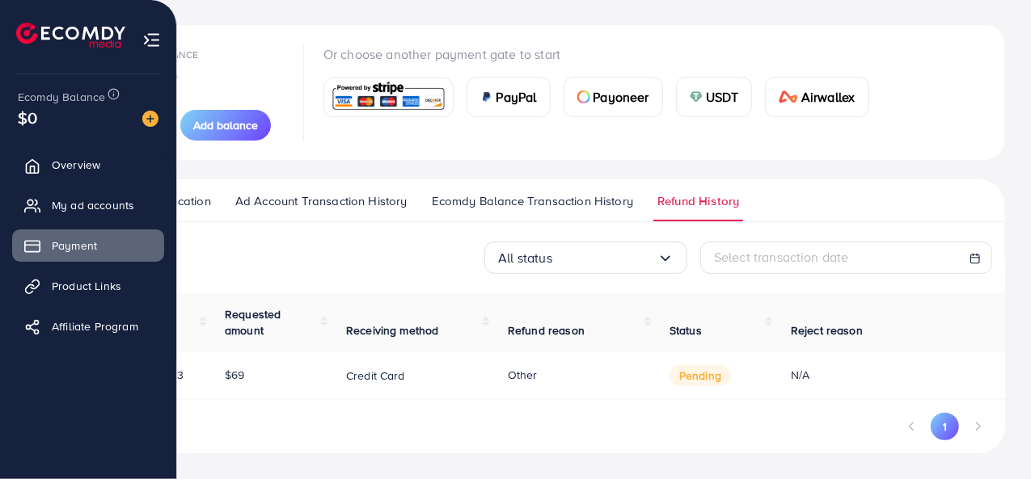
click at [89, 166] on span "Overview" at bounding box center [76, 165] width 49 height 16
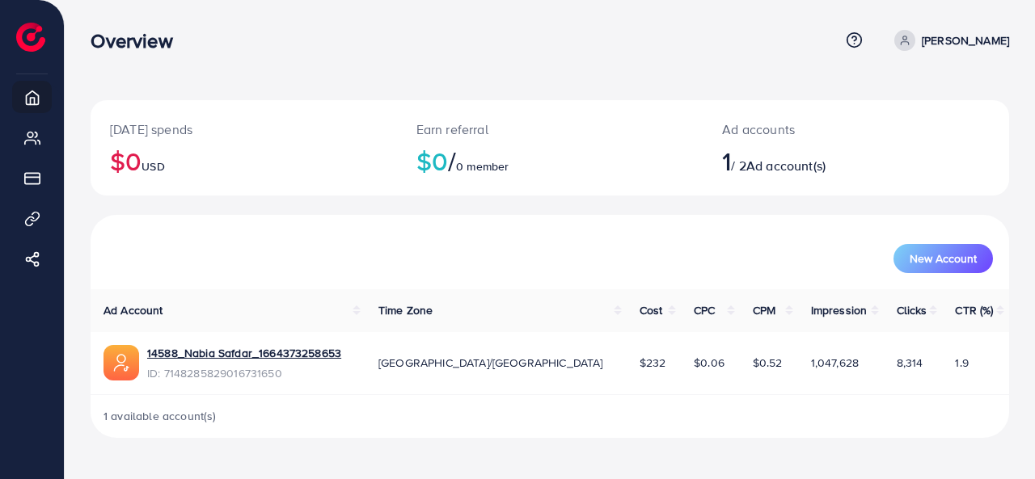
click at [910, 36] on icon at bounding box center [904, 40] width 11 height 11
click at [923, 87] on span "Profile" at bounding box center [908, 96] width 37 height 19
select select "********"
select select "*********"
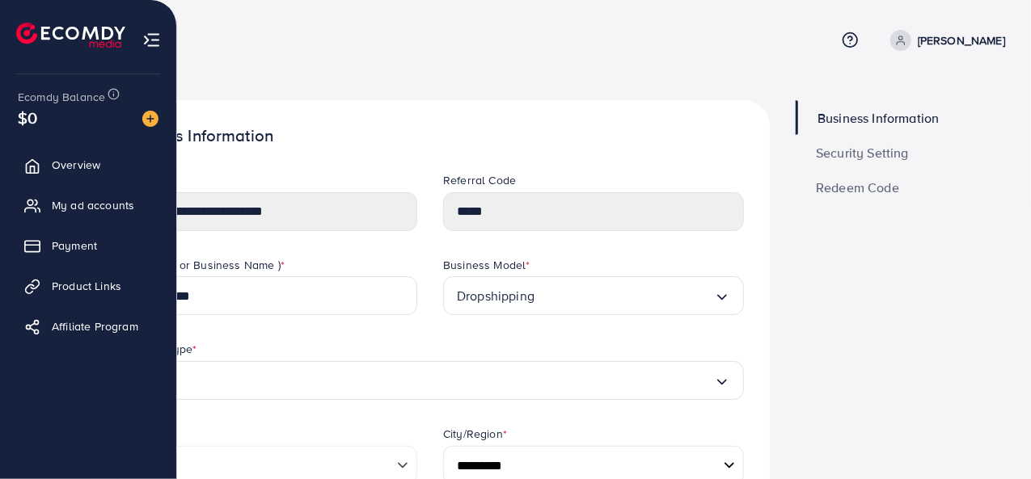
click at [105, 35] on img at bounding box center [70, 35] width 109 height 25
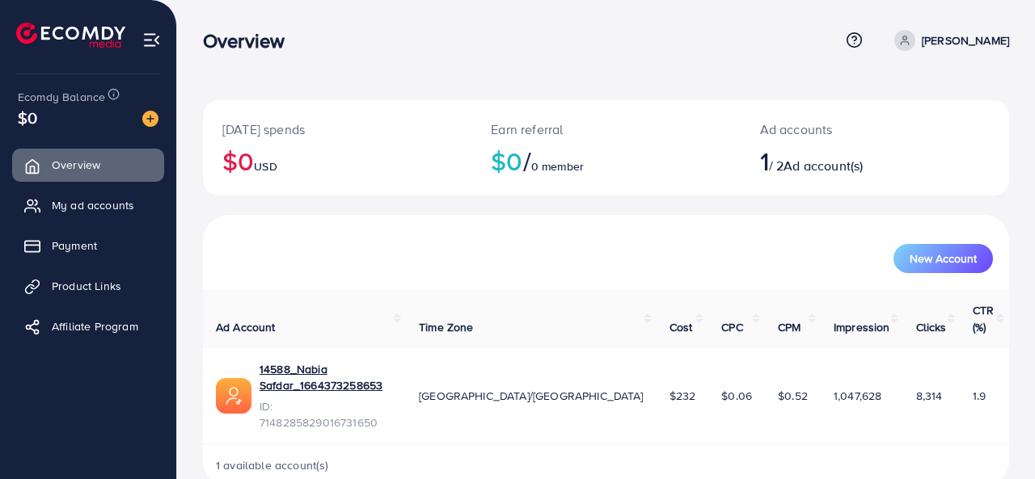
click at [93, 252] on span "Payment" at bounding box center [74, 246] width 45 height 16
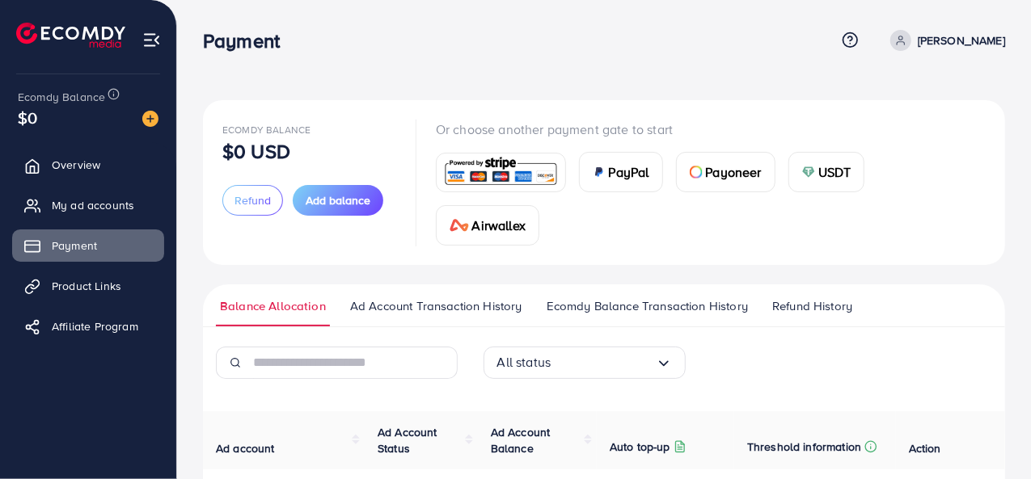
click at [817, 310] on span "Refund History" at bounding box center [812, 307] width 80 height 18
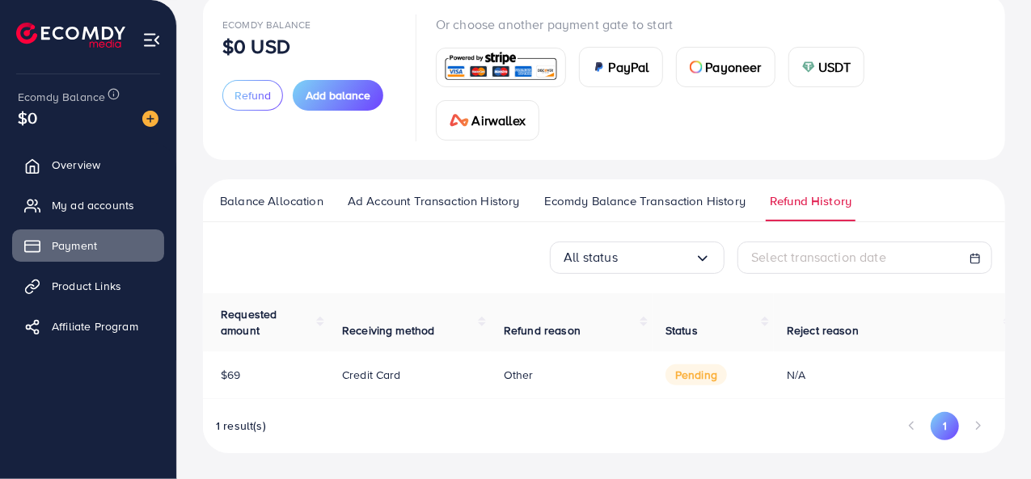
scroll to position [0, 127]
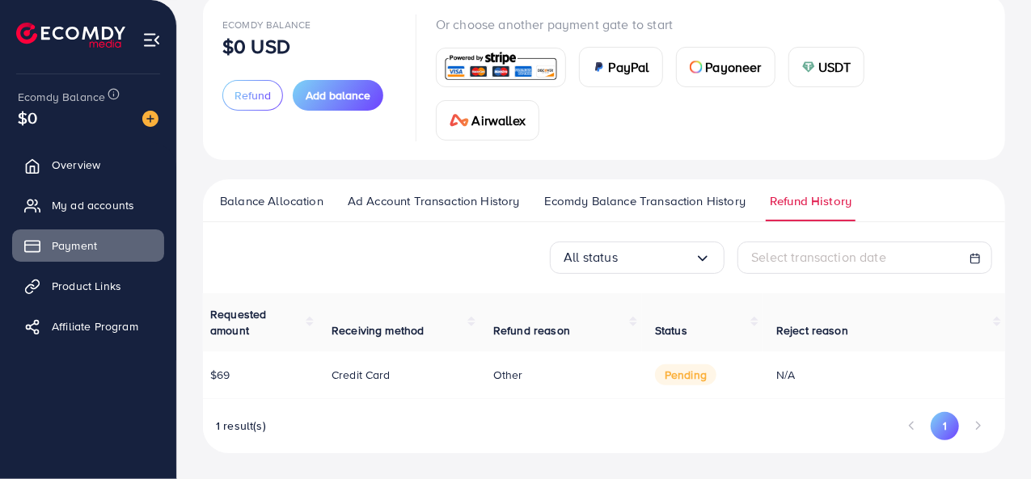
click at [775, 365] on td "N/A" at bounding box center [884, 376] width 243 height 48
click at [692, 365] on span "pending" at bounding box center [685, 375] width 61 height 21
click at [713, 420] on div "1 result(s) 1" at bounding box center [604, 432] width 802 height 40
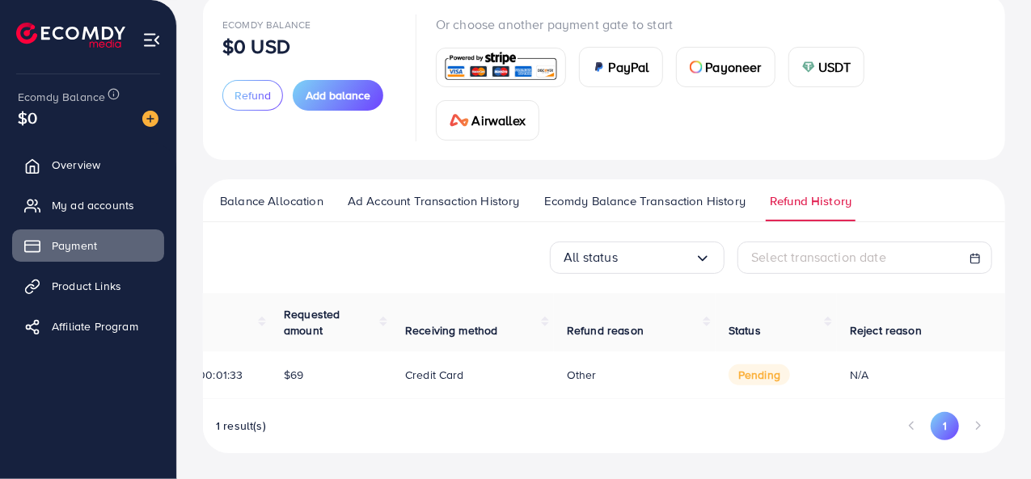
scroll to position [0, 0]
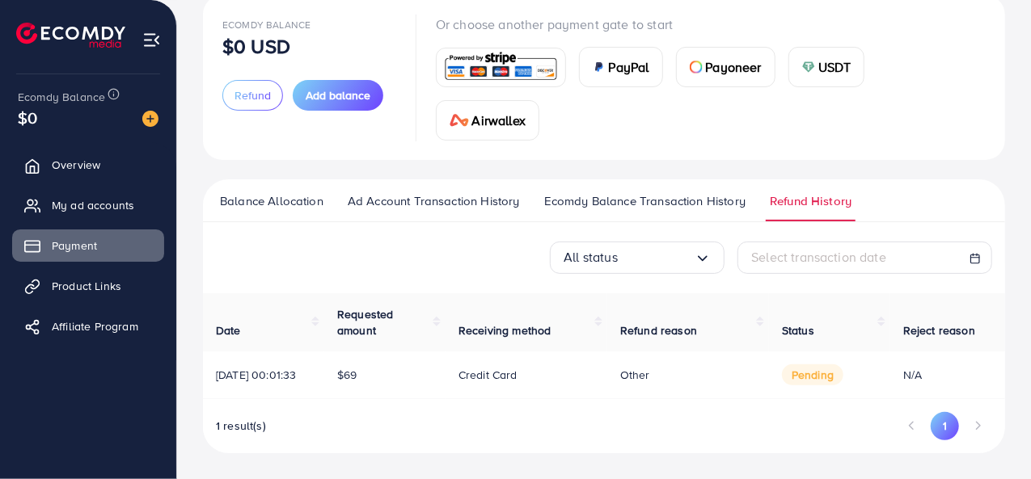
click at [339, 90] on button "Add balance" at bounding box center [338, 95] width 91 height 31
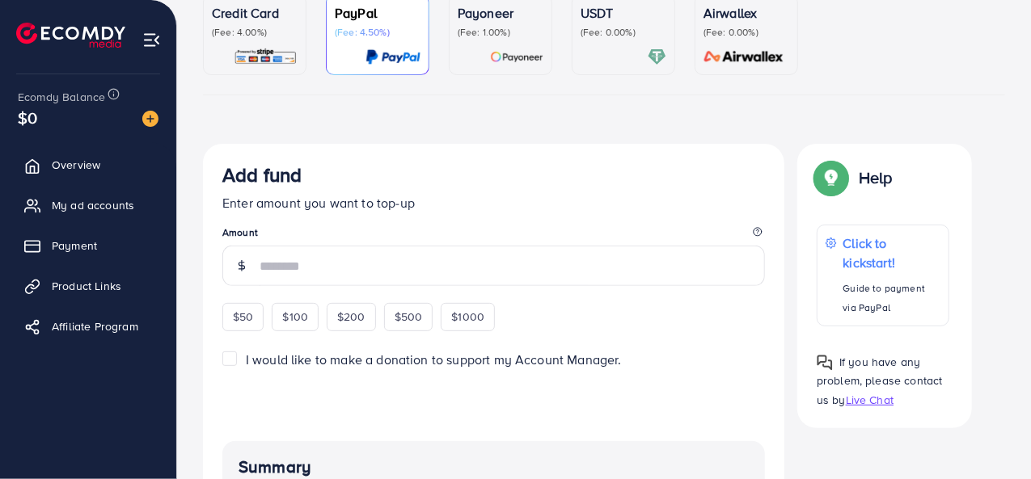
scroll to position [163, 0]
click at [257, 49] on img at bounding box center [266, 58] width 64 height 19
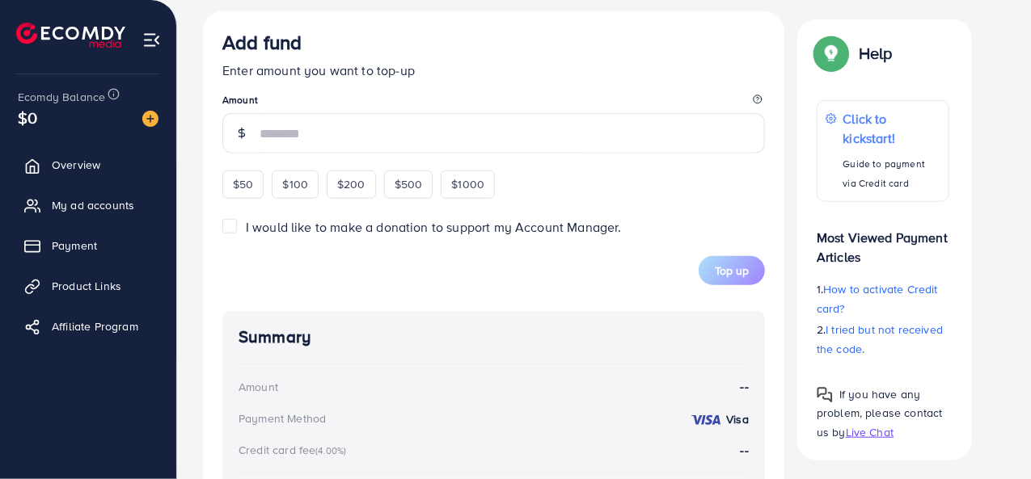
scroll to position [715, 0]
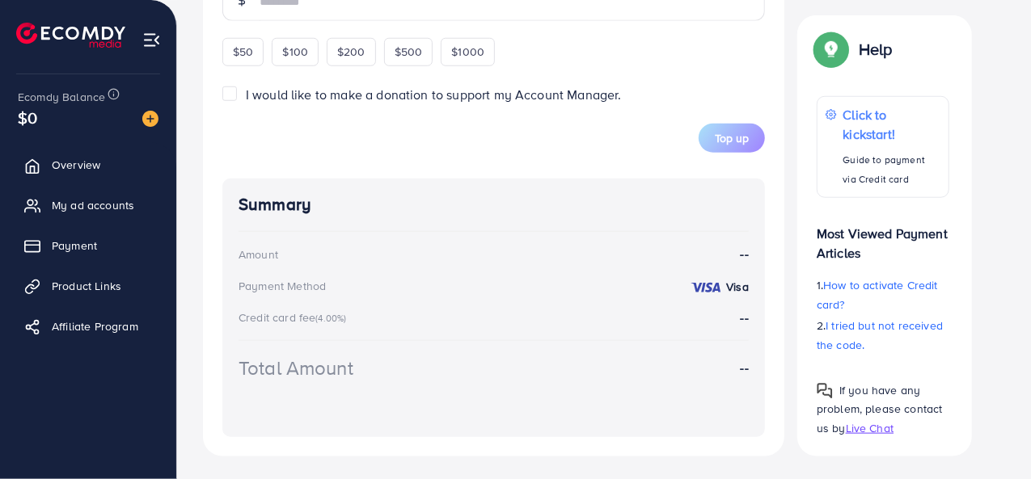
click at [854, 423] on span "Live Chat" at bounding box center [870, 428] width 48 height 16
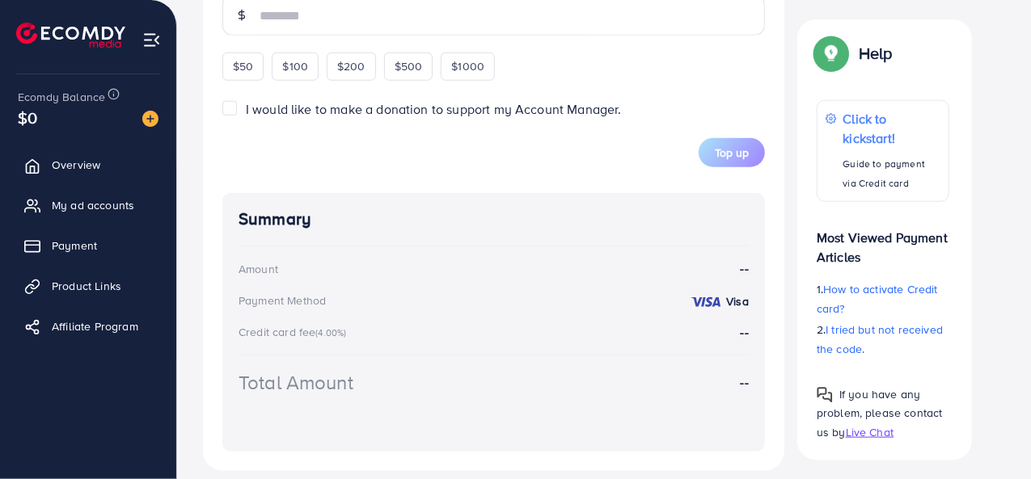
scroll to position [281, 0]
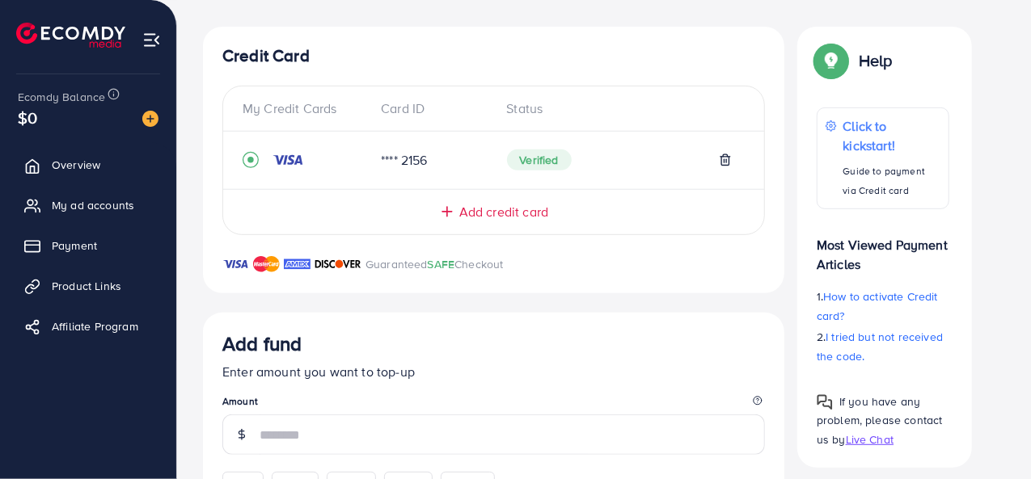
click at [92, 254] on link "Payment" at bounding box center [88, 246] width 152 height 32
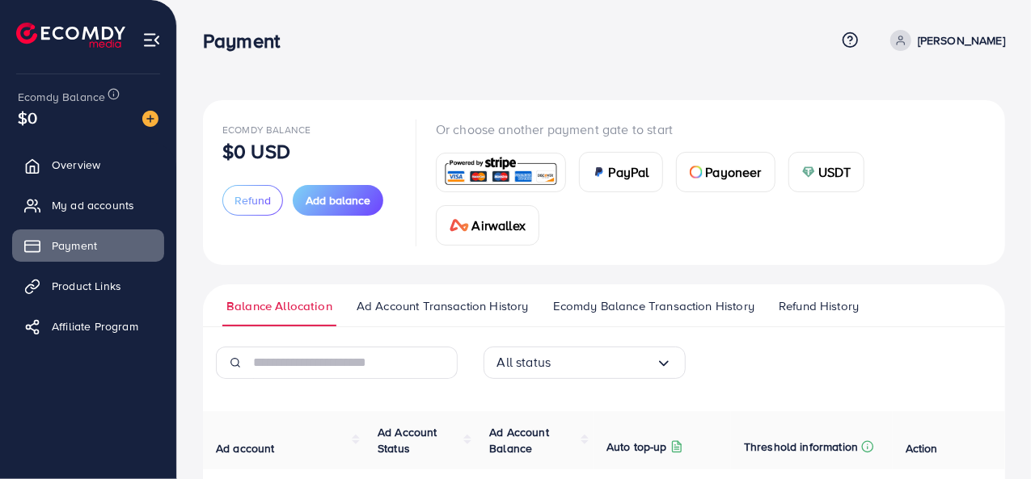
scroll to position [183, 0]
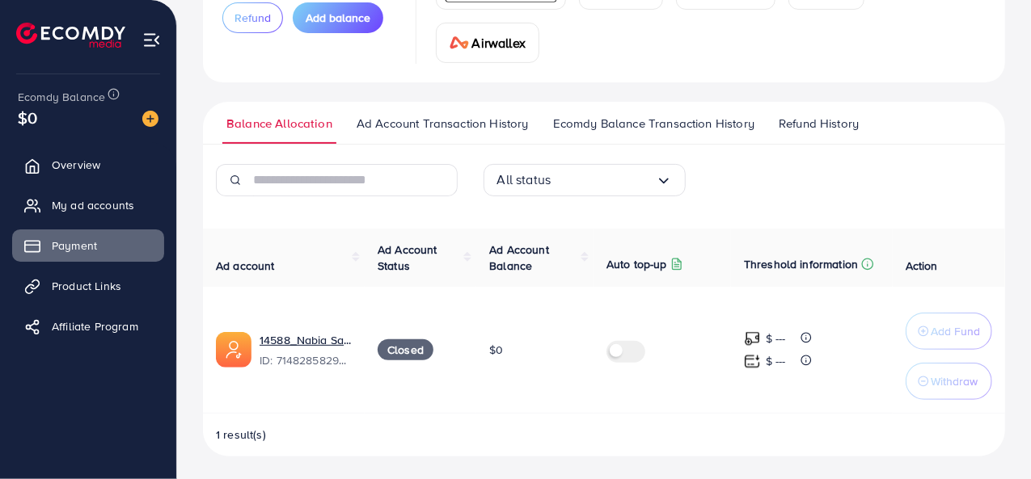
click at [691, 124] on span "Ecomdy Balance Transaction History" at bounding box center [653, 124] width 201 height 18
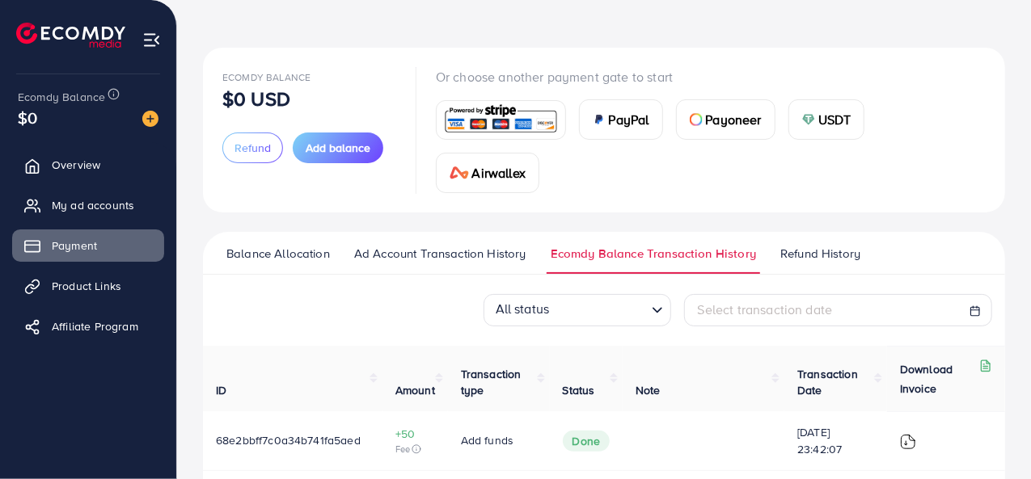
scroll to position [50, 0]
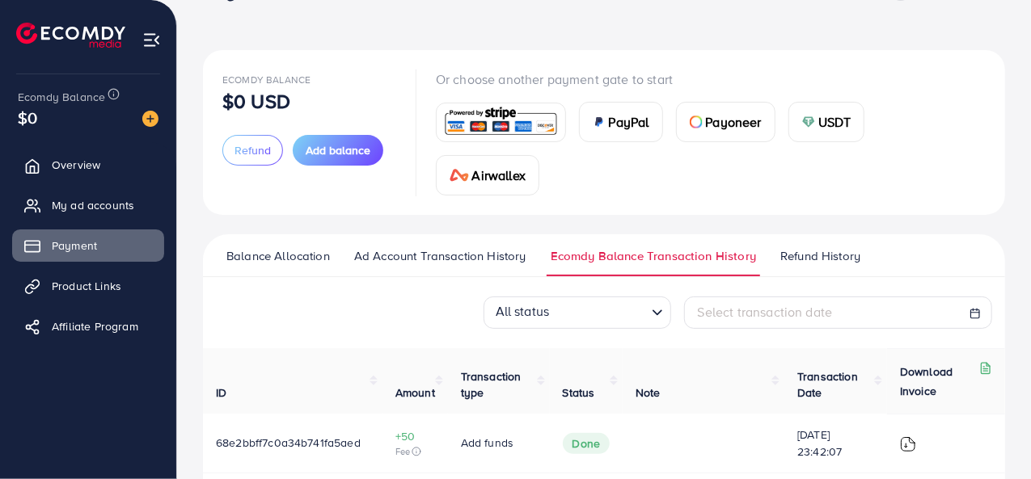
click at [795, 266] on link "Refund History" at bounding box center [820, 261] width 88 height 29
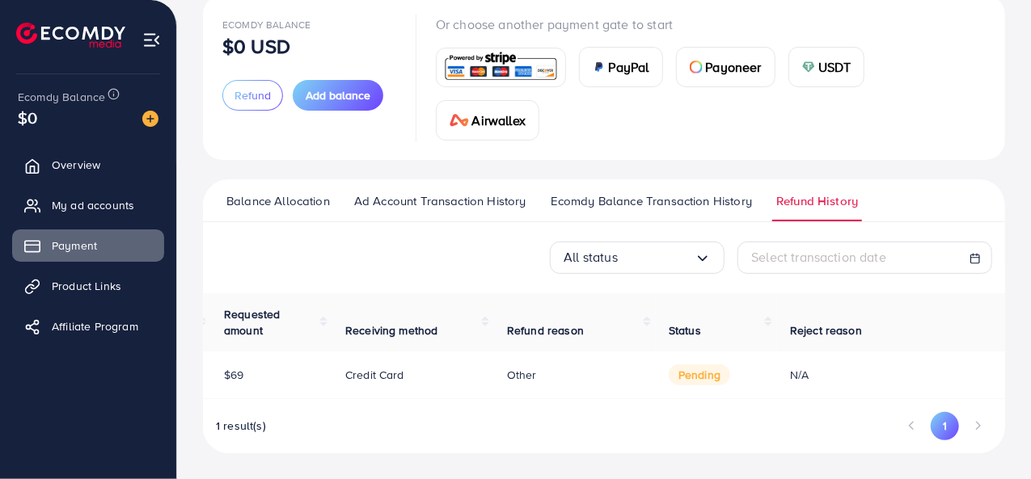
scroll to position [0, 127]
